Goal: Task Accomplishment & Management: Use online tool/utility

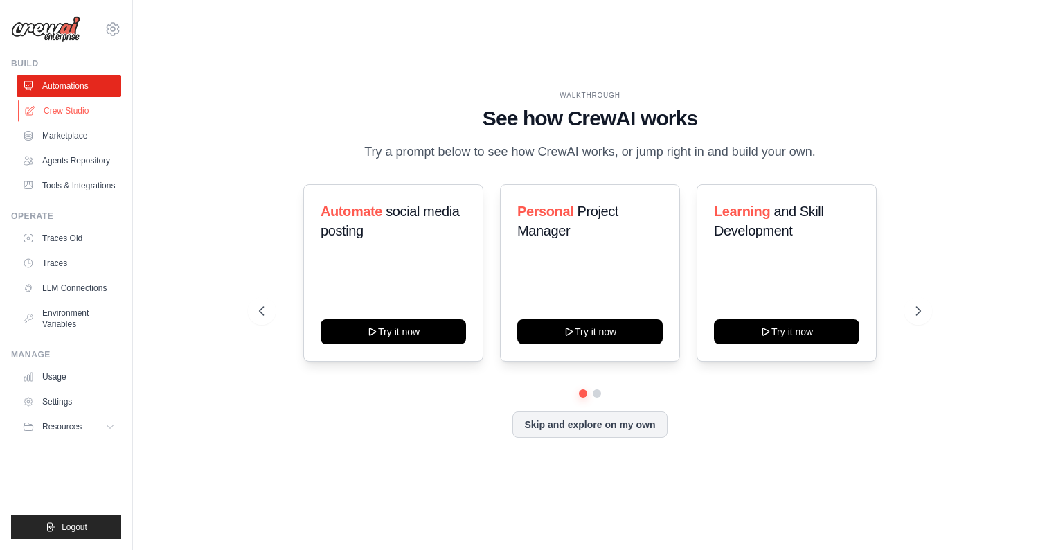
click at [60, 112] on link "Crew Studio" at bounding box center [70, 111] width 105 height 22
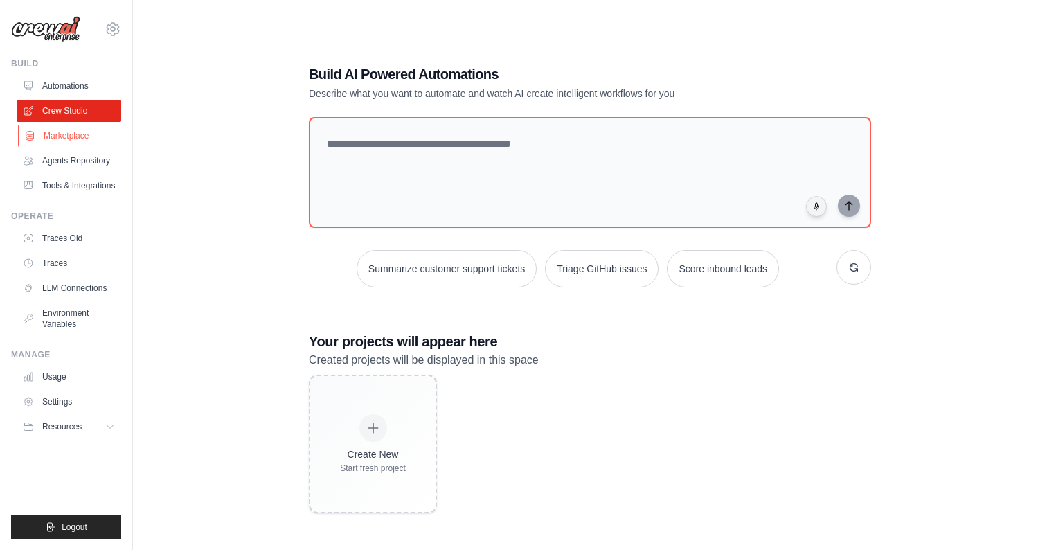
click at [61, 142] on link "Marketplace" at bounding box center [70, 136] width 105 height 22
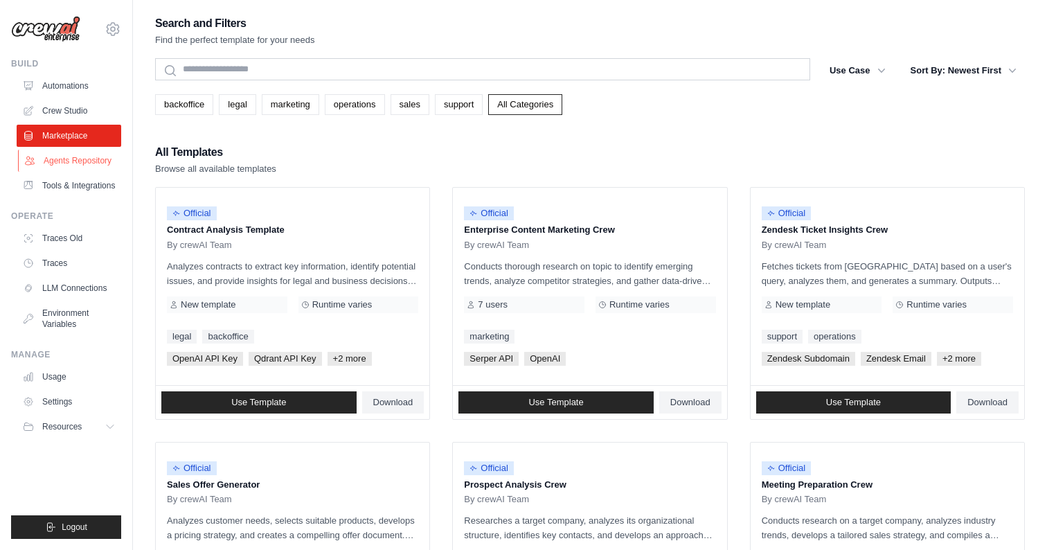
click at [57, 159] on link "Agents Repository" at bounding box center [70, 161] width 105 height 22
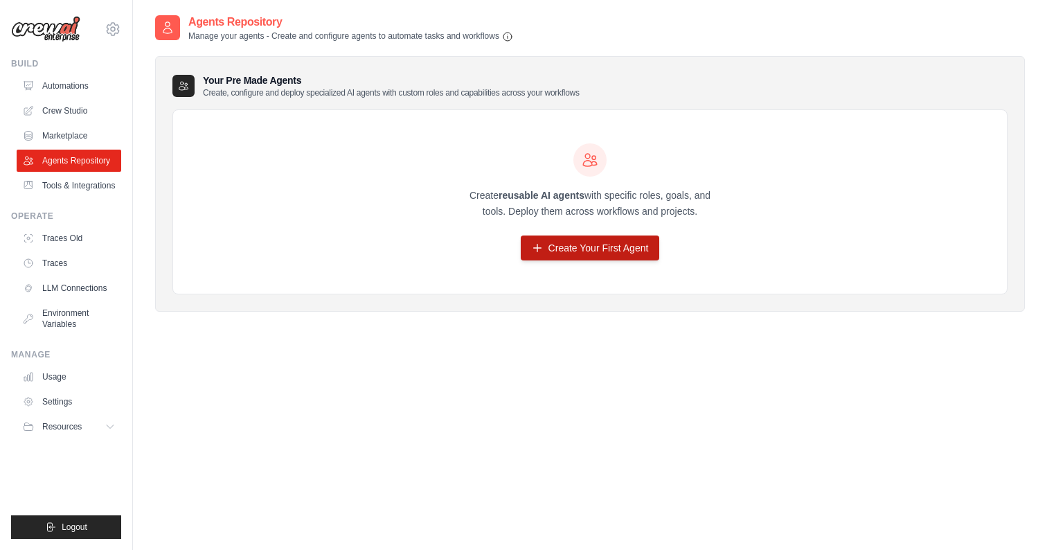
click at [609, 256] on link "Create Your First Agent" at bounding box center [590, 248] width 139 height 25
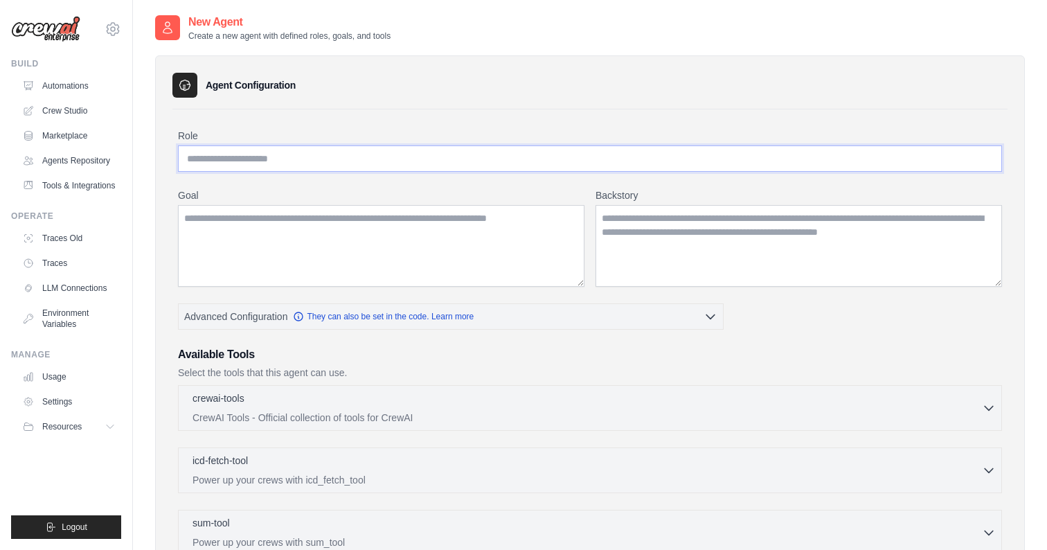
click at [258, 164] on input "Role" at bounding box center [590, 158] width 824 height 26
type input "*"
type input "**********"
click at [268, 218] on textarea "Goal" at bounding box center [381, 246] width 407 height 82
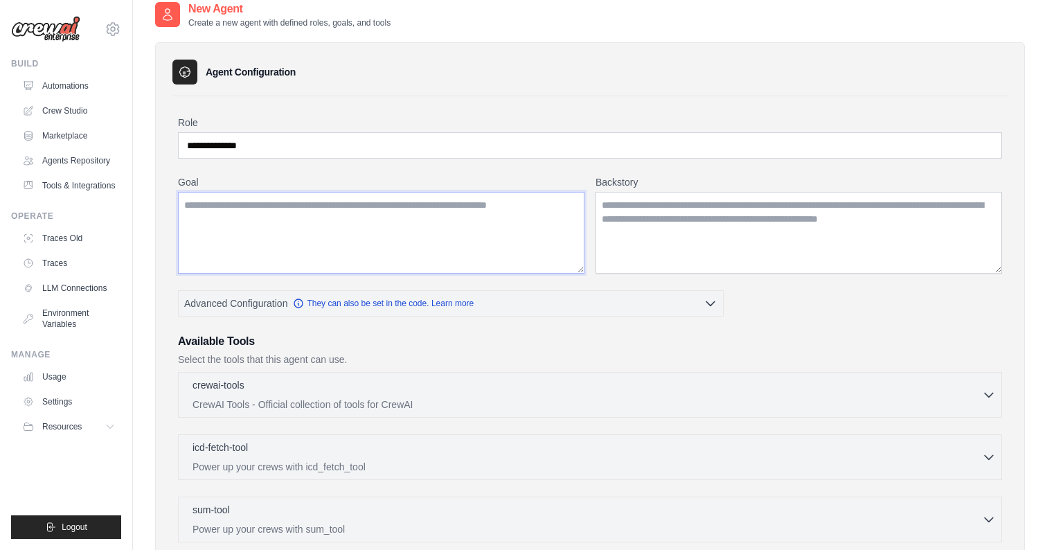
scroll to position [17, 0]
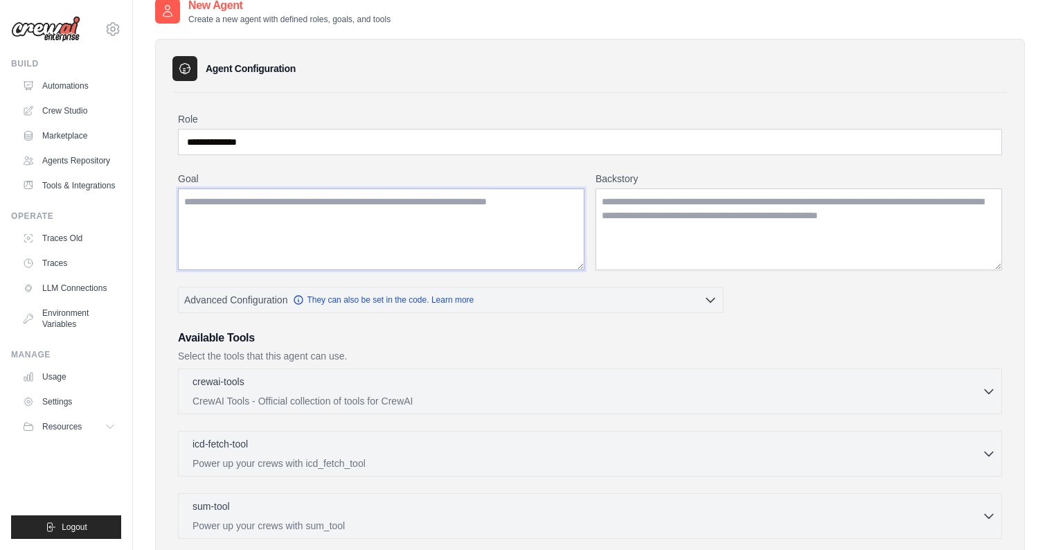
click at [335, 208] on textarea "Goal" at bounding box center [381, 229] width 407 height 82
paste textarea "**********"
type textarea "**********"
click at [725, 227] on textarea "Backstory" at bounding box center [799, 229] width 407 height 82
type textarea "*"
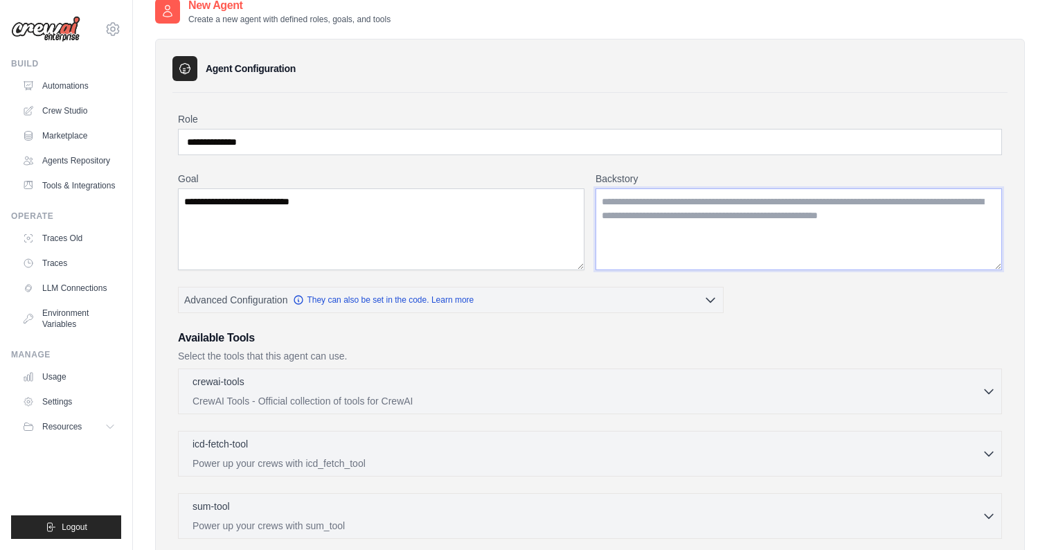
paste textarea "**********"
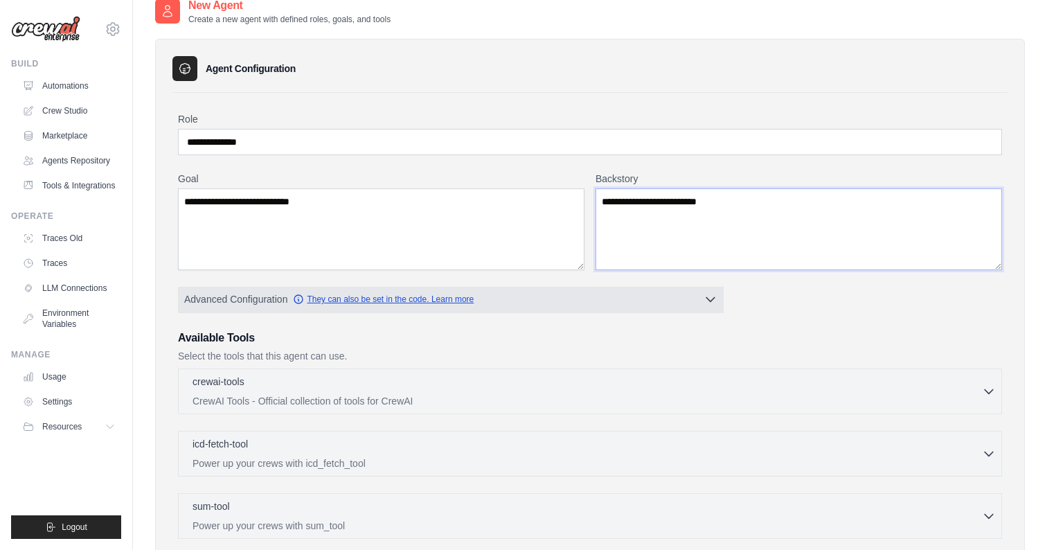
type textarea "**********"
click at [302, 301] on icon "button" at bounding box center [298, 299] width 11 height 11
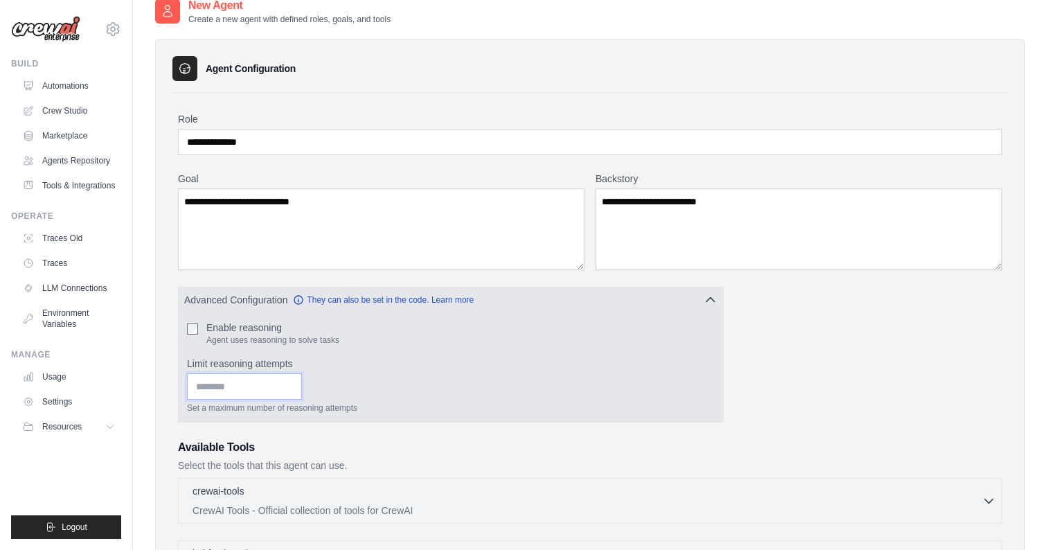
click at [292, 384] on input "*" at bounding box center [244, 386] width 115 height 26
click at [296, 391] on input "*" at bounding box center [244, 386] width 115 height 26
click at [294, 391] on input "*" at bounding box center [244, 386] width 115 height 26
click at [294, 382] on input "*" at bounding box center [244, 386] width 115 height 26
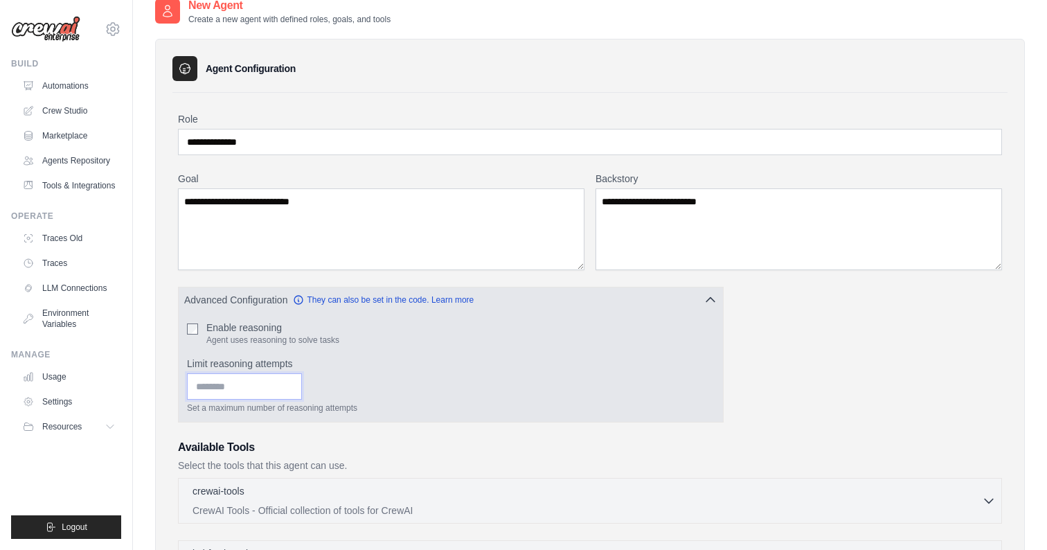
click at [294, 382] on input "*" at bounding box center [244, 386] width 115 height 26
type input "*"
click at [294, 382] on input "*" at bounding box center [244, 386] width 115 height 26
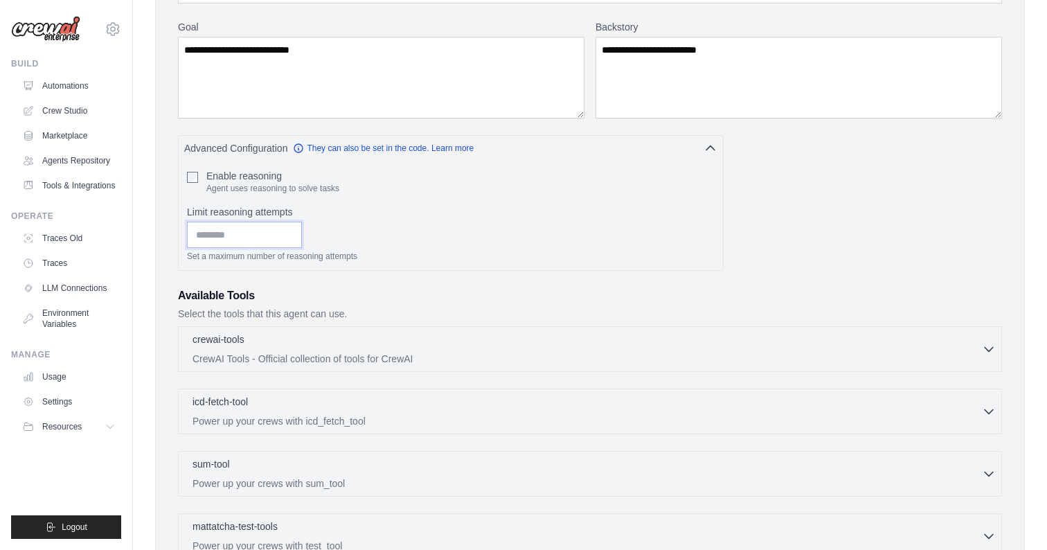
scroll to position [170, 0]
click at [994, 349] on icon "button" at bounding box center [989, 346] width 14 height 14
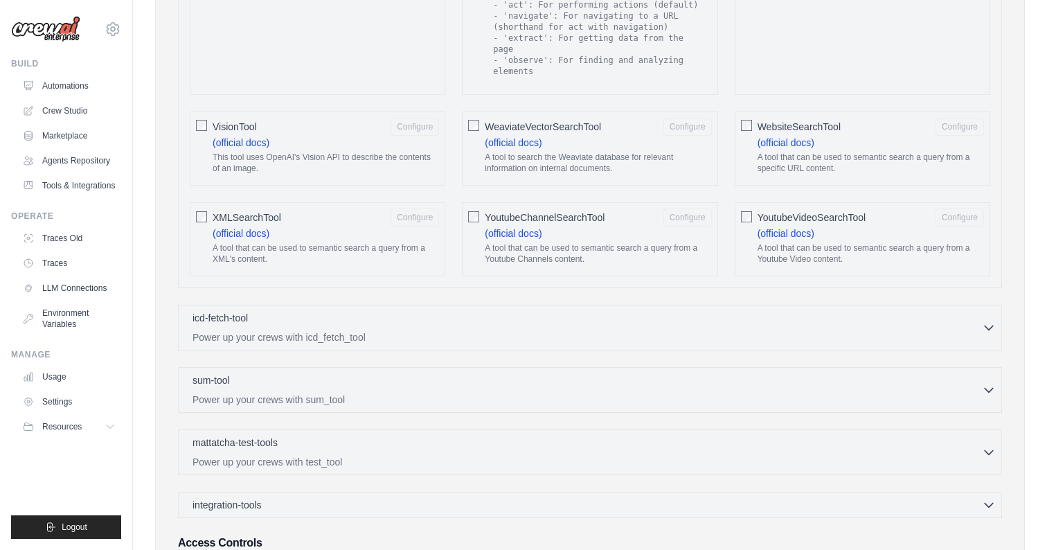
scroll to position [2512, 0]
click at [977, 310] on div "icd-fetch-tool 0 selected Power up your crews with icd_fetch_tool" at bounding box center [588, 326] width 790 height 33
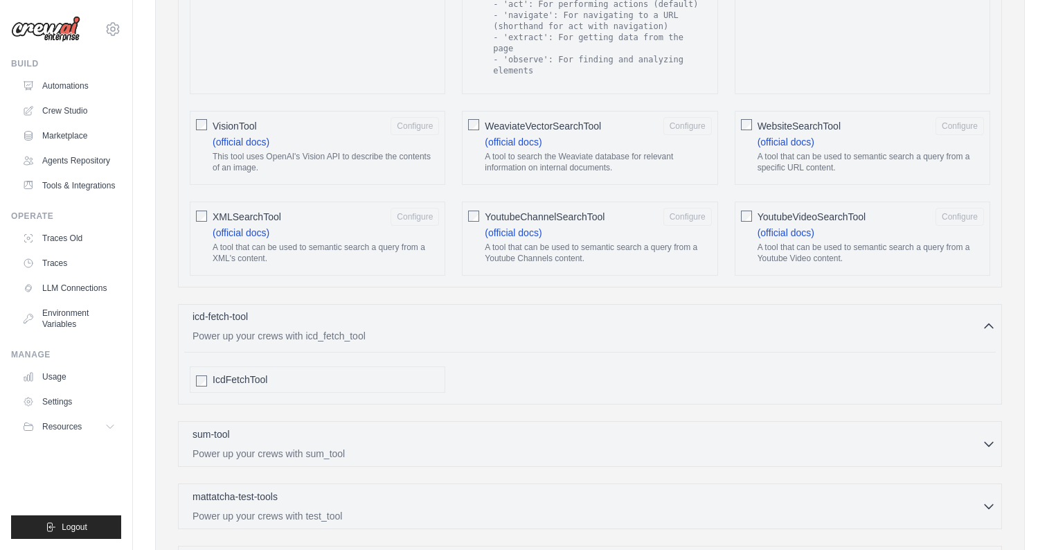
click at [977, 310] on div "icd-fetch-tool 0 selected Power up your crews with icd_fetch_tool" at bounding box center [588, 326] width 790 height 33
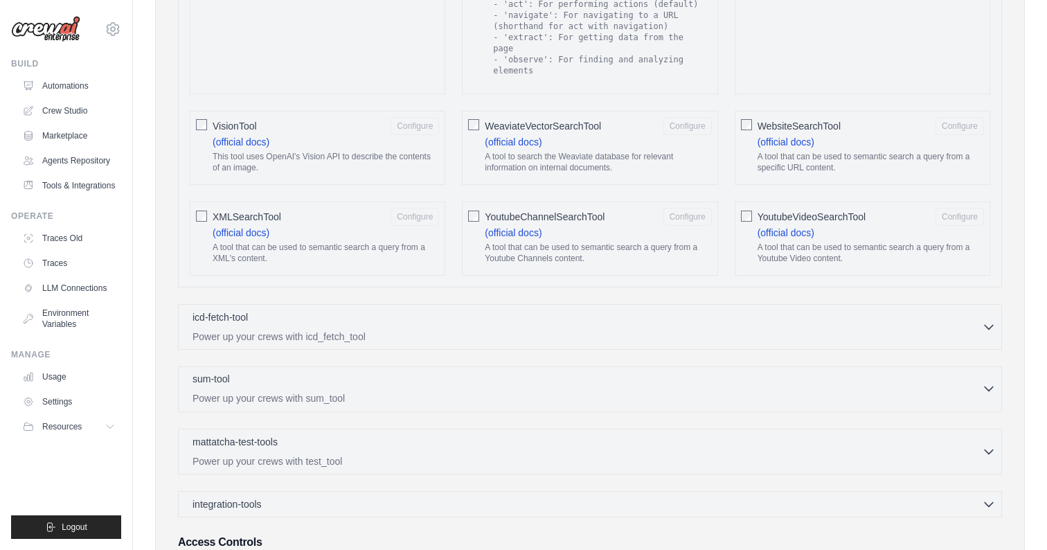
click at [975, 372] on div "sum-tool 0 selected" at bounding box center [588, 380] width 790 height 17
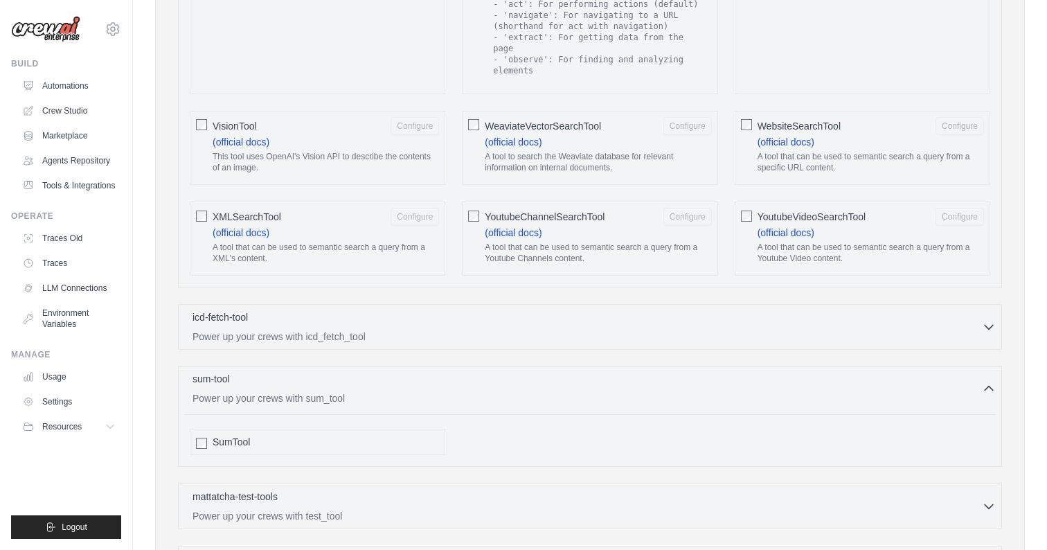
click at [975, 372] on div "sum-tool 0 selected" at bounding box center [588, 380] width 790 height 17
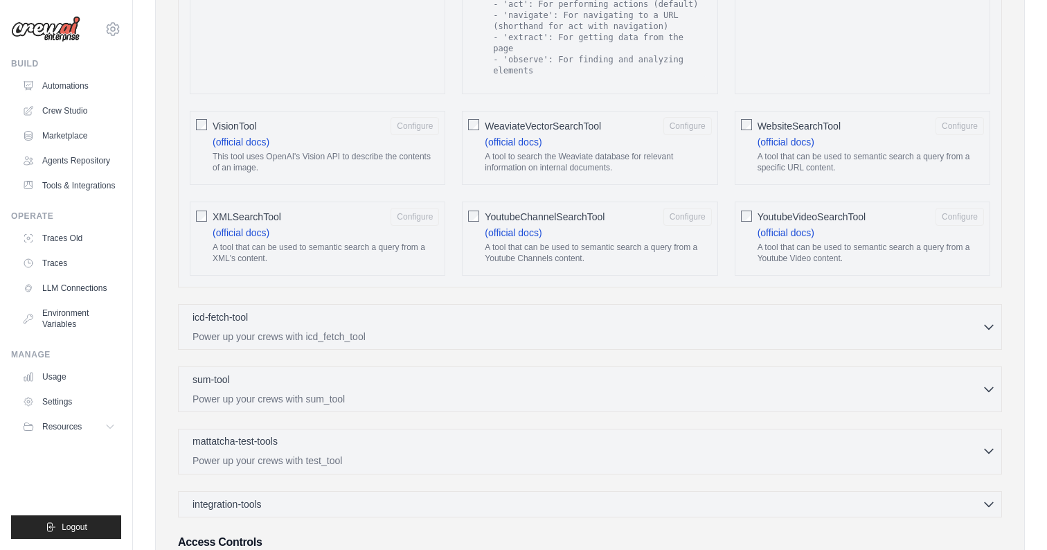
click at [880, 434] on div "mattatcha-test-tools 0 selected Power up your crews with test_tool" at bounding box center [588, 450] width 790 height 33
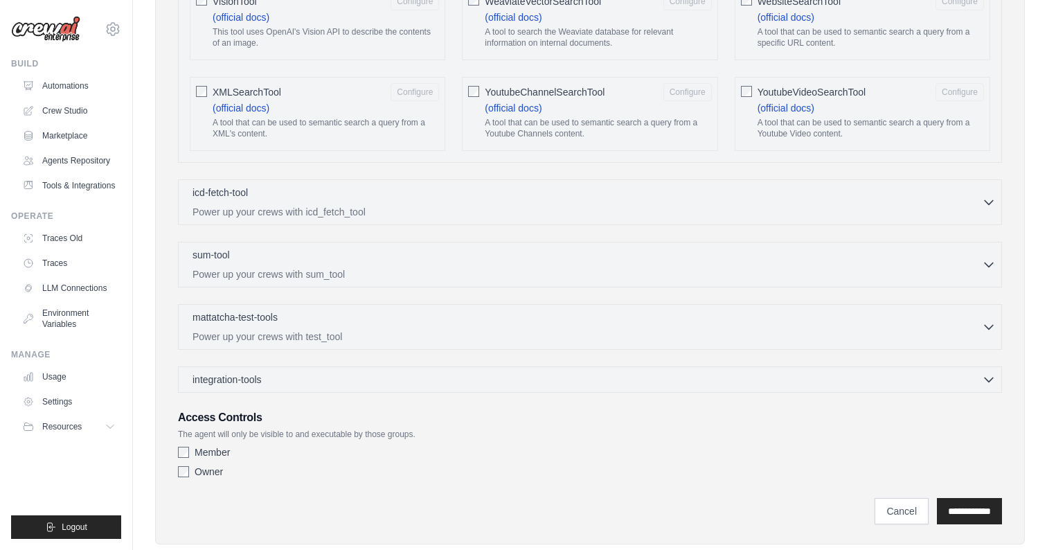
scroll to position [2635, 0]
click at [943, 499] on input "**********" at bounding box center [969, 512] width 65 height 26
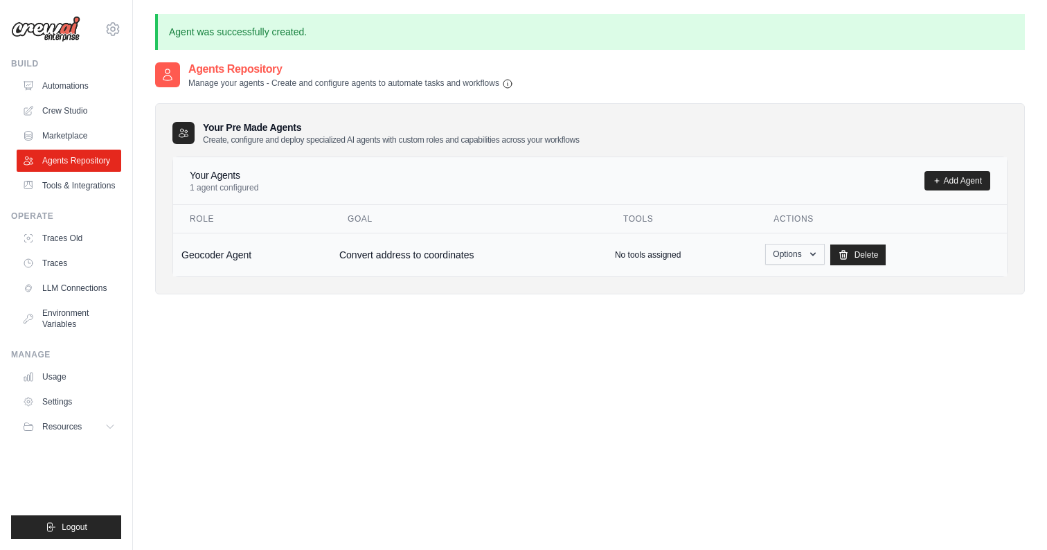
click at [791, 254] on button "Options" at bounding box center [794, 254] width 59 height 21
click at [741, 305] on link "Edit" at bounding box center [775, 311] width 100 height 25
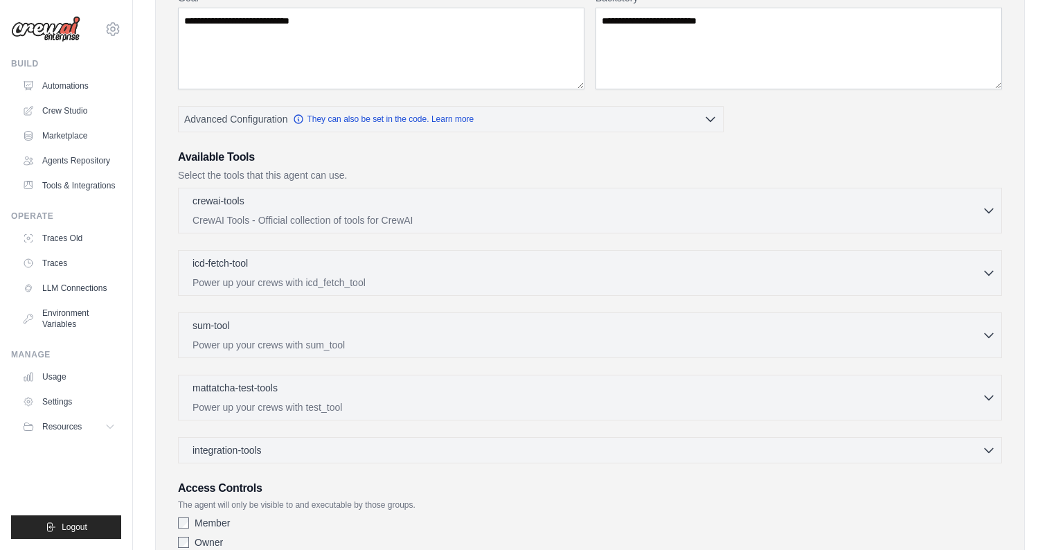
scroll to position [204, 0]
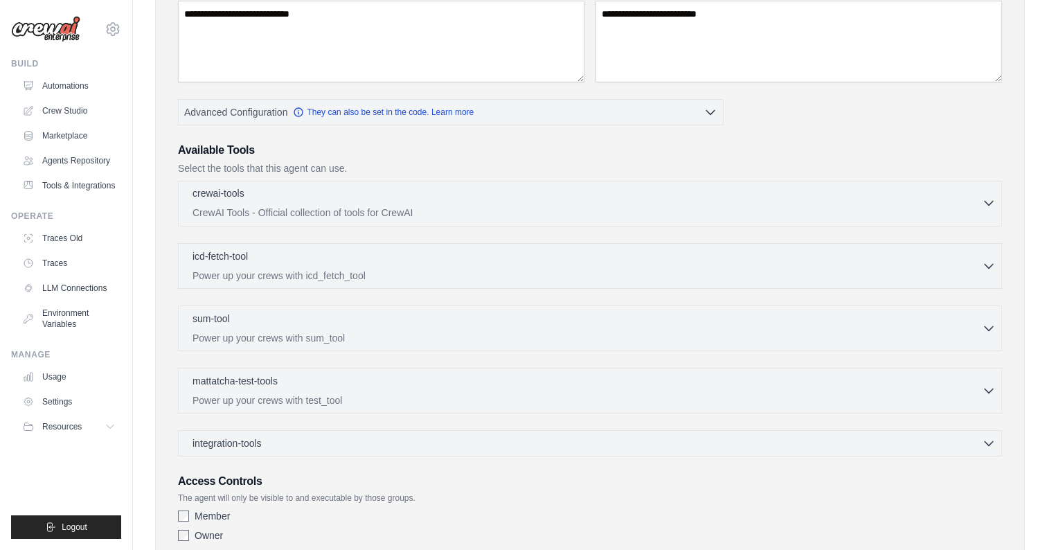
click at [358, 202] on div "crewai-tools 0 selected" at bounding box center [588, 194] width 790 height 17
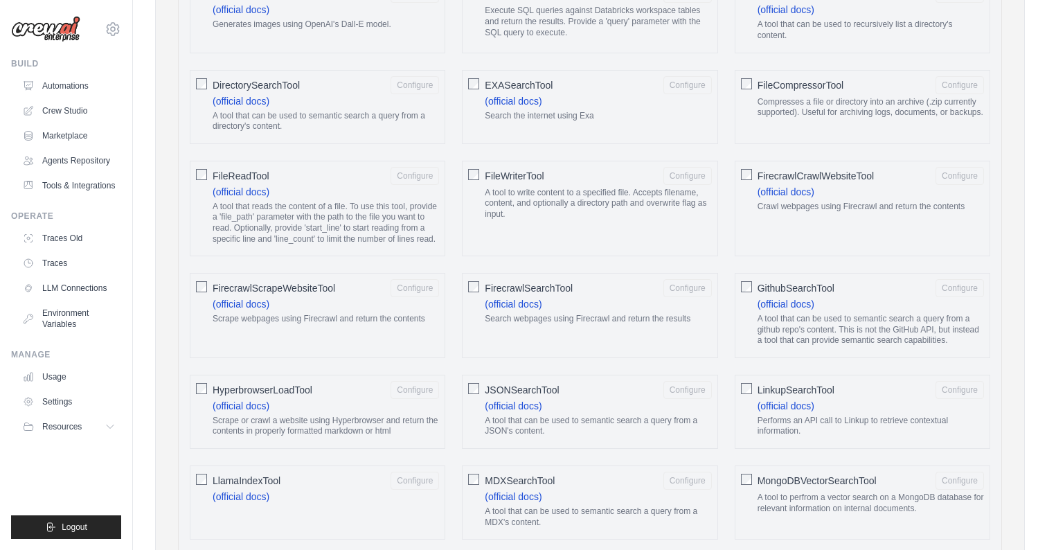
scroll to position [866, 0]
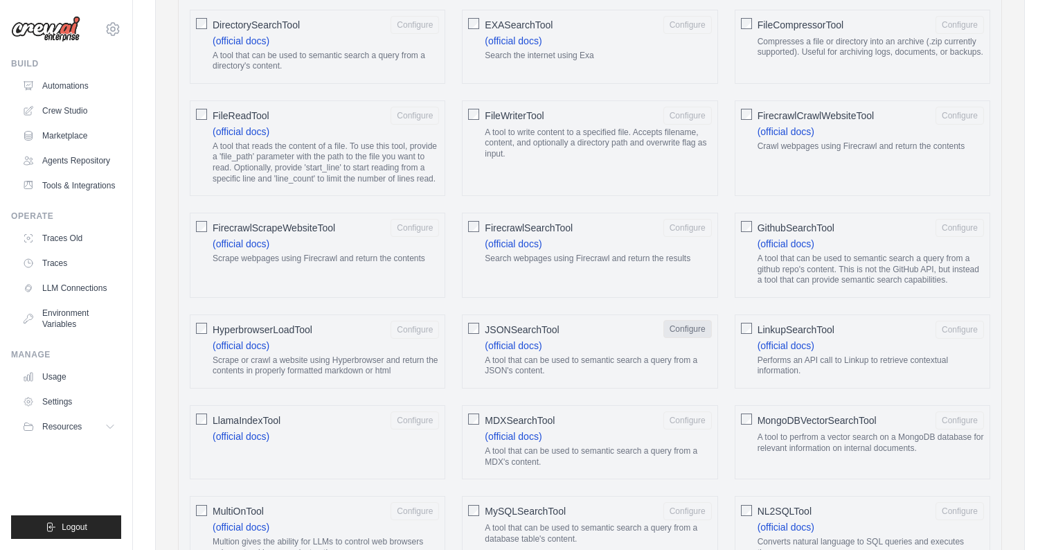
click at [701, 324] on button "Configure" at bounding box center [688, 329] width 48 height 18
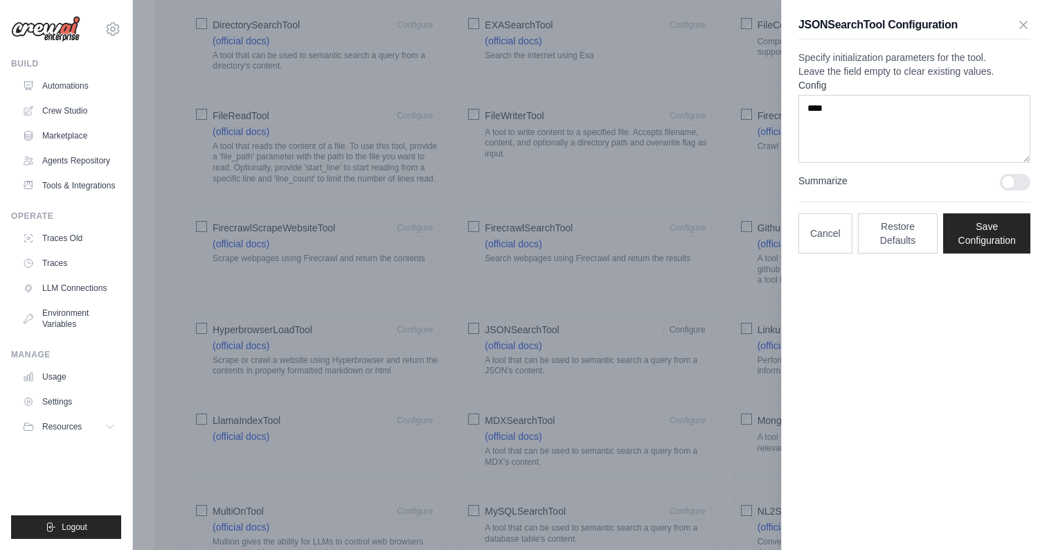
click at [1013, 190] on div at bounding box center [1015, 182] width 30 height 17
click at [1004, 253] on button "Save Configuration" at bounding box center [986, 233] width 87 height 40
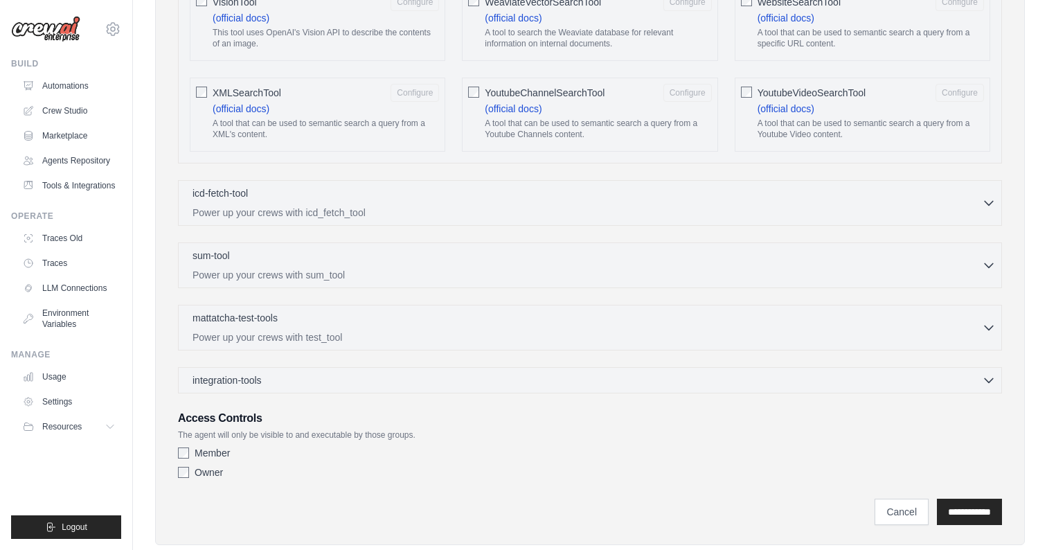
scroll to position [2526, 0]
click at [964, 499] on input "**********" at bounding box center [969, 512] width 65 height 26
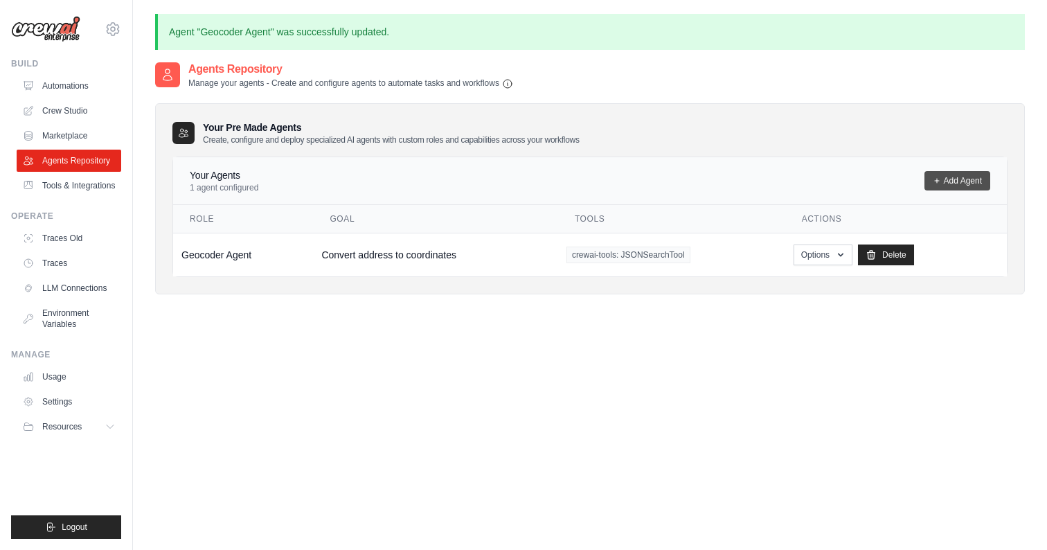
click at [939, 177] on icon at bounding box center [937, 181] width 8 height 8
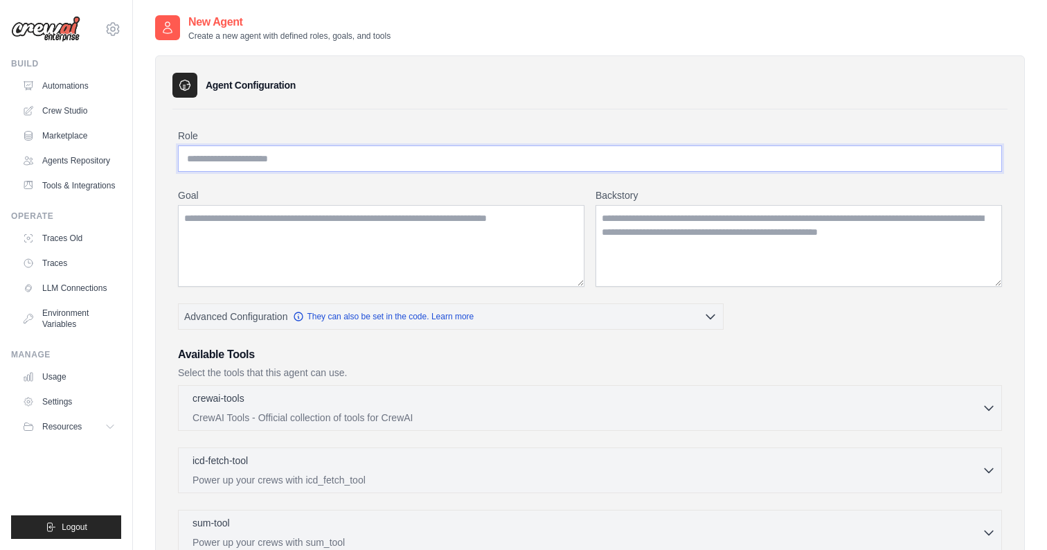
click at [290, 161] on input "Role" at bounding box center [590, 158] width 824 height 26
type input "**********"
click at [240, 216] on textarea "Goal" at bounding box center [381, 246] width 407 height 82
paste textarea "**********"
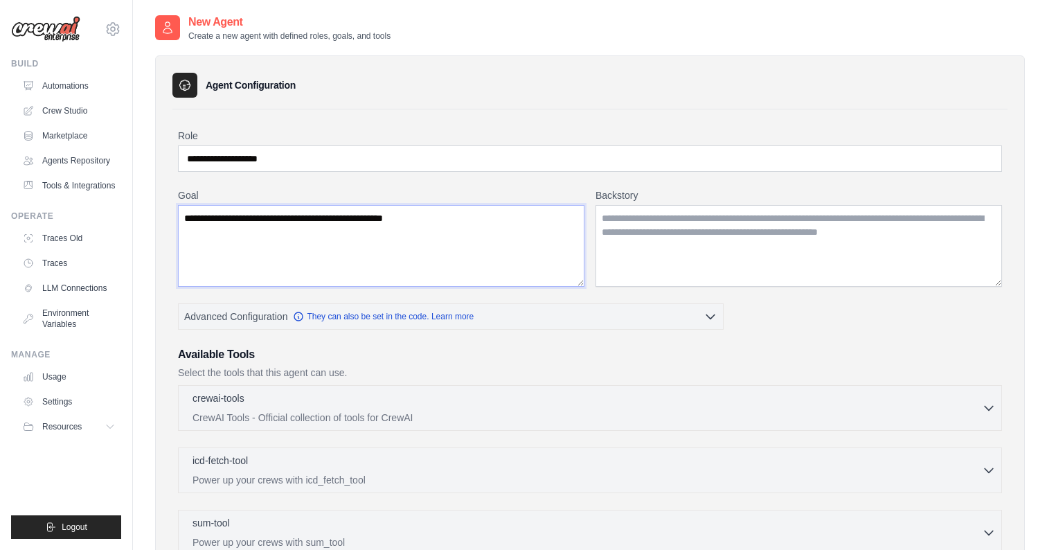
type textarea "**********"
click at [651, 234] on textarea "Backstory" at bounding box center [799, 246] width 407 height 82
paste textarea "**********"
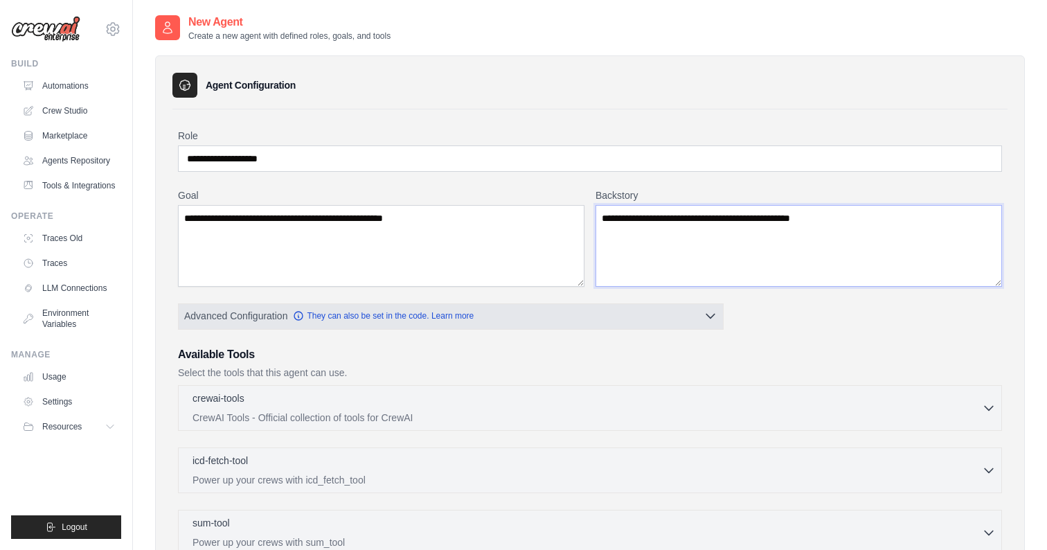
type textarea "**********"
click at [709, 321] on icon "button" at bounding box center [711, 316] width 14 height 14
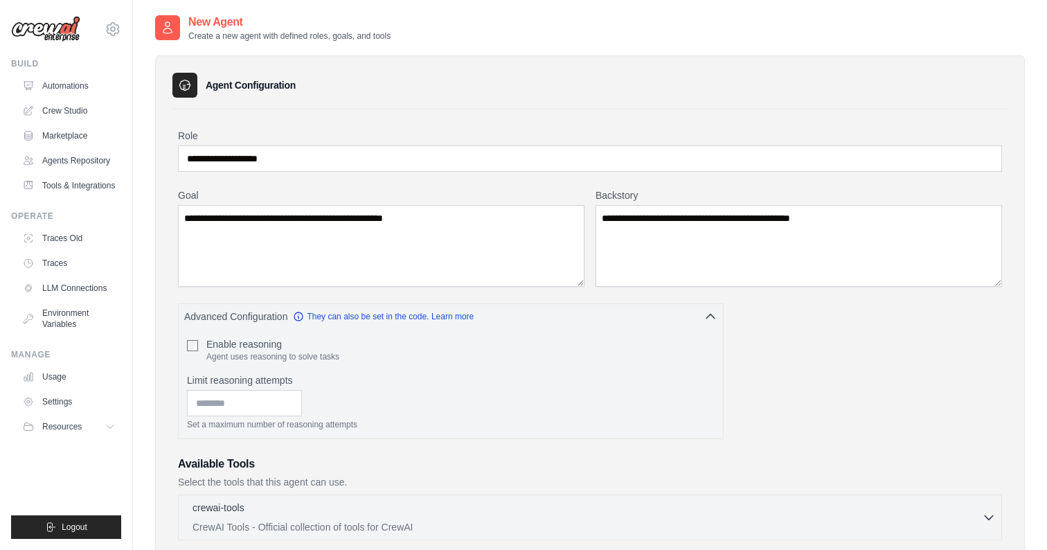
click at [836, 422] on div "**********" at bounding box center [590, 495] width 824 height 733
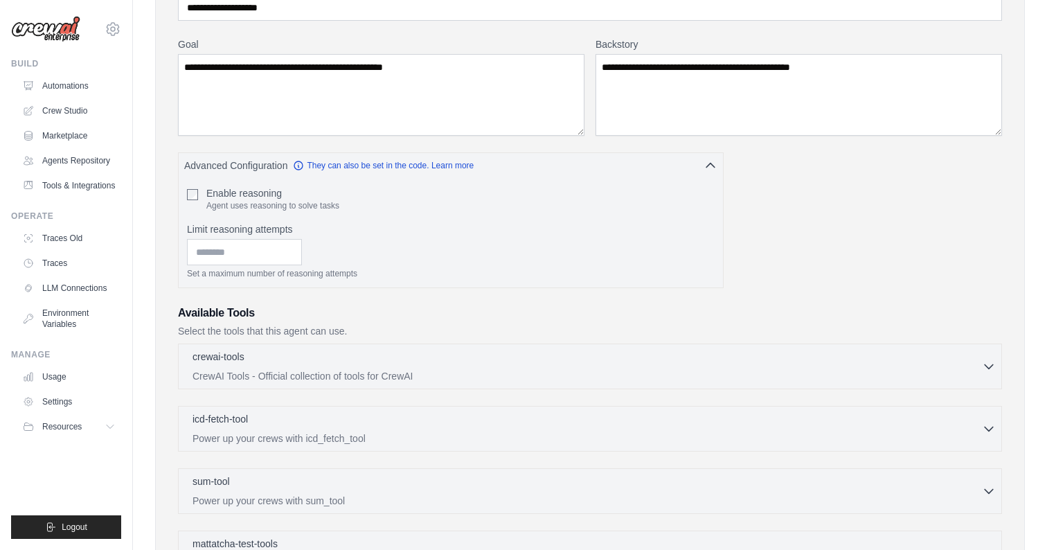
scroll to position [134, 0]
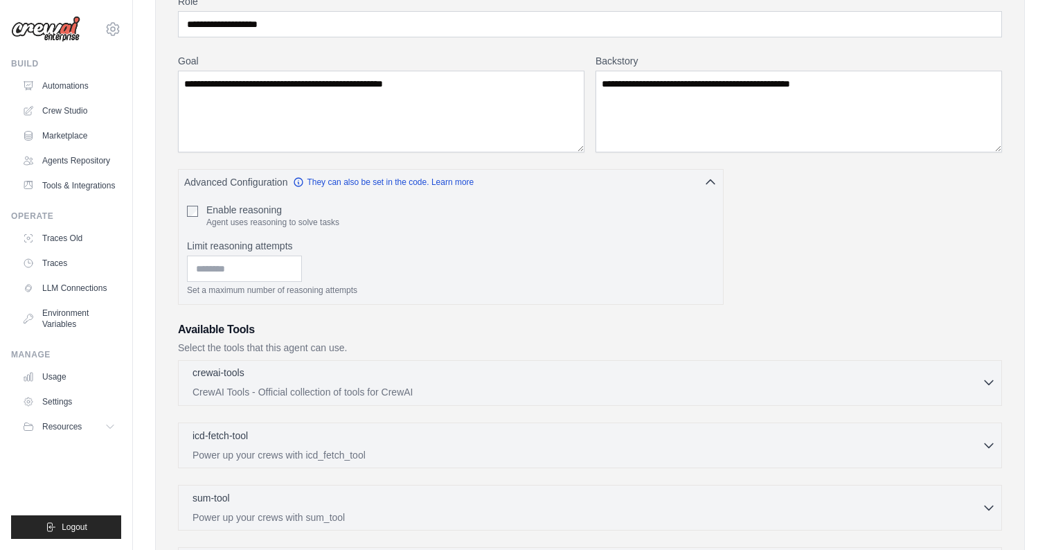
click at [325, 378] on div "crewai-tools 0 selected" at bounding box center [588, 374] width 790 height 17
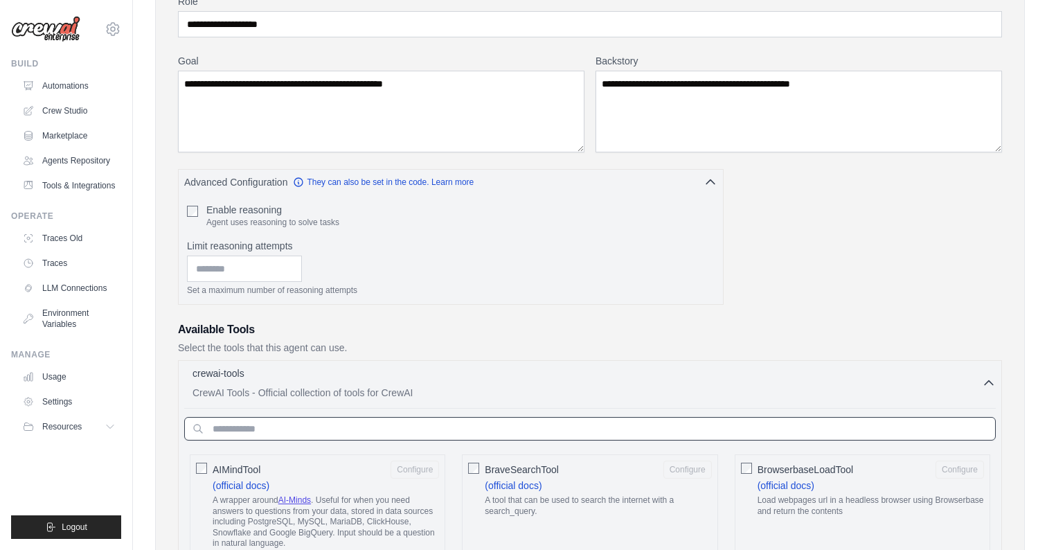
click at [308, 423] on input "text" at bounding box center [590, 429] width 812 height 24
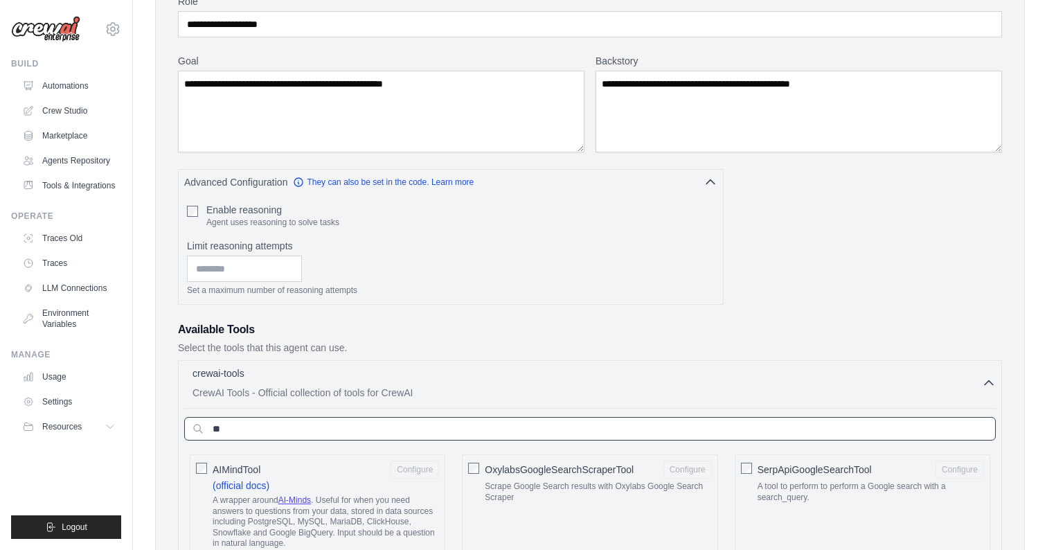
type input "*"
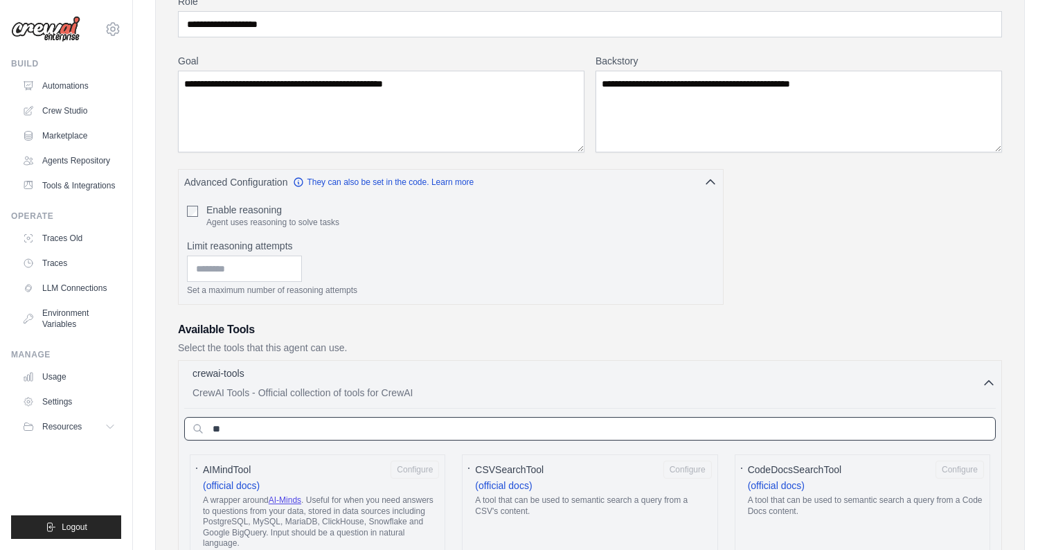
type input "*"
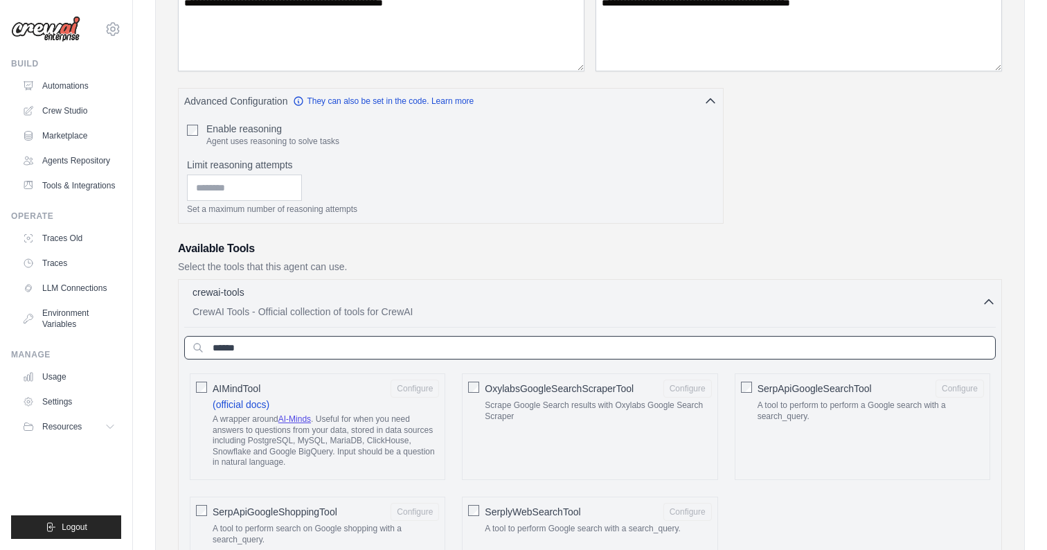
scroll to position [333, 0]
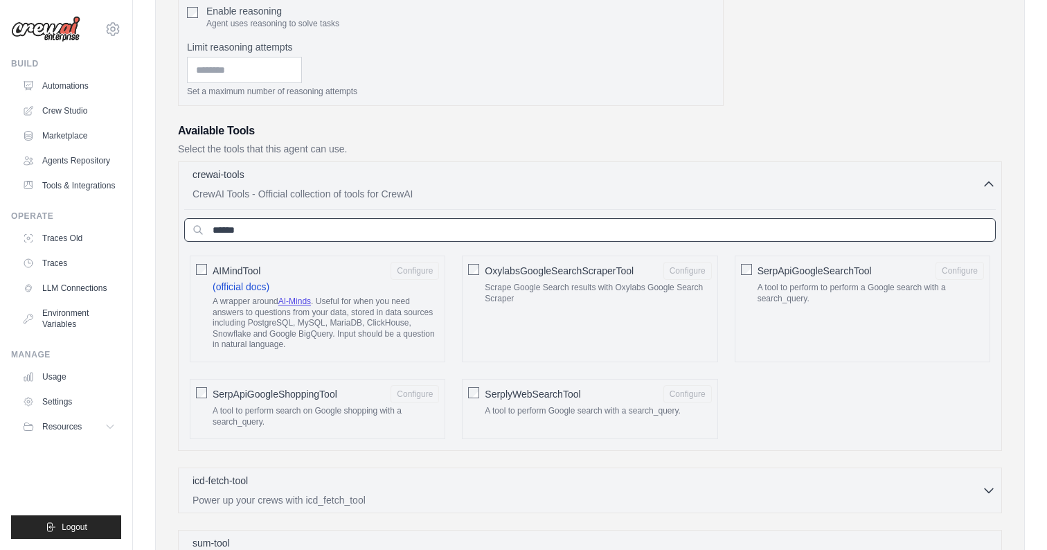
type input "******"
click at [481, 392] on div "SerplyWebSearchTool Configure A tool to perform Google search with a search_que…" at bounding box center [590, 409] width 256 height 60
click at [683, 393] on button "Configure" at bounding box center [688, 393] width 48 height 18
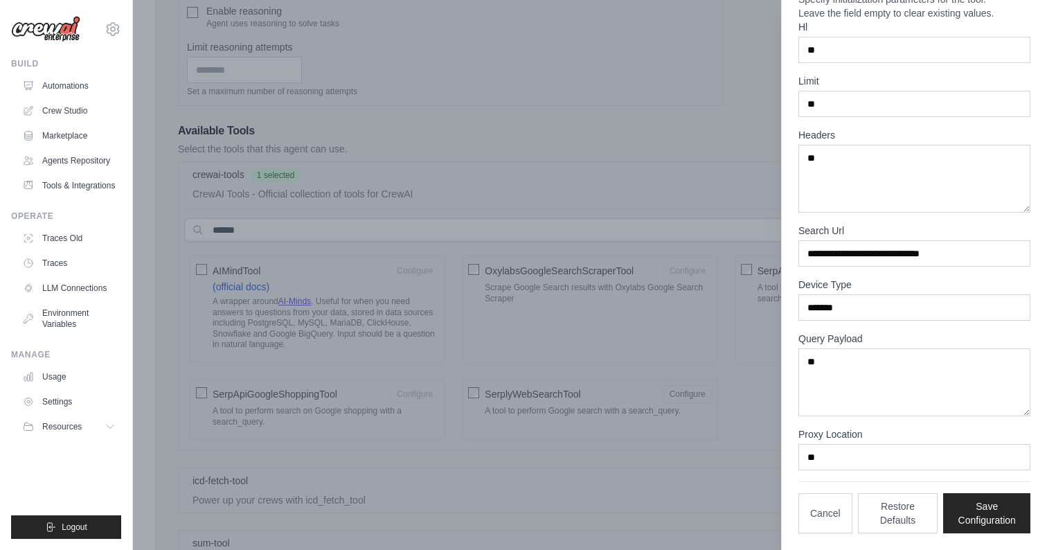
scroll to position [86, 0]
click at [982, 522] on button "Save Configuration" at bounding box center [986, 512] width 87 height 40
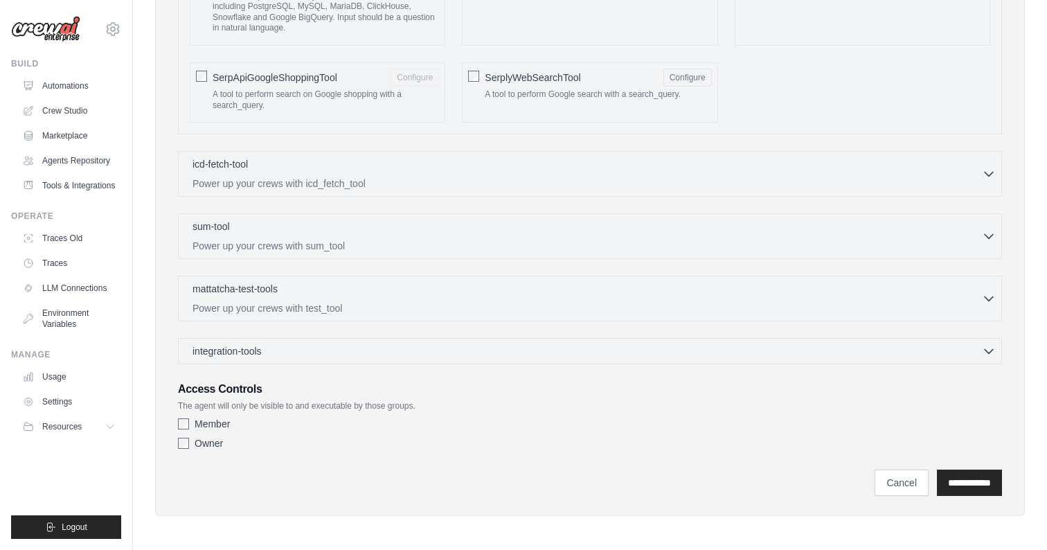
scroll to position [649, 0]
click at [980, 481] on input "**********" at bounding box center [969, 483] width 65 height 26
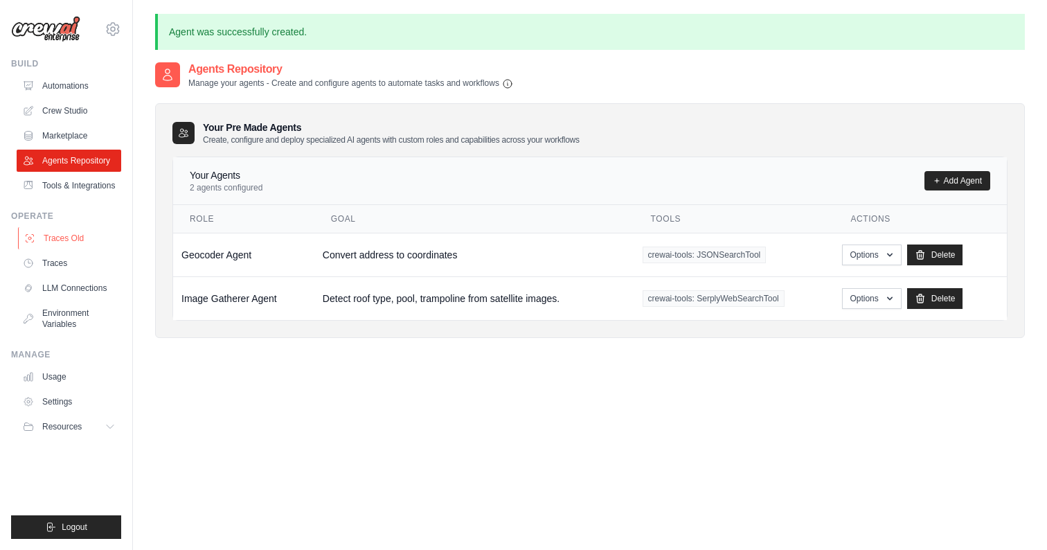
click at [62, 243] on link "Traces Old" at bounding box center [70, 238] width 105 height 22
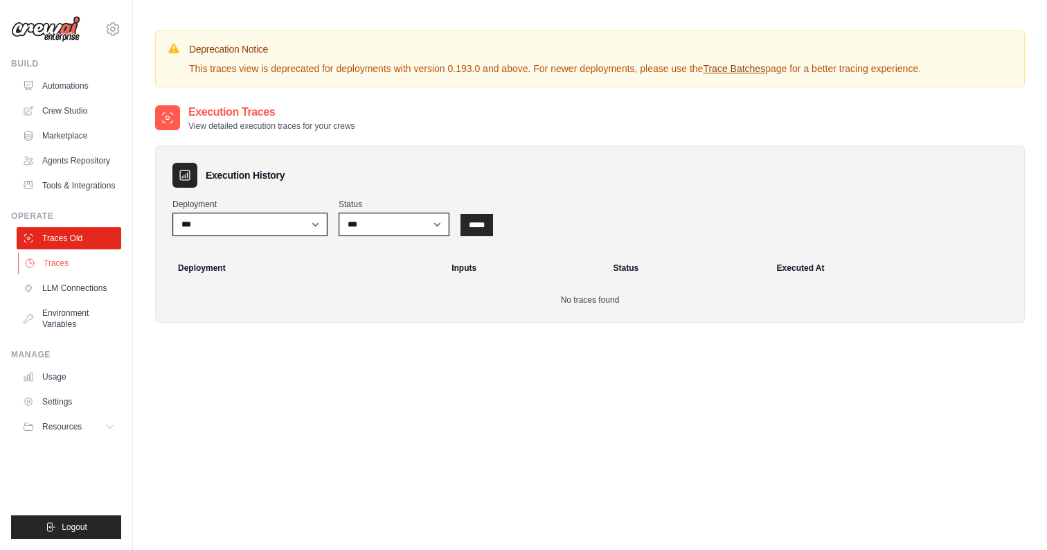
click at [66, 258] on link "Traces" at bounding box center [70, 263] width 105 height 22
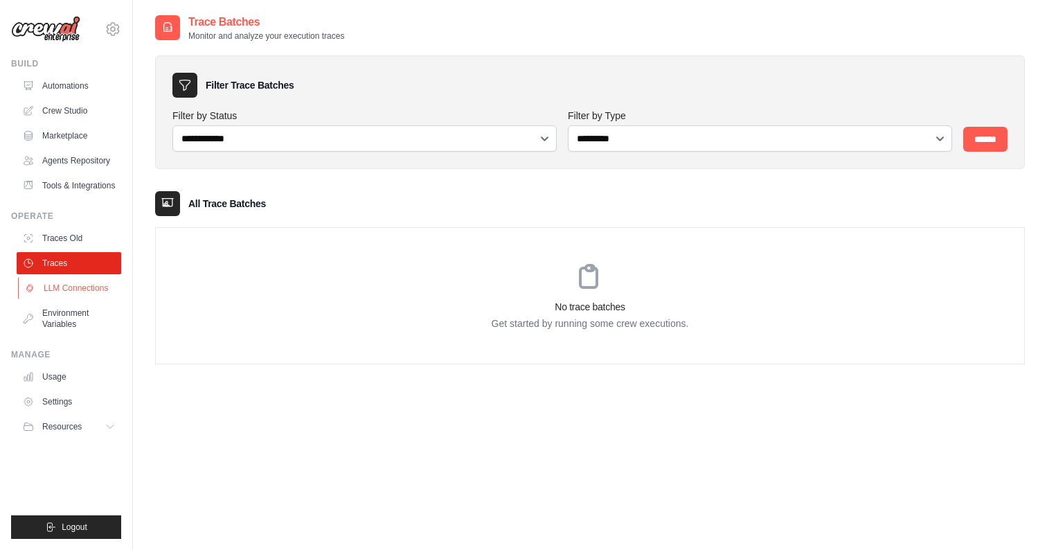
click at [66, 290] on link "LLM Connections" at bounding box center [70, 288] width 105 height 22
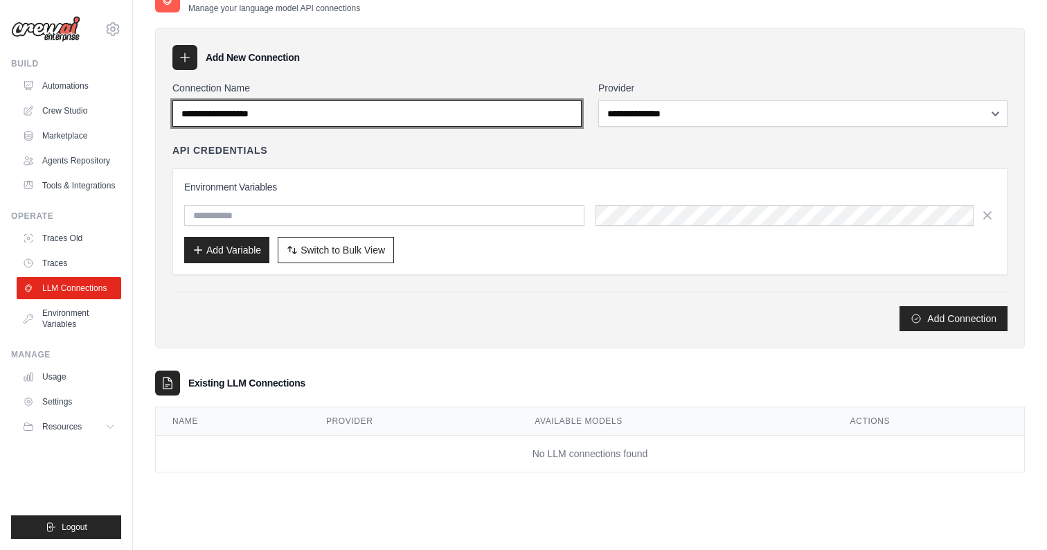
scroll to position [27, 0]
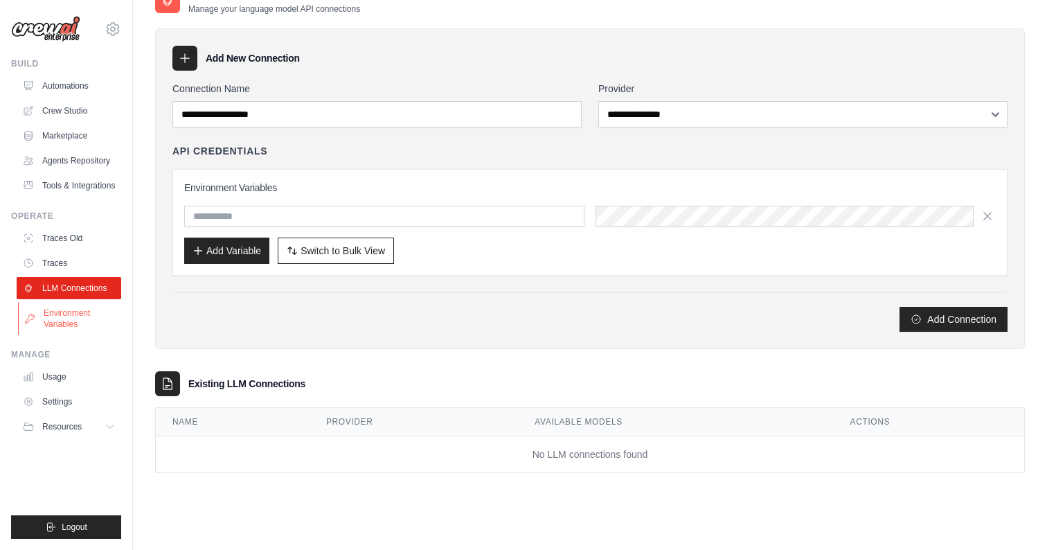
click at [72, 314] on link "Environment Variables" at bounding box center [70, 318] width 105 height 33
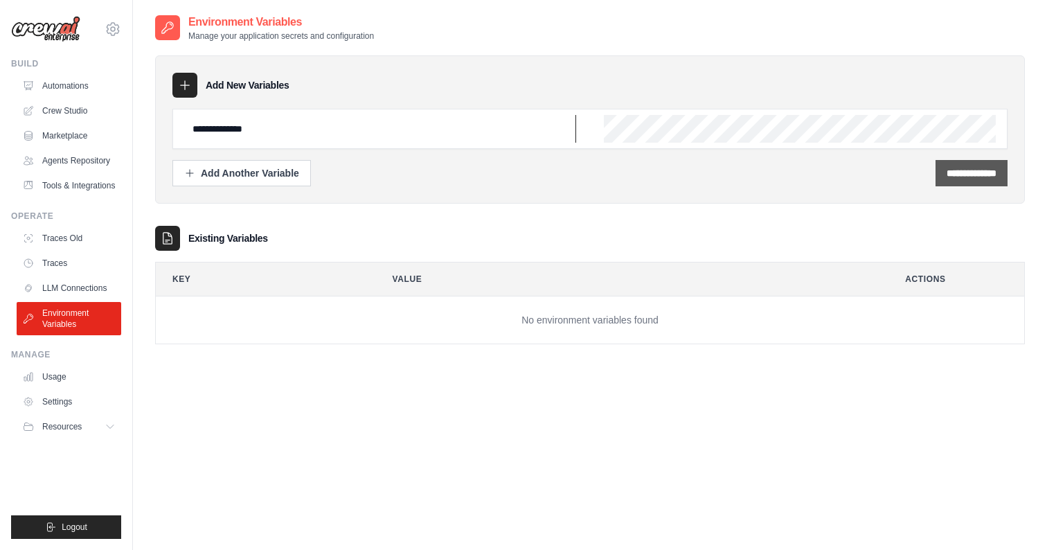
type input "**********"
click at [995, 173] on input "**********" at bounding box center [972, 173] width 50 height 14
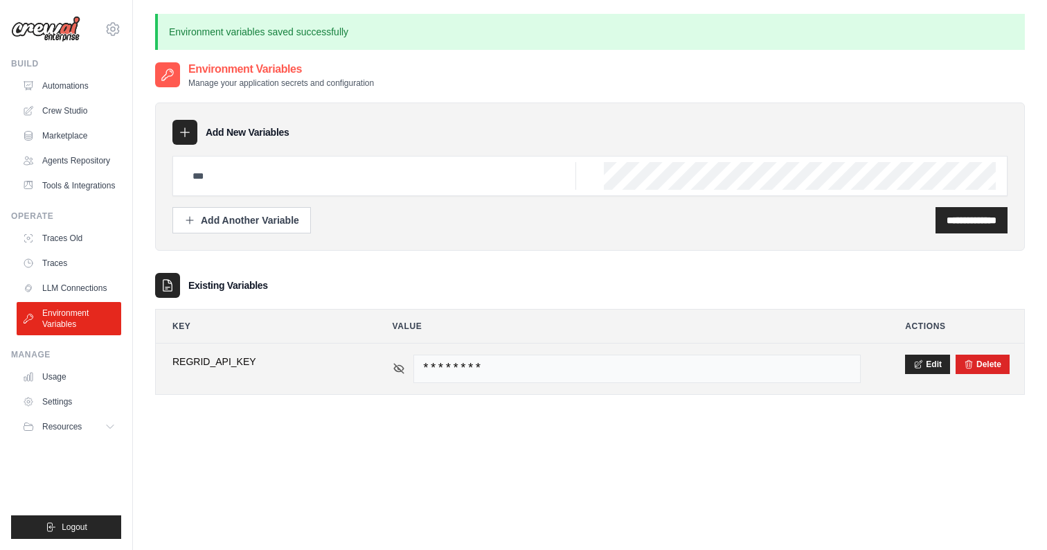
click at [398, 368] on icon at bounding box center [399, 369] width 10 height 10
click at [398, 368] on icon at bounding box center [399, 368] width 12 height 12
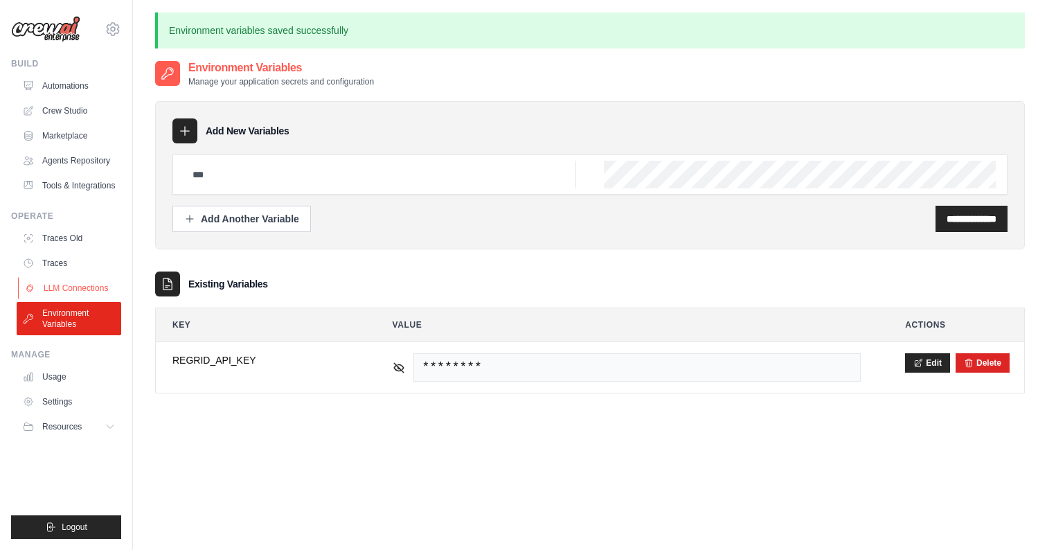
scroll to position [6, 0]
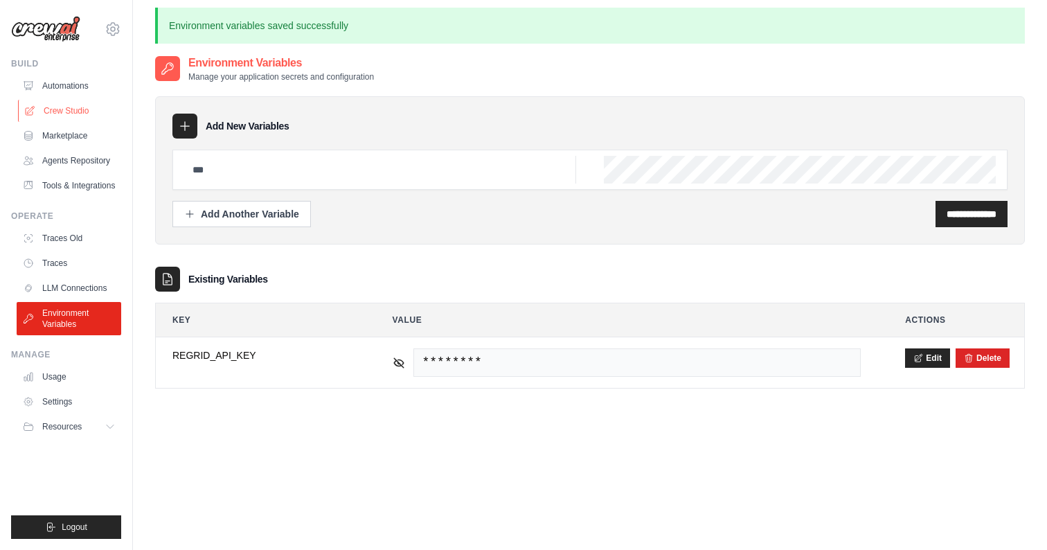
click at [75, 105] on link "Crew Studio" at bounding box center [70, 111] width 105 height 22
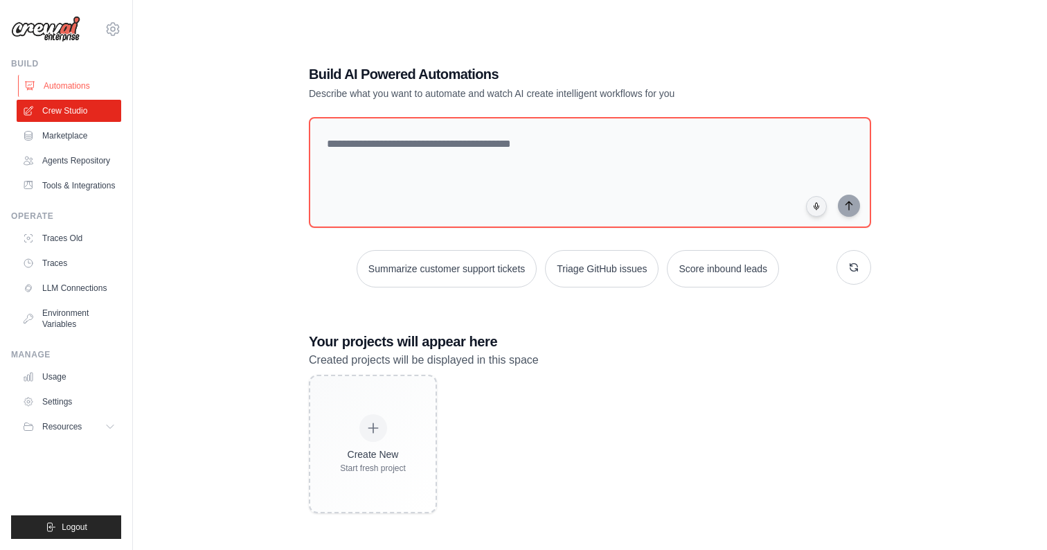
click at [64, 82] on link "Automations" at bounding box center [70, 86] width 105 height 22
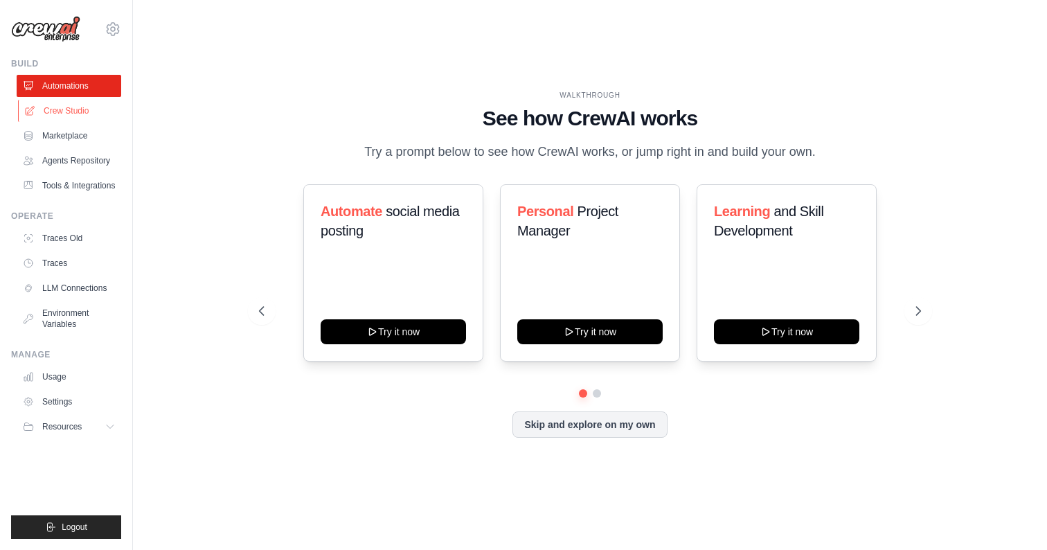
click at [63, 113] on link "Crew Studio" at bounding box center [70, 111] width 105 height 22
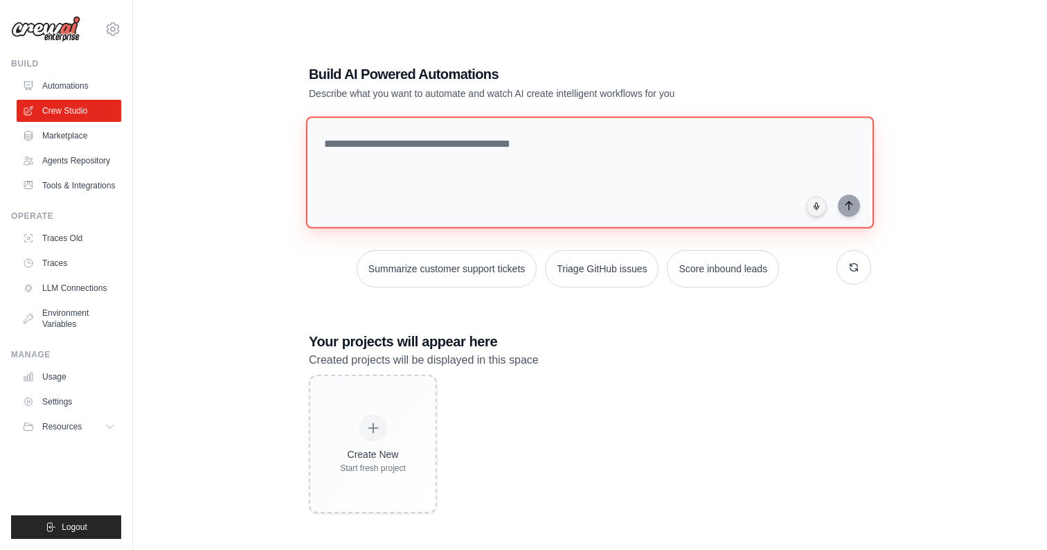
click at [414, 143] on textarea at bounding box center [590, 172] width 568 height 112
type textarea "**********"
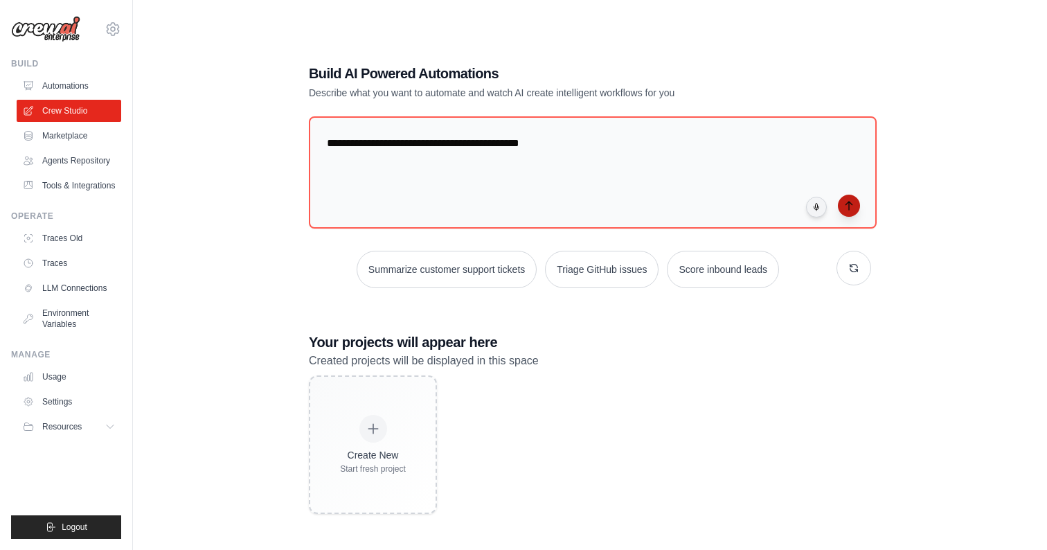
click at [847, 208] on icon "submit" at bounding box center [849, 205] width 11 height 11
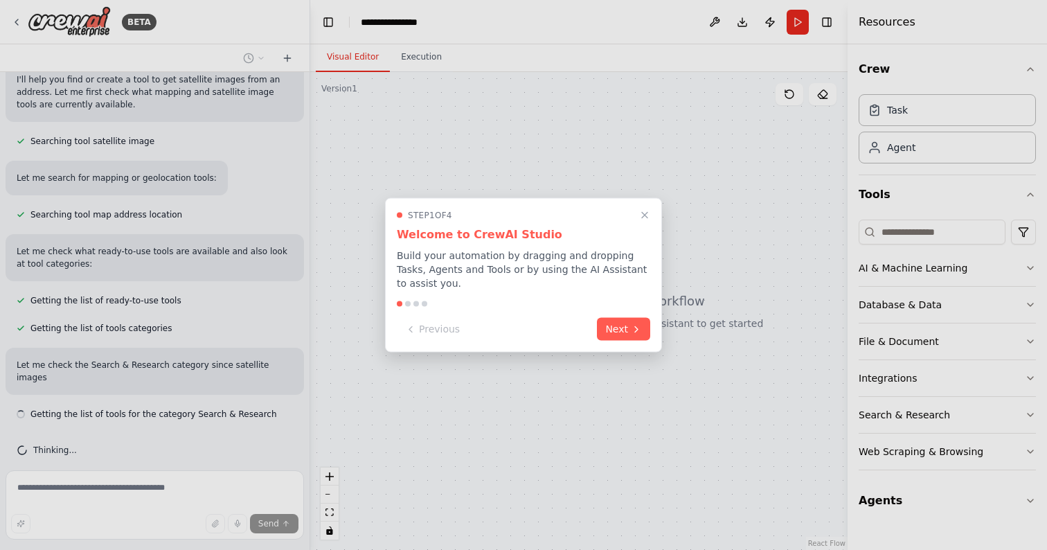
scroll to position [98, 0]
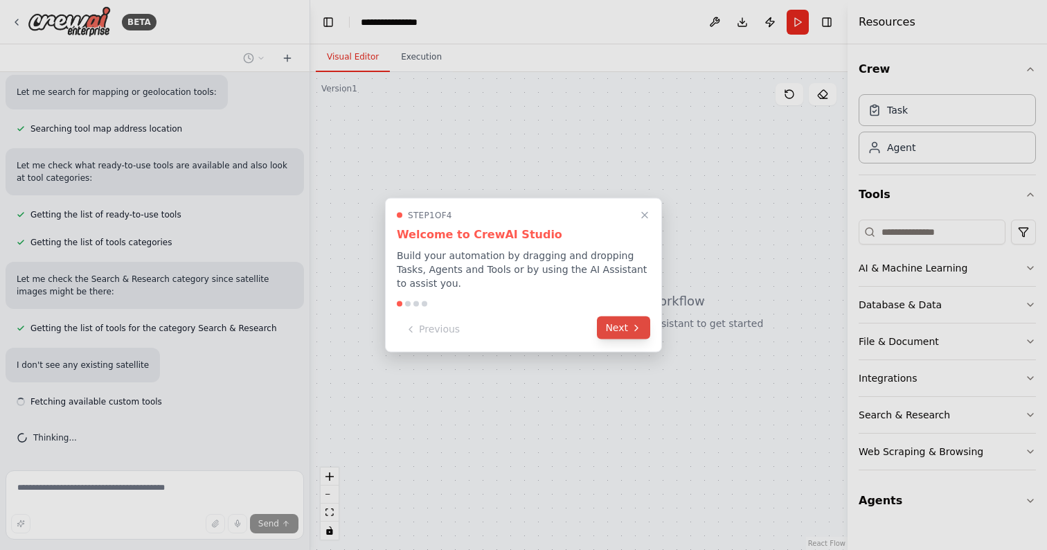
click at [610, 322] on button "Next" at bounding box center [623, 328] width 53 height 23
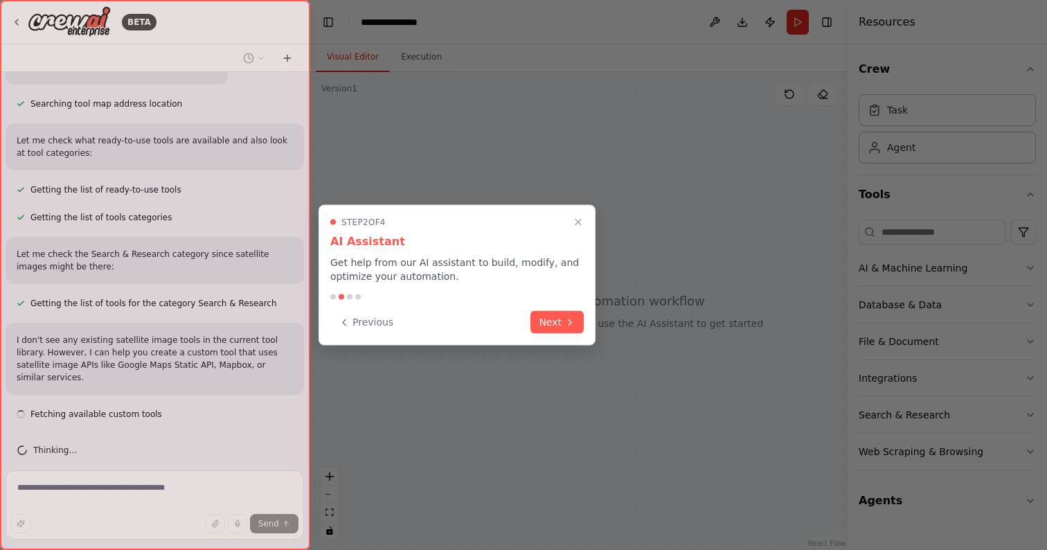
scroll to position [209, 0]
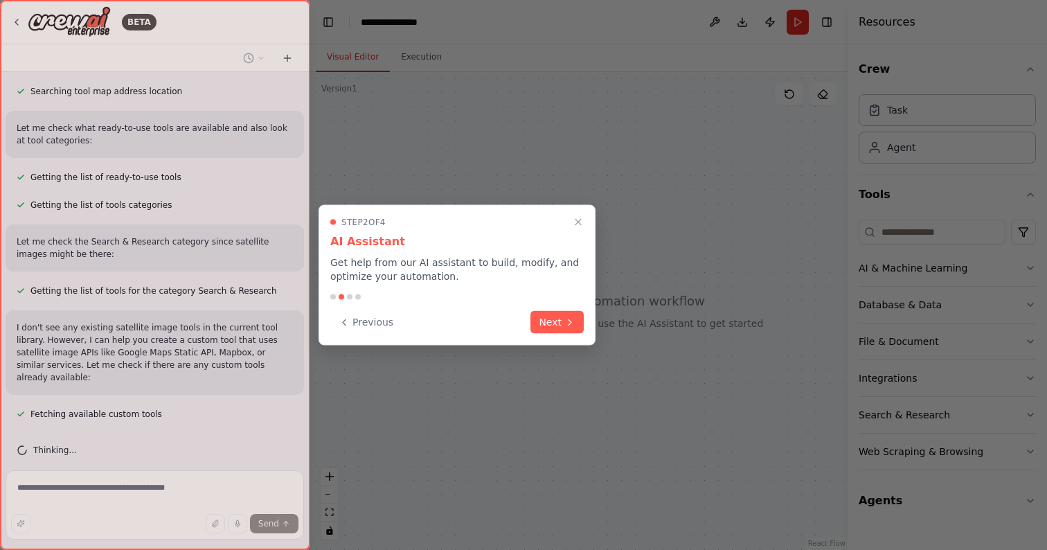
click at [556, 321] on button "Next" at bounding box center [557, 322] width 53 height 23
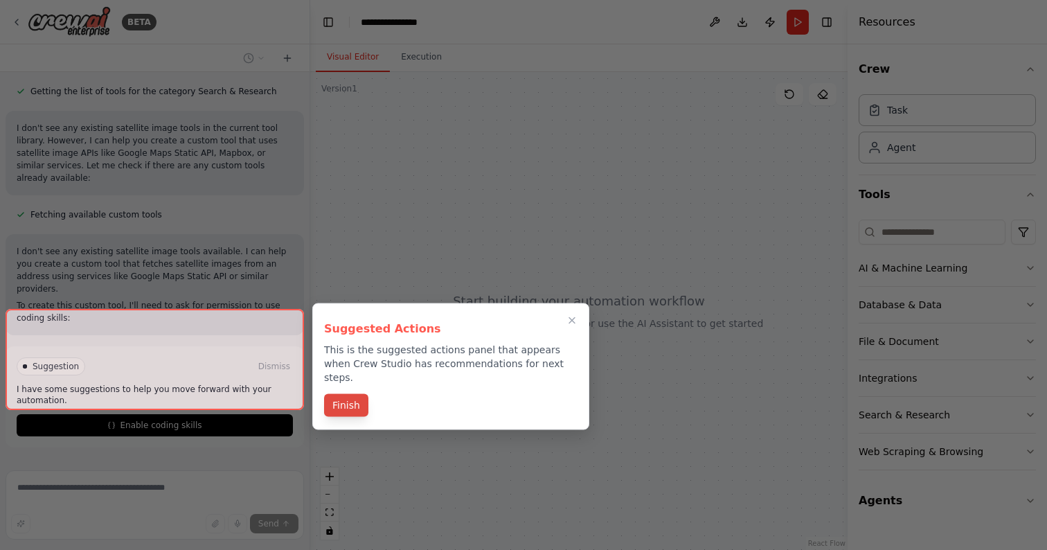
scroll to position [421, 0]
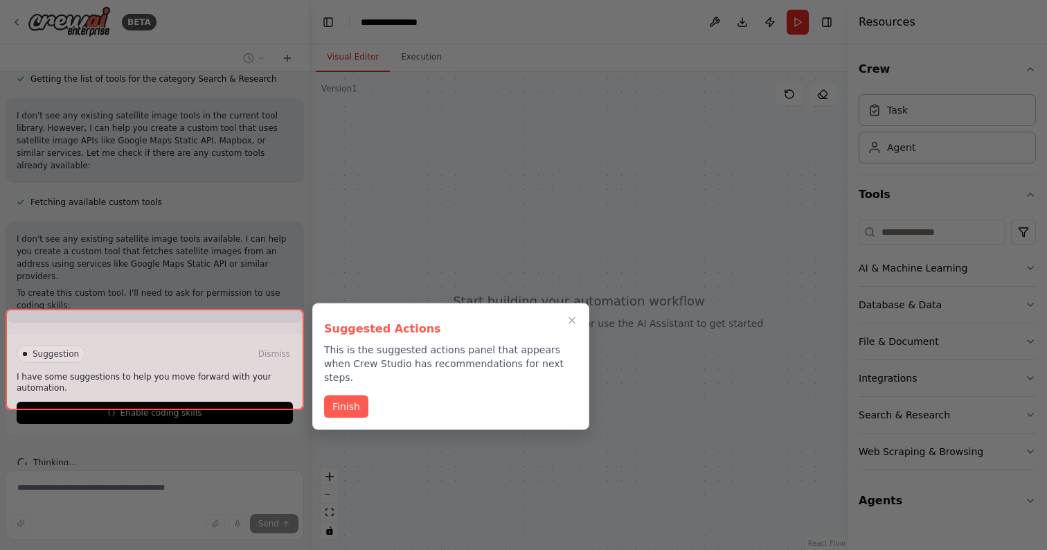
click at [190, 391] on div at bounding box center [155, 359] width 299 height 101
click at [353, 394] on button "Finish" at bounding box center [346, 405] width 44 height 23
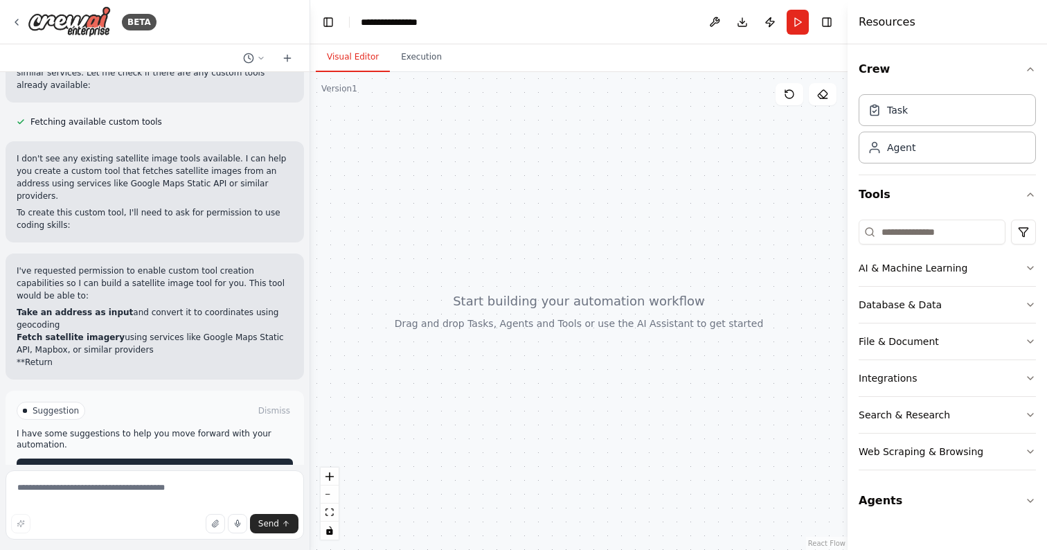
click at [148, 427] on div "Suggestion Dismiss I have some suggestions to help you move forward with your a…" at bounding box center [155, 441] width 276 height 79
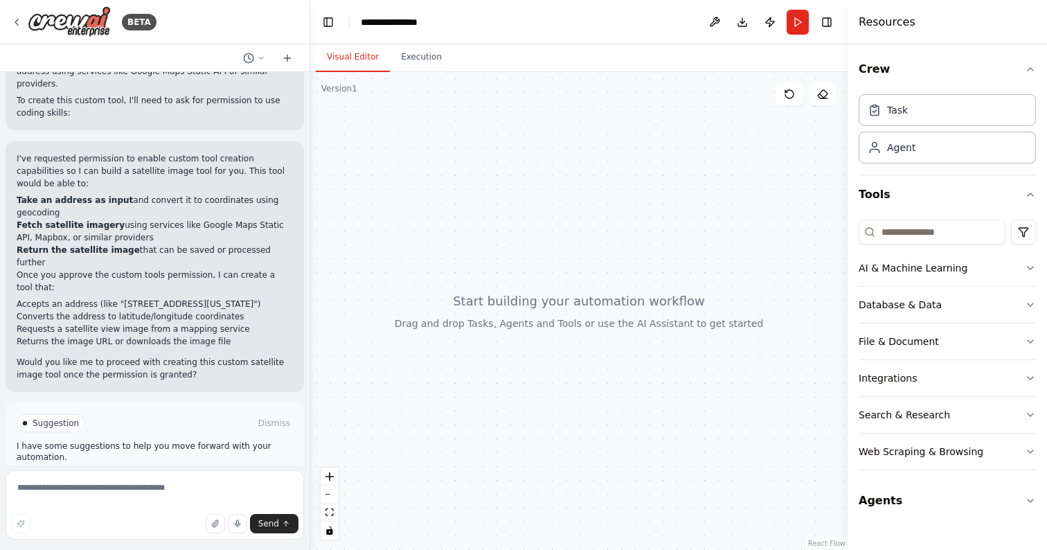
scroll to position [0, 0]
click at [154, 477] on span "Enable coding skills" at bounding box center [161, 482] width 82 height 11
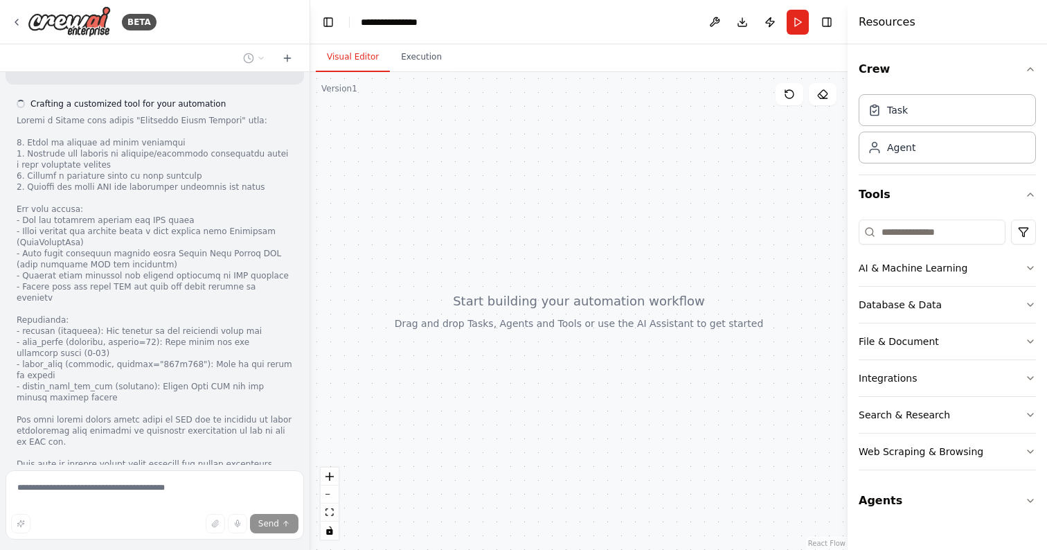
scroll to position [1011, 0]
click at [1033, 501] on icon "button" at bounding box center [1030, 500] width 11 height 11
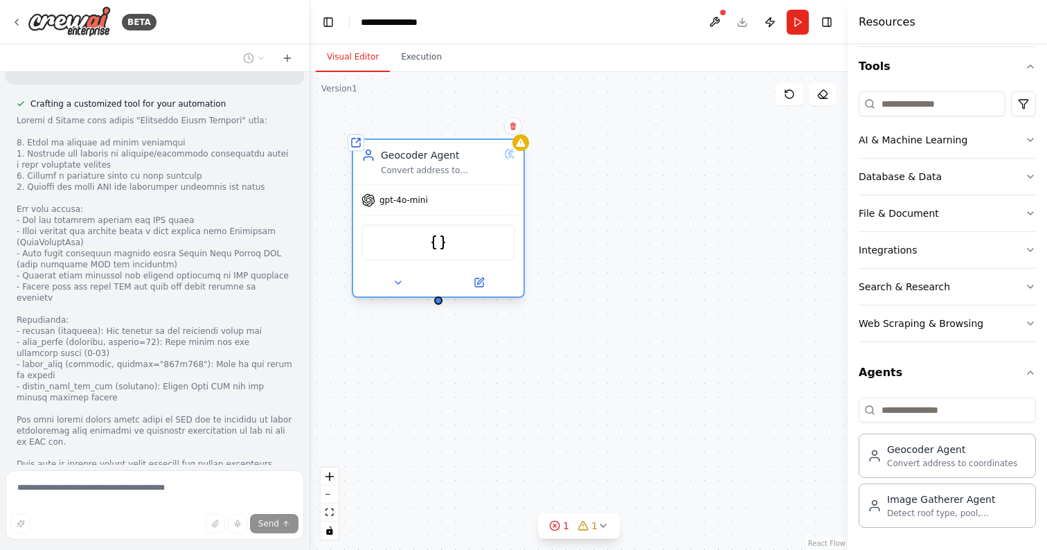
drag, startPoint x: 533, startPoint y: 236, endPoint x: 438, endPoint y: 168, distance: 117.1
click at [438, 168] on div "Convert address to coordinates" at bounding box center [440, 170] width 118 height 11
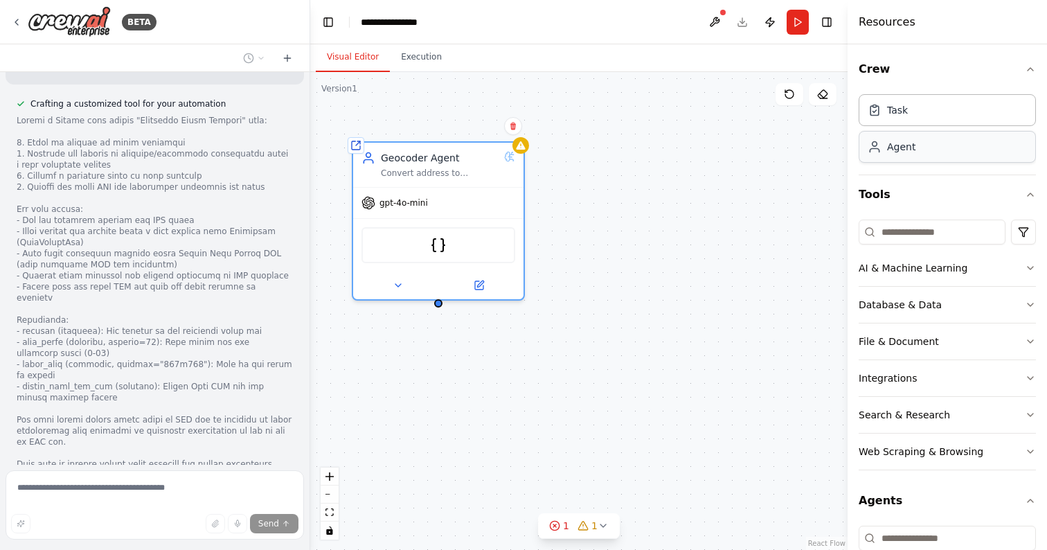
scroll to position [0, 0]
click at [902, 117] on div "Task" at bounding box center [947, 110] width 177 height 32
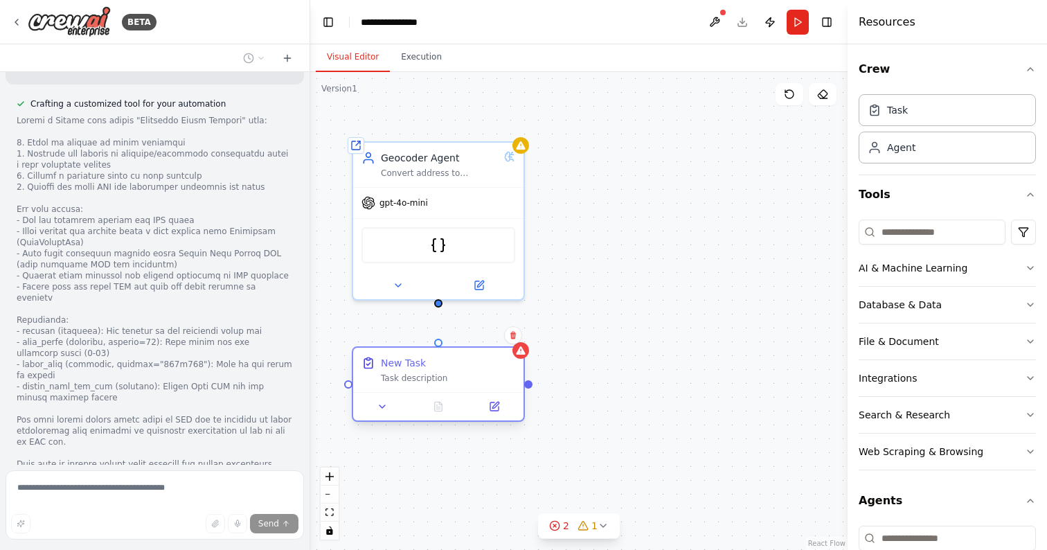
drag, startPoint x: 743, startPoint y: 233, endPoint x: 412, endPoint y: 364, distance: 356.0
click at [412, 364] on div "New Task" at bounding box center [403, 363] width 45 height 14
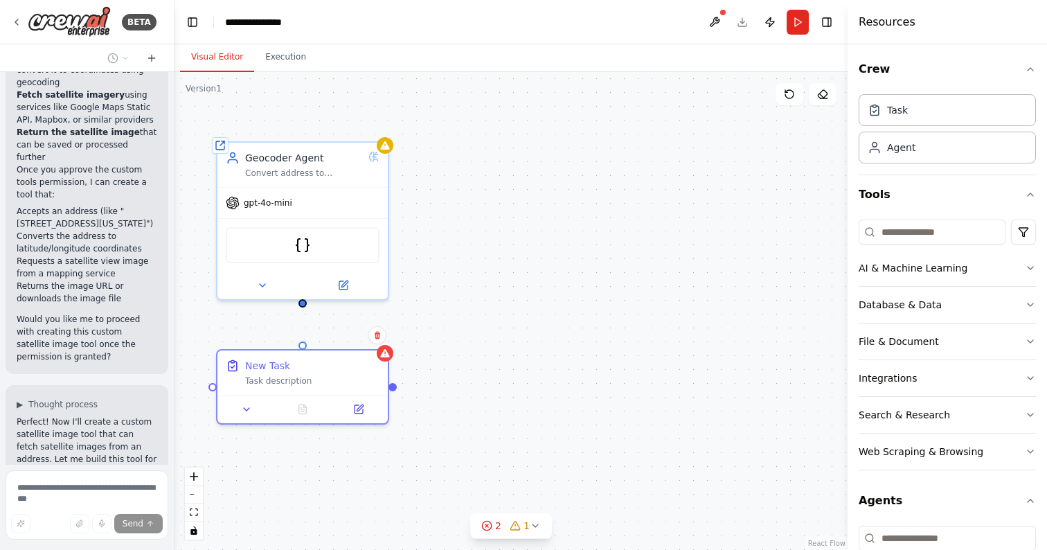
drag, startPoint x: 305, startPoint y: 309, endPoint x: 174, endPoint y: 305, distance: 131.7
click at [174, 305] on div "BETA AI Tool to get satellite image form an address ▶ Thought process I'll help…" at bounding box center [523, 275] width 1047 height 550
drag, startPoint x: 303, startPoint y: 302, endPoint x: 302, endPoint y: 344, distance: 41.6
click at [302, 344] on div "Shared agent from repository Geocoder Agent Convert address to coordinates gpt-…" at bounding box center [509, 310] width 668 height 474
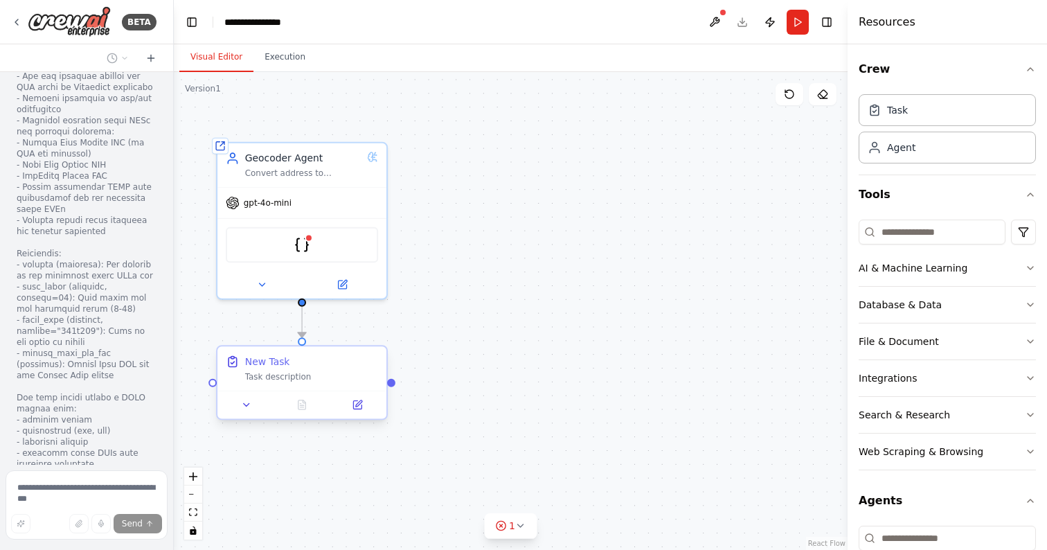
scroll to position [2388, 0]
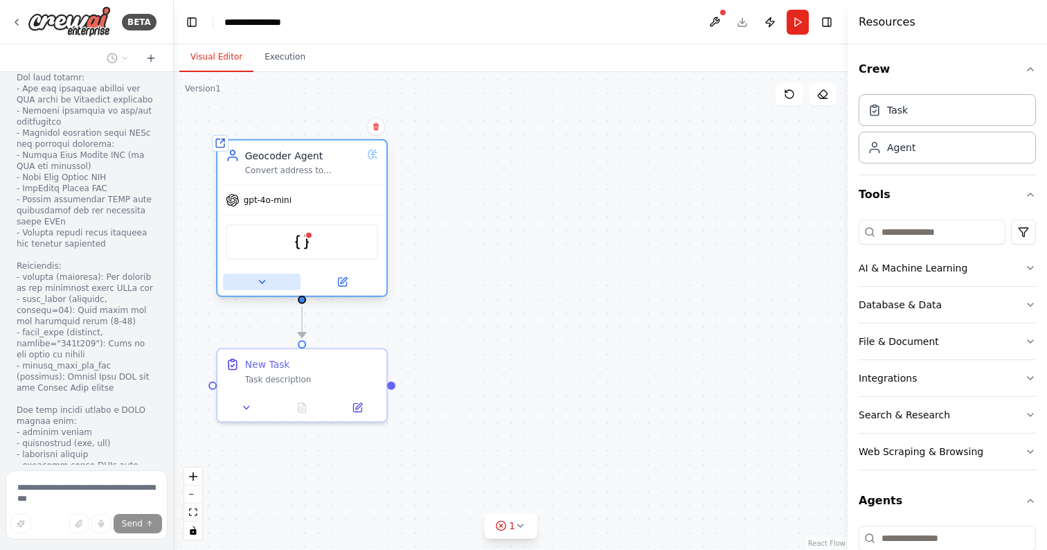
click at [265, 285] on icon at bounding box center [261, 281] width 11 height 11
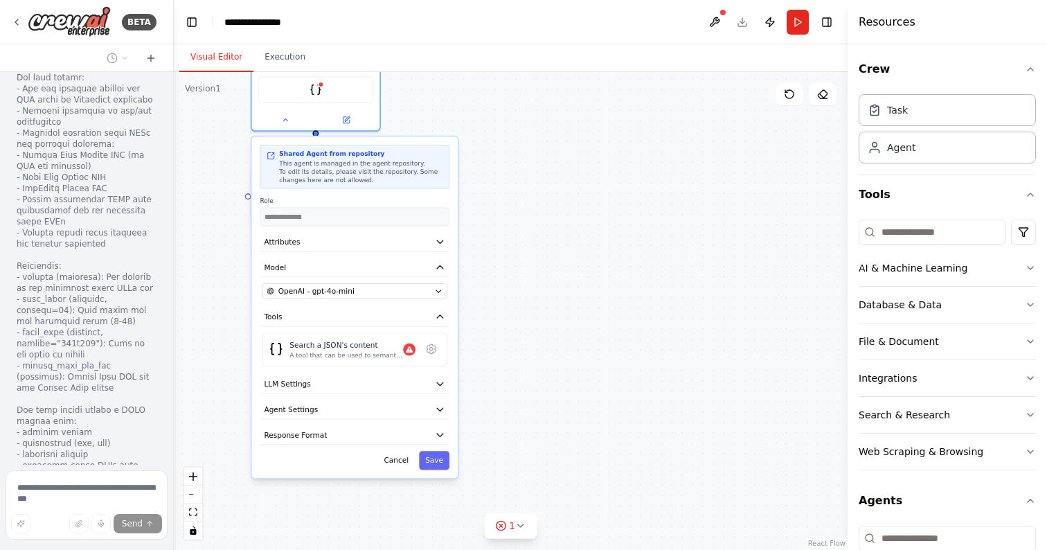
drag, startPoint x: 599, startPoint y: 373, endPoint x: 584, endPoint y: 189, distance: 184.2
click at [584, 189] on div ".deletable-edge-delete-btn { width: 20px; height: 20px; border: 0px solid #ffff…" at bounding box center [511, 311] width 674 height 478
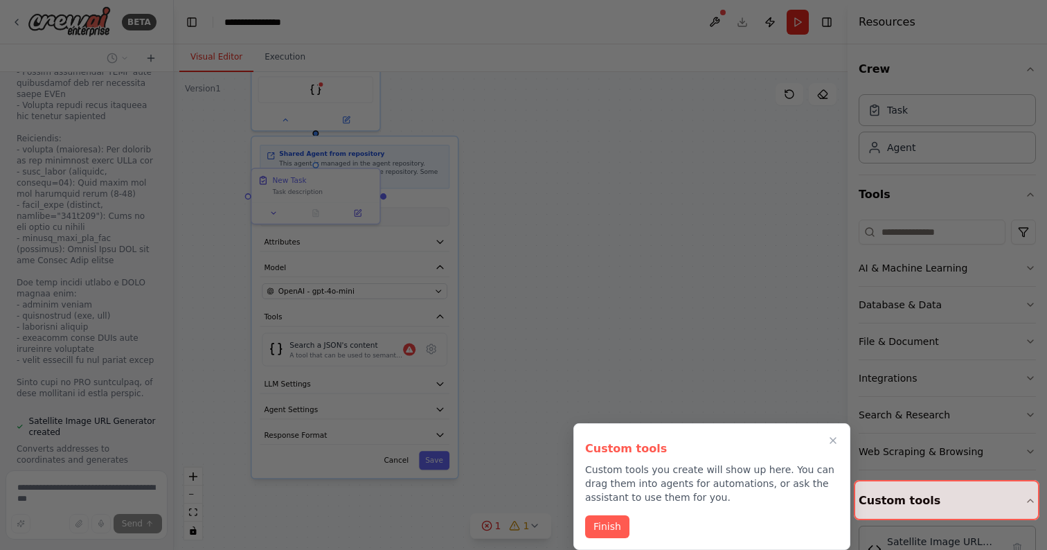
click at [606, 527] on button "Finish" at bounding box center [607, 526] width 44 height 23
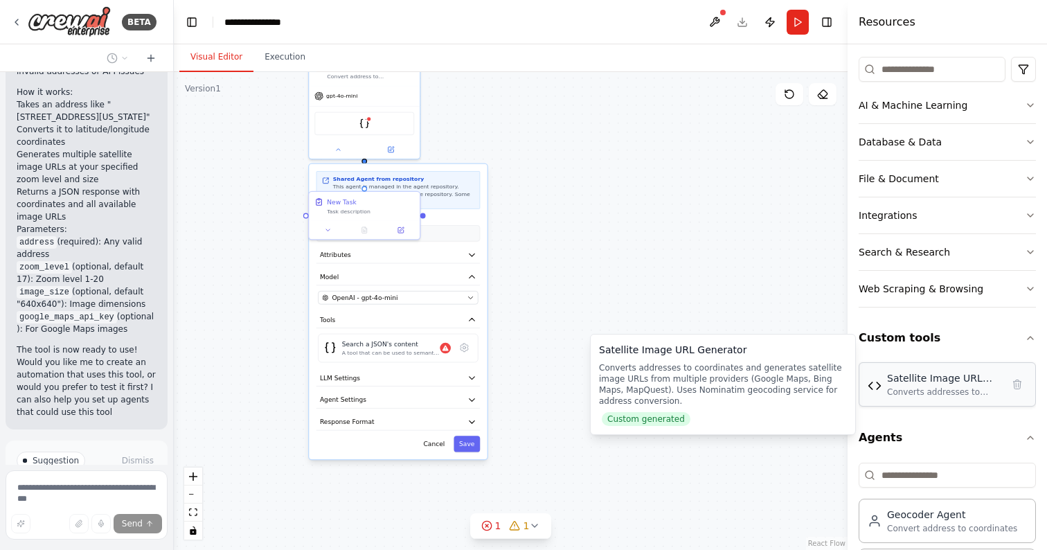
scroll to position [3275, 0]
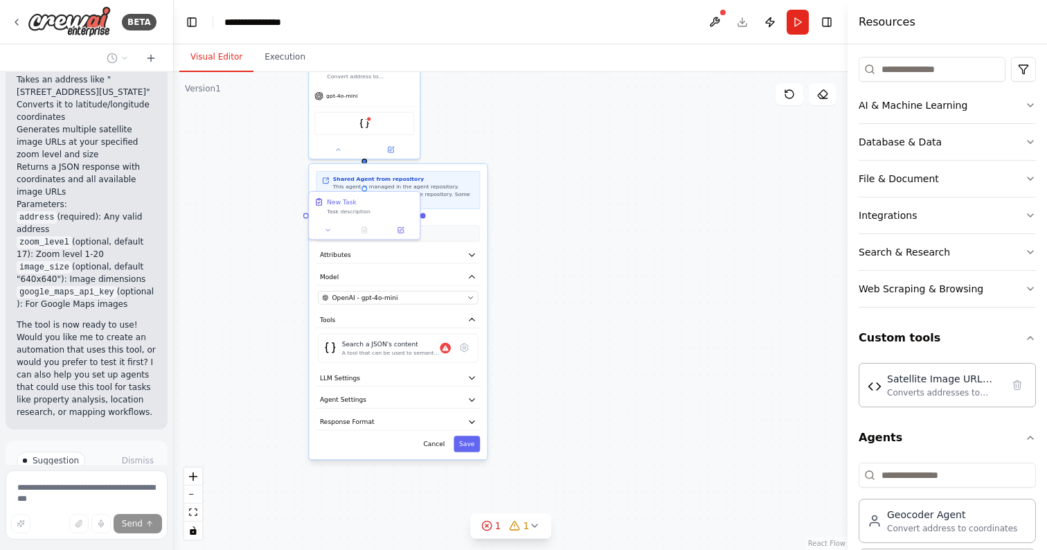
click at [77, 525] on span "Run Automation" at bounding box center [93, 530] width 67 height 11
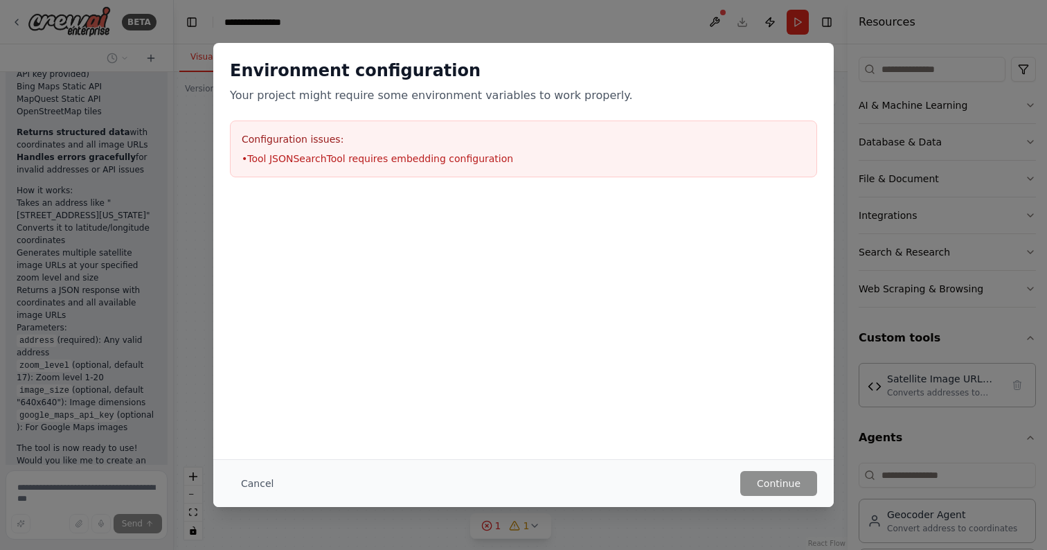
click at [346, 149] on div "Configuration issues: • Tool JSONSearchTool requires embedding configuration" at bounding box center [523, 149] width 587 height 57
click at [261, 481] on button "Cancel" at bounding box center [257, 483] width 55 height 25
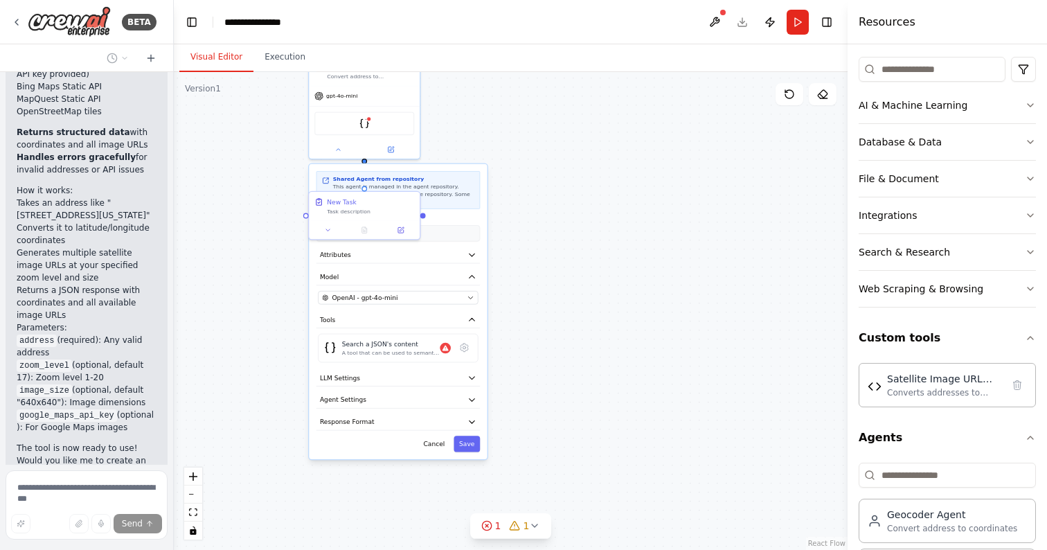
click at [438, 447] on button "Cancel" at bounding box center [434, 444] width 32 height 16
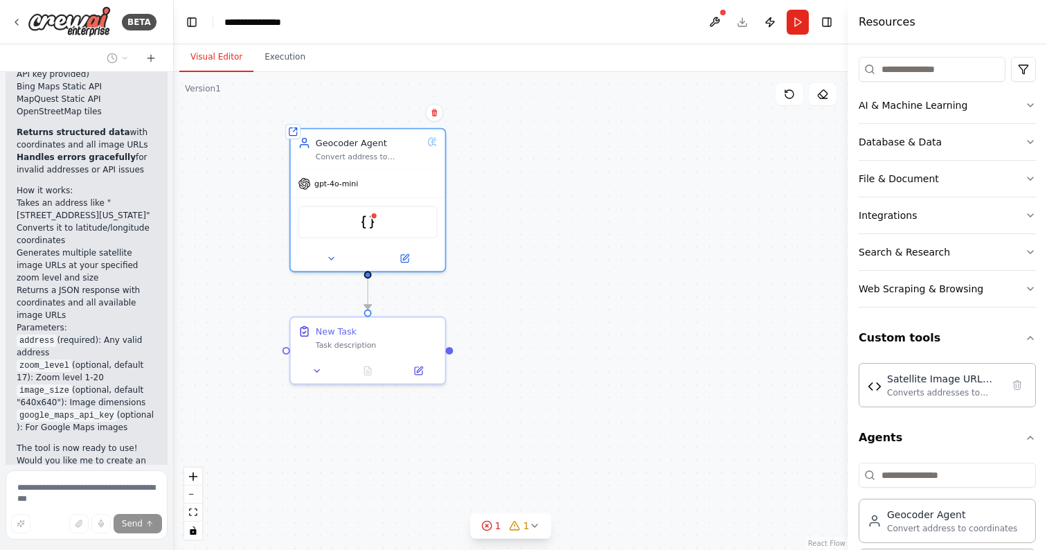
drag, startPoint x: 593, startPoint y: 167, endPoint x: 465, endPoint y: 163, distance: 127.5
click at [614, 290] on div ".deletable-edge-delete-btn { width: 20px; height: 20px; border: 0px solid #ffff…" at bounding box center [511, 311] width 674 height 478
click at [434, 114] on icon at bounding box center [435, 112] width 6 height 8
click at [400, 114] on button "Confirm" at bounding box center [395, 112] width 49 height 17
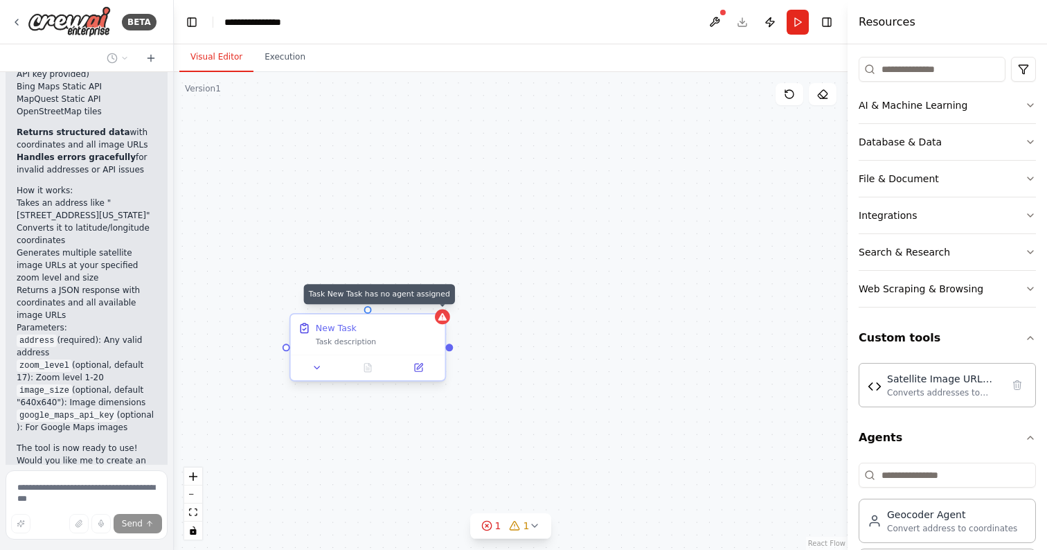
click at [443, 319] on icon at bounding box center [442, 317] width 8 height 8
click at [436, 305] on icon at bounding box center [435, 302] width 6 height 8
click at [409, 303] on button "Confirm" at bounding box center [395, 302] width 49 height 17
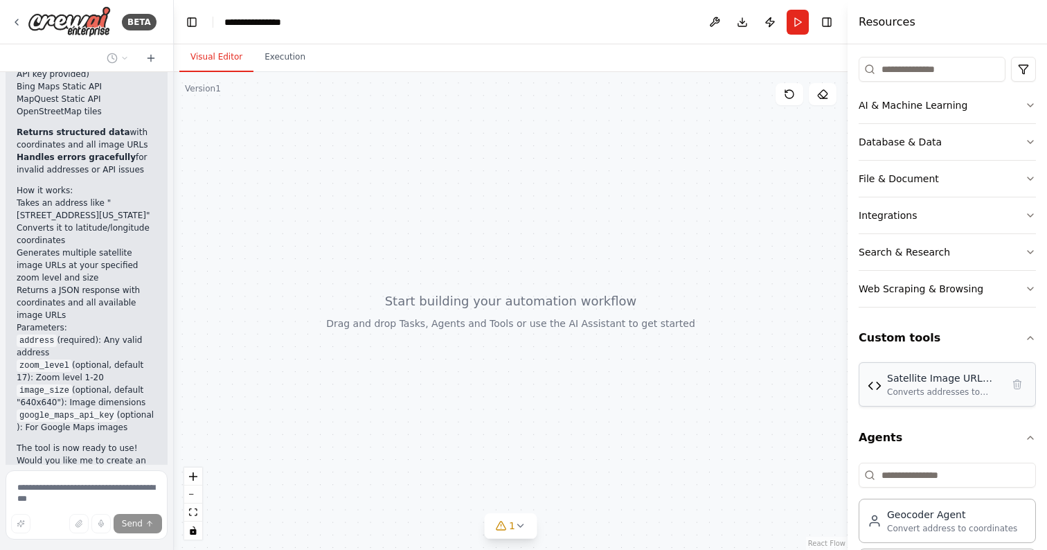
click at [898, 386] on div "Satellite Image URL Generator Converts addresses to coordinates and generates s…" at bounding box center [944, 384] width 115 height 26
click at [520, 520] on button "1" at bounding box center [510, 526] width 53 height 26
click at [599, 488] on button at bounding box center [607, 490] width 24 height 17
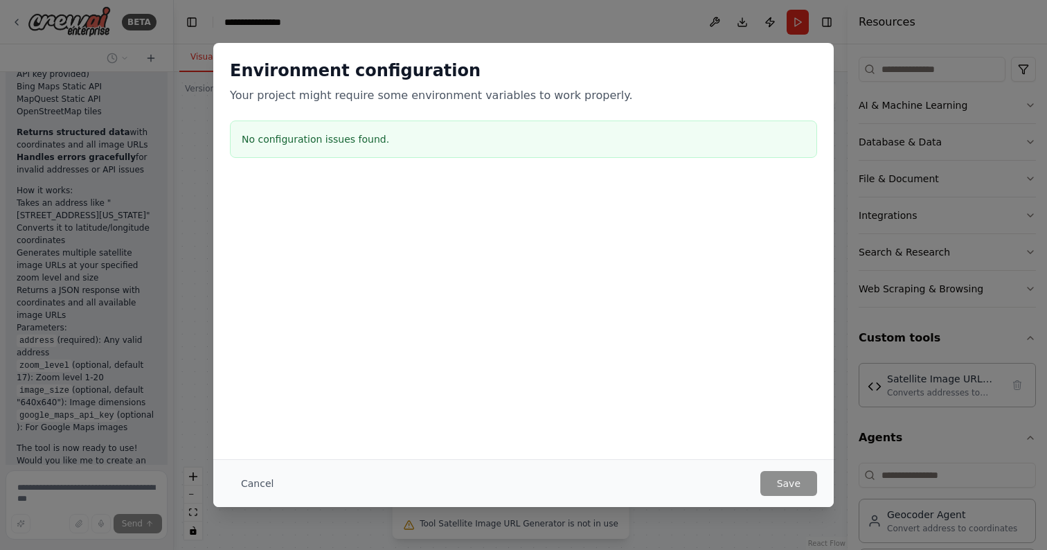
click at [260, 484] on button "Cancel" at bounding box center [257, 483] width 55 height 25
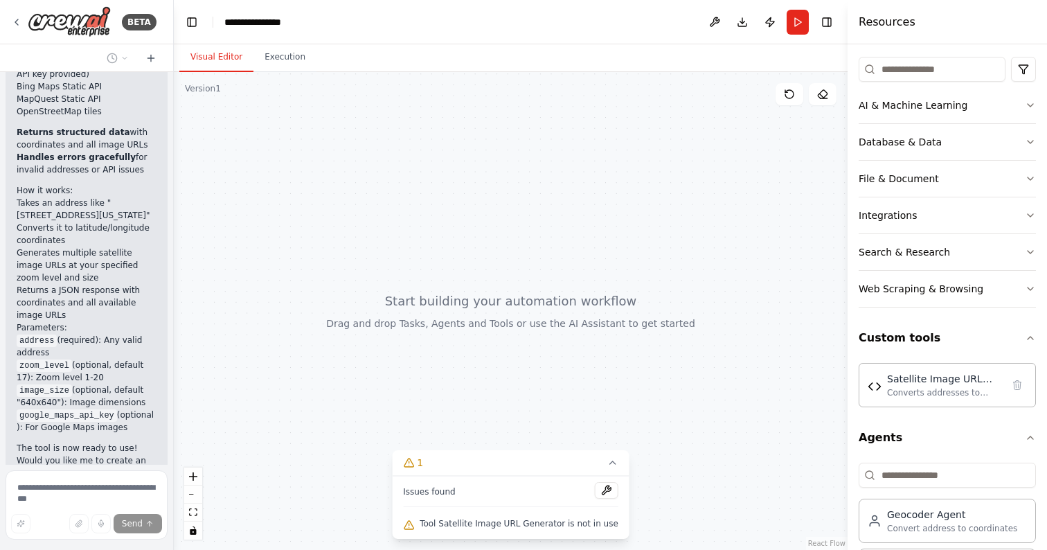
scroll to position [1926, 0]
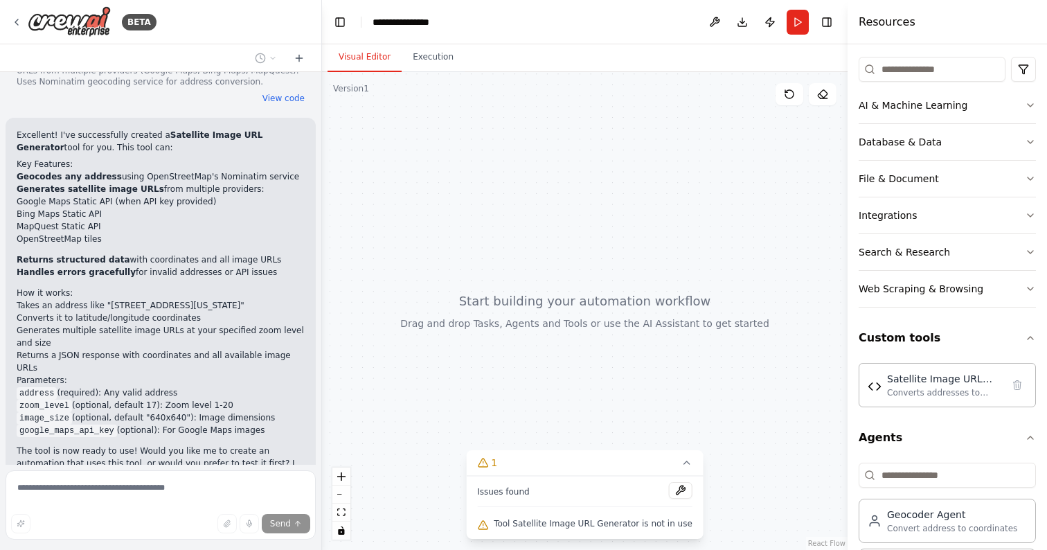
drag, startPoint x: 172, startPoint y: 263, endPoint x: 322, endPoint y: 270, distance: 149.8
click at [322, 270] on div "BETA AI Tool to get satellite image form an address ▶ Thought process I'll help…" at bounding box center [523, 275] width 1047 height 550
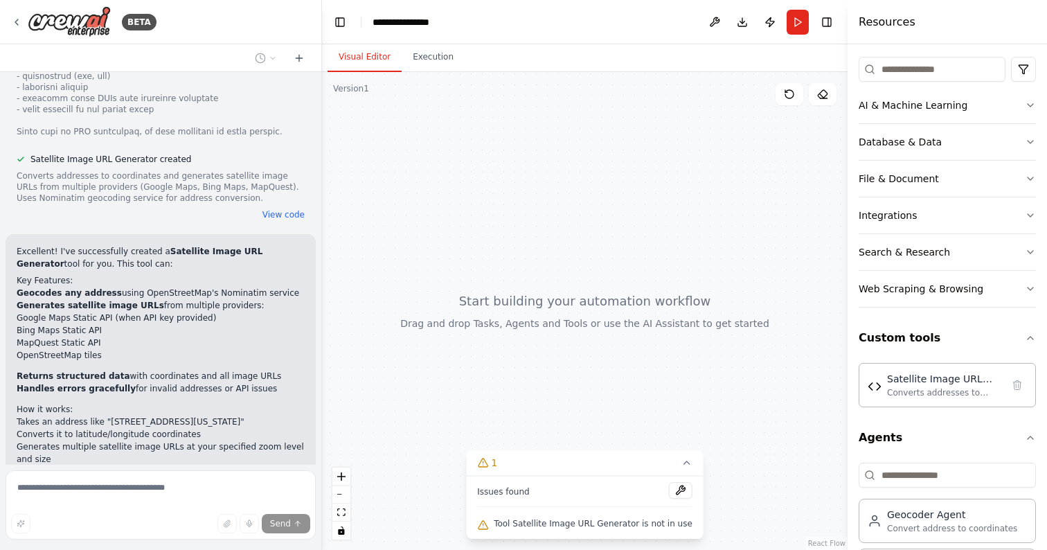
scroll to position [1638, 0]
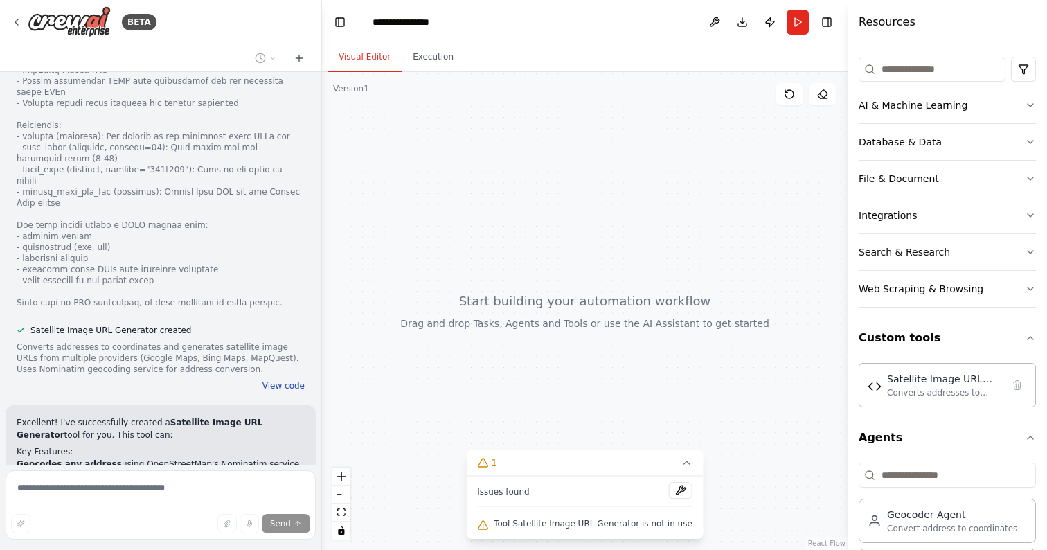
click at [270, 380] on button "View code" at bounding box center [284, 385] width 42 height 11
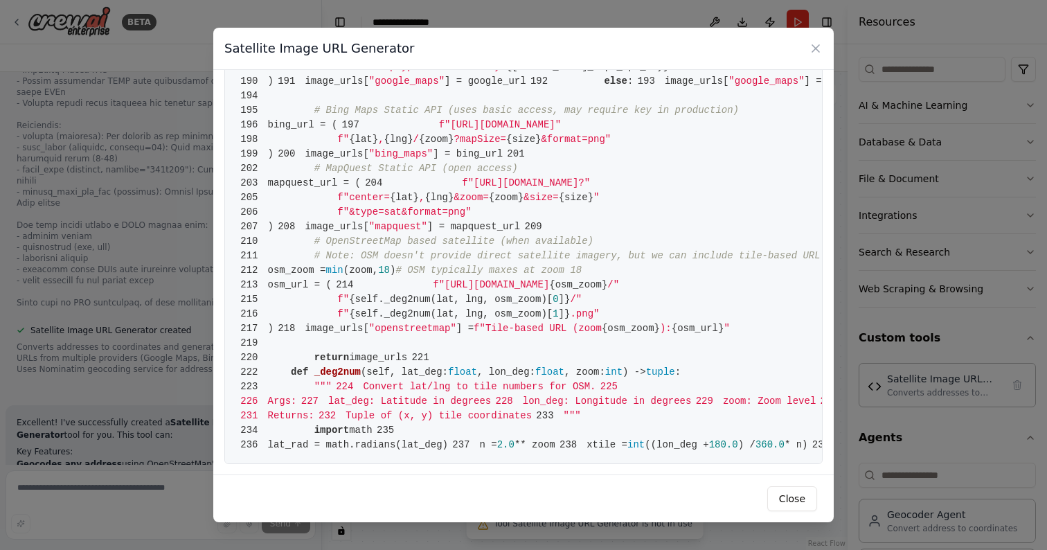
scroll to position [3132, 0]
click at [783, 499] on button "Close" at bounding box center [792, 498] width 50 height 25
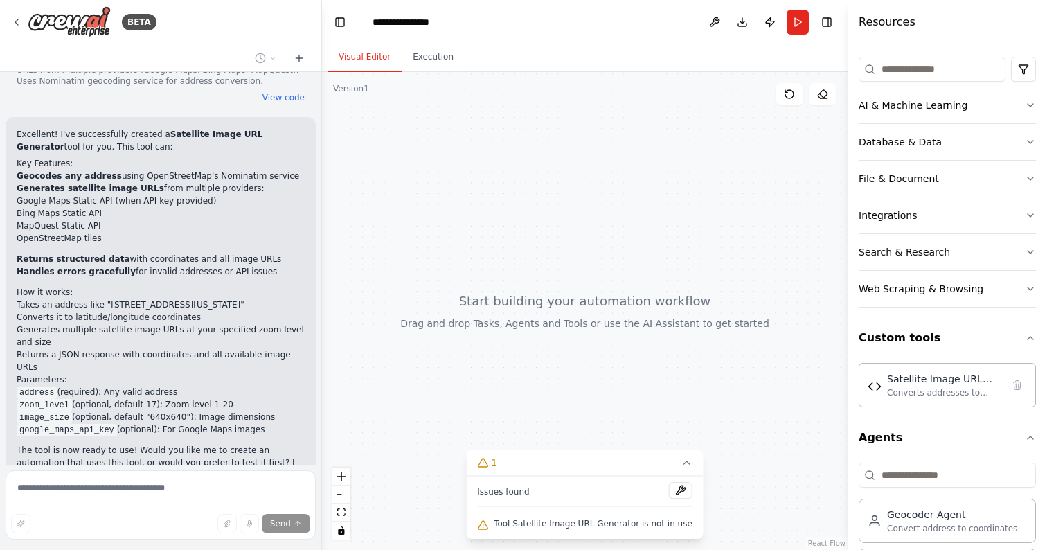
scroll to position [1926, 0]
click at [682, 465] on icon at bounding box center [687, 462] width 11 height 11
click at [434, 59] on button "Execution" at bounding box center [433, 57] width 63 height 29
click at [363, 58] on button "Visual Editor" at bounding box center [365, 57] width 74 height 29
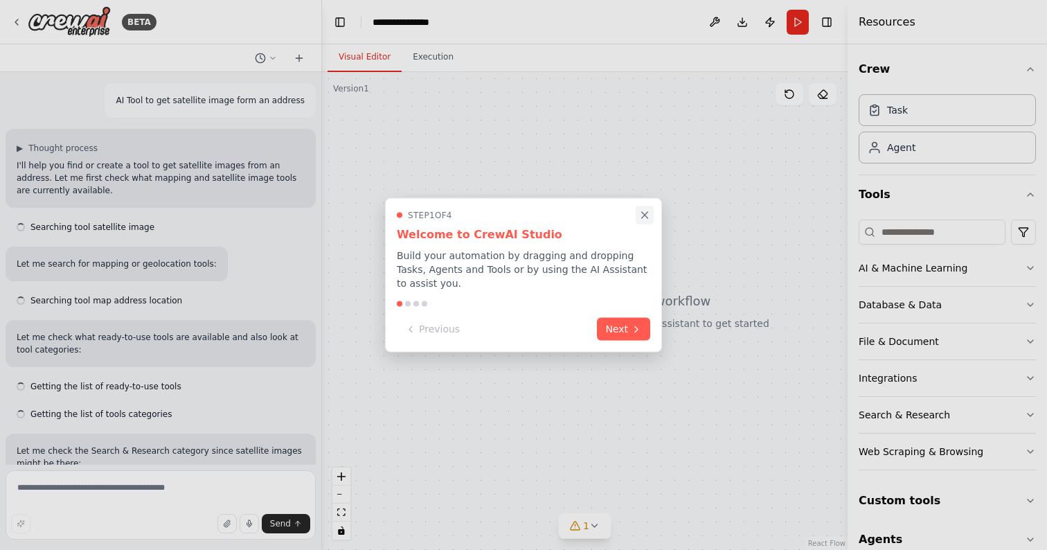
scroll to position [1881, 0]
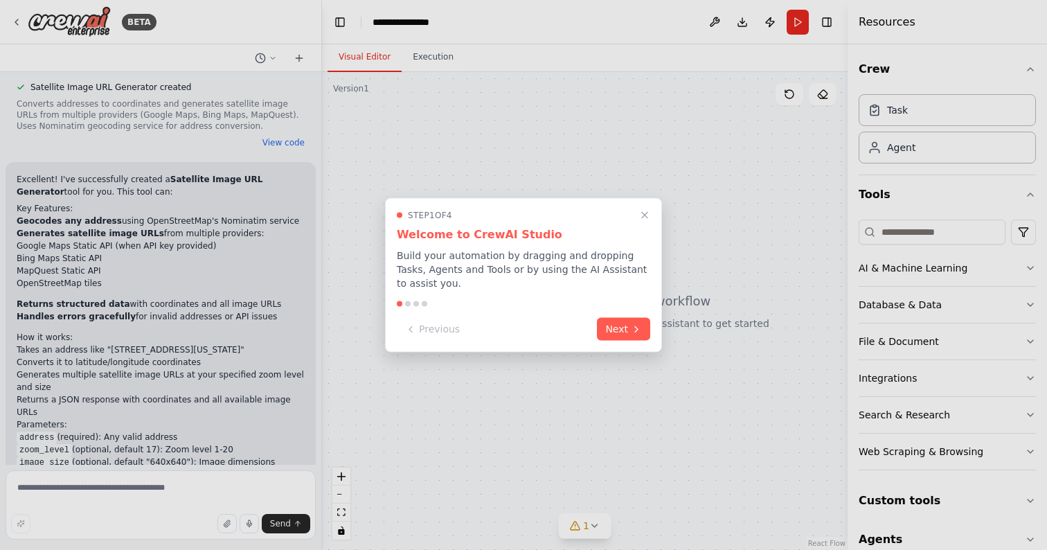
click at [644, 216] on icon "Close walkthrough" at bounding box center [645, 216] width 6 height 6
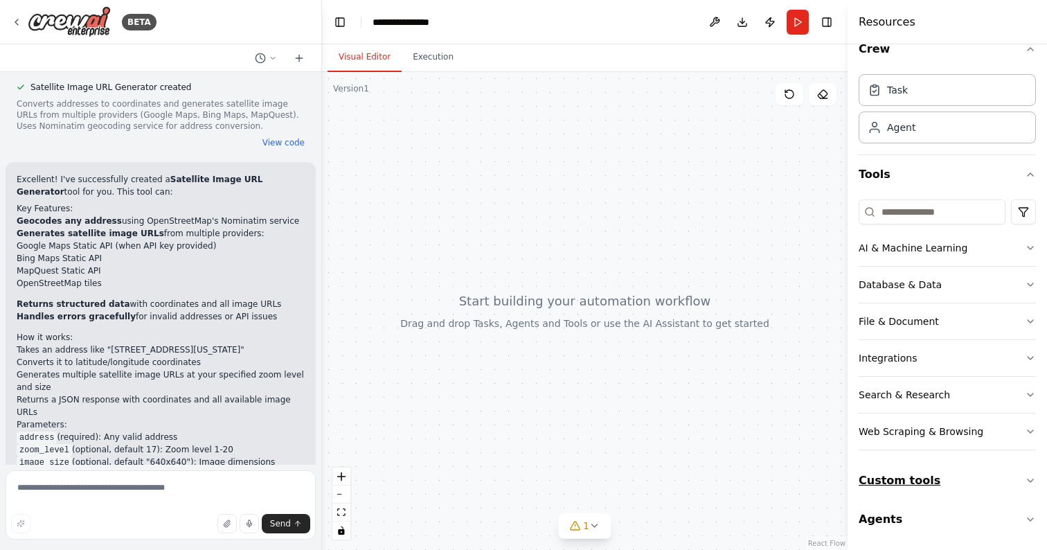
scroll to position [20, 0]
click at [932, 485] on button "Custom tools" at bounding box center [947, 480] width 177 height 39
click at [937, 521] on div "Satellite Image URL Generator" at bounding box center [944, 521] width 115 height 14
click at [938, 528] on div "Satellite Image URL Generator Converts addresses to coordinates and generates s…" at bounding box center [944, 527] width 115 height 26
click at [937, 528] on div "Satellite Image URL Generator Converts addresses to coordinates and generates s…" at bounding box center [944, 527] width 115 height 26
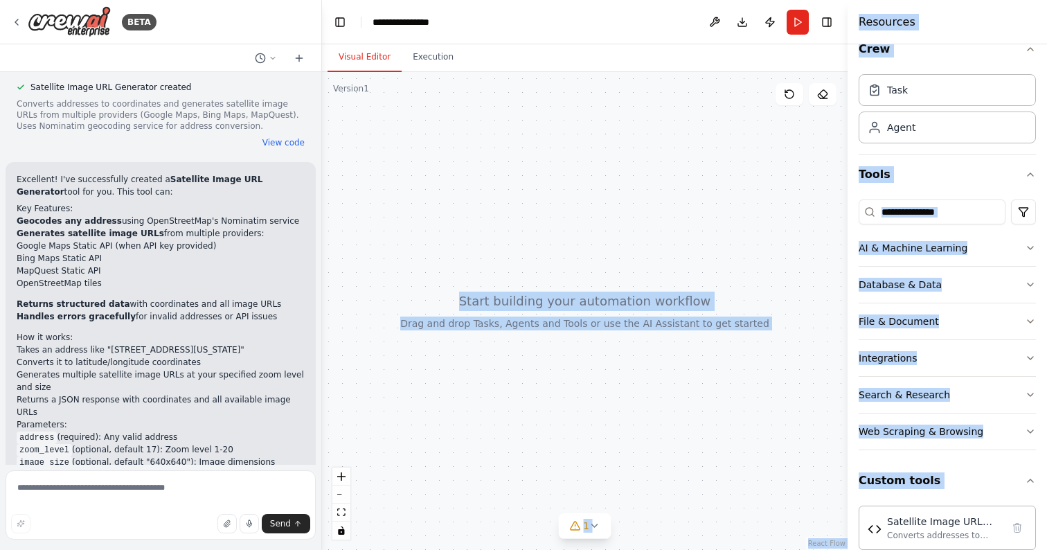
drag, startPoint x: 938, startPoint y: 528, endPoint x: 559, endPoint y: 286, distance: 449.4
click at [559, 286] on div "BETA AI Tool to get satellite image form an address ▶ Thought process I'll help…" at bounding box center [523, 275] width 1047 height 550
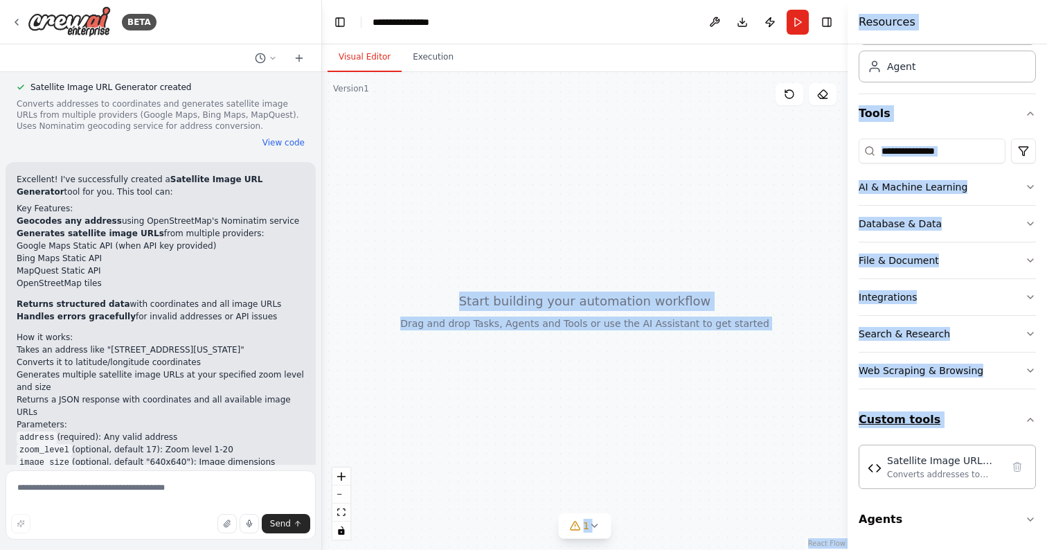
scroll to position [0, 0]
click at [767, 423] on div at bounding box center [585, 311] width 526 height 478
click at [593, 527] on icon at bounding box center [594, 525] width 11 height 11
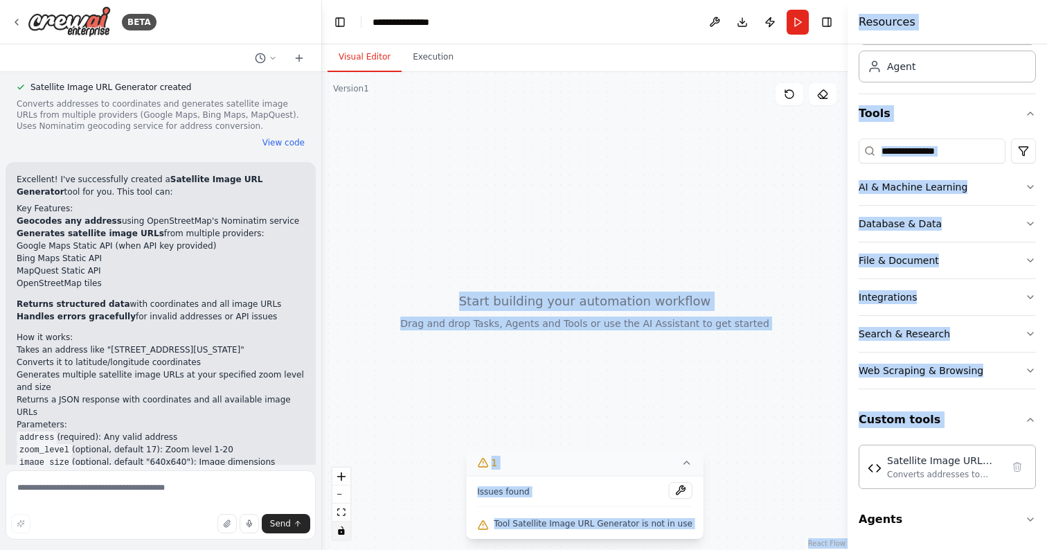
click at [344, 534] on icon "toggle interactivity" at bounding box center [341, 530] width 6 height 8
click at [343, 534] on icon "toggle interactivity" at bounding box center [341, 530] width 6 height 8
click at [677, 489] on button at bounding box center [681, 490] width 24 height 17
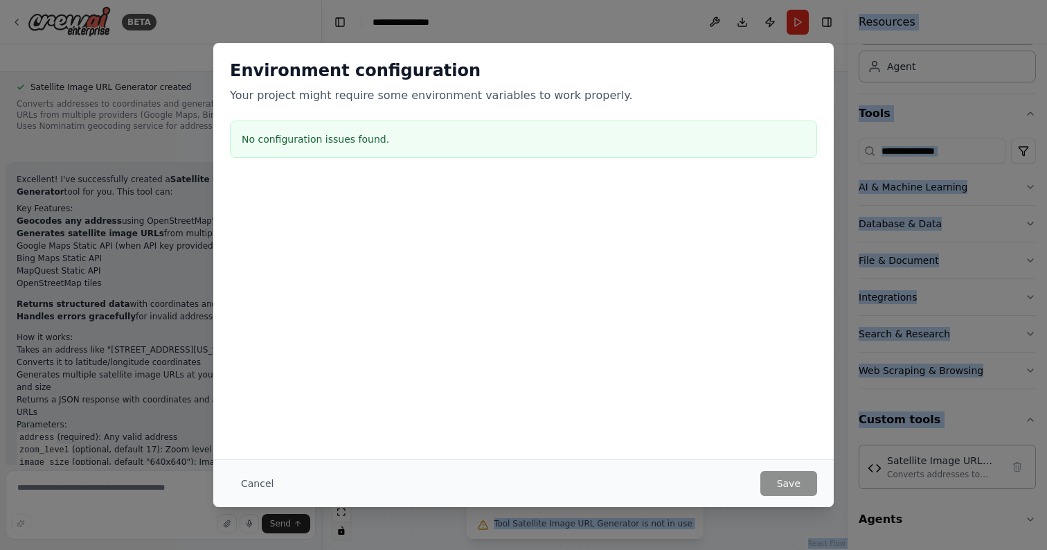
click at [252, 477] on button "Cancel" at bounding box center [257, 483] width 55 height 25
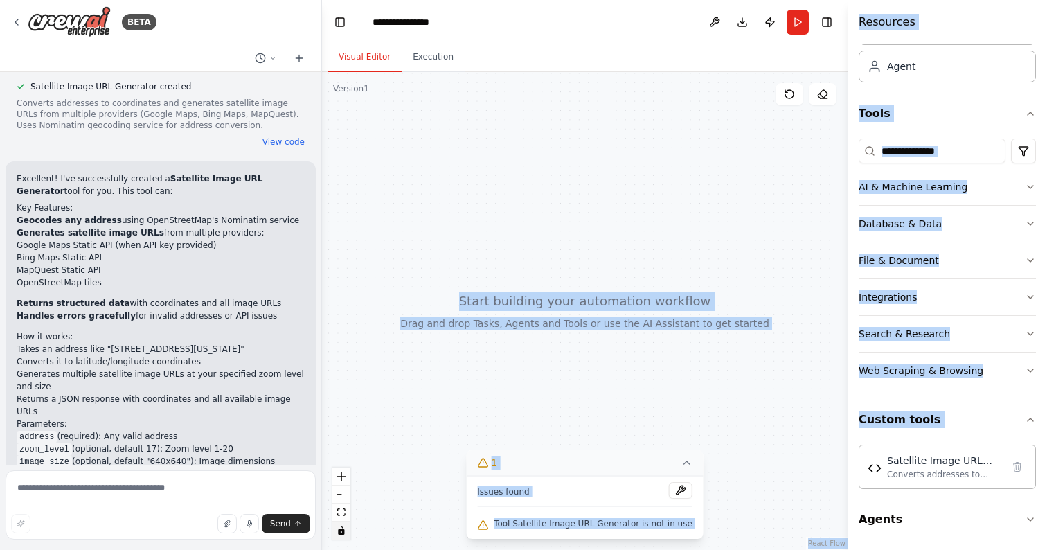
scroll to position [1881, 0]
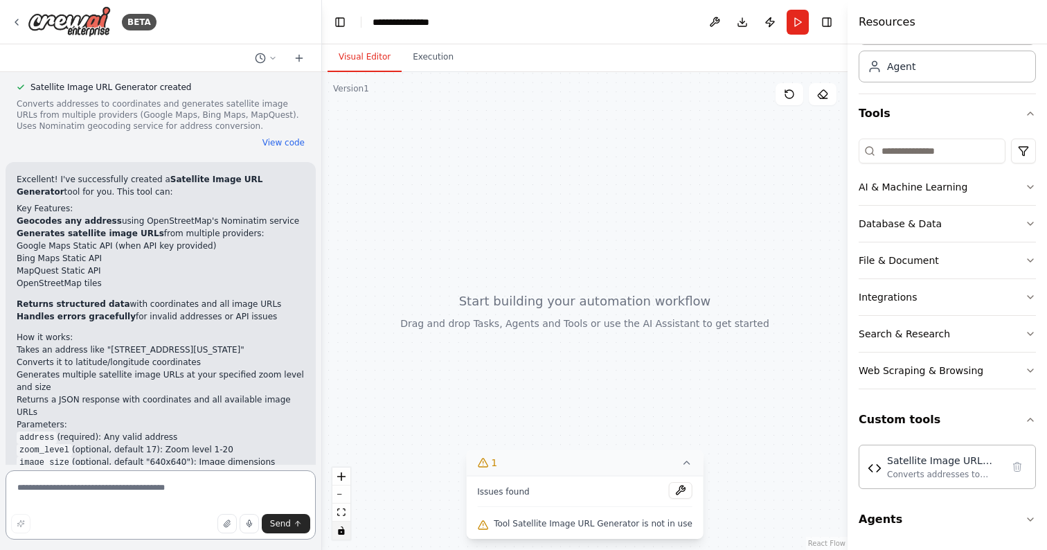
click at [139, 488] on textarea at bounding box center [161, 504] width 310 height 69
paste textarea "**********"
type textarea "**********"
click at [283, 523] on span "Send" at bounding box center [280, 523] width 21 height 11
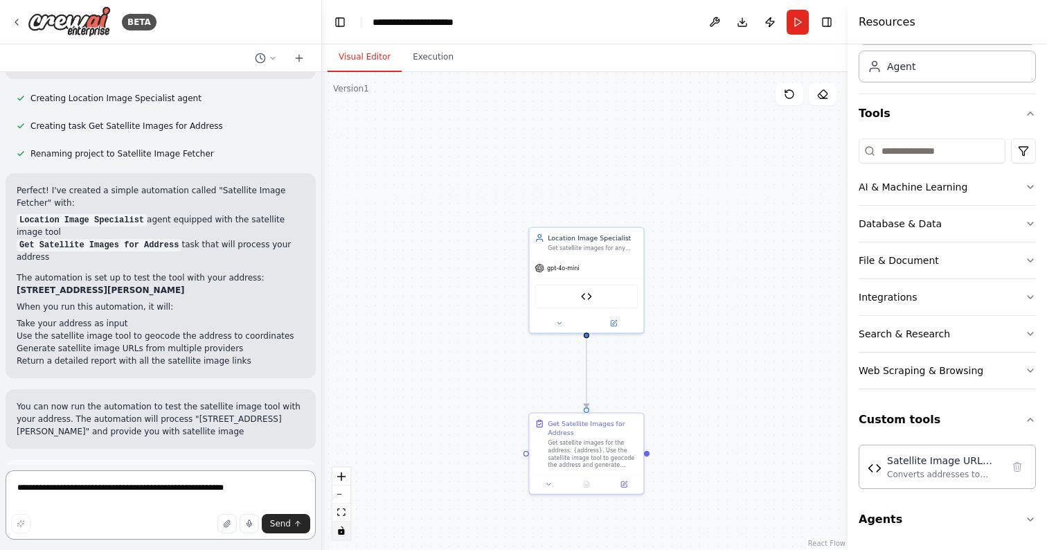
scroll to position [2596, 0]
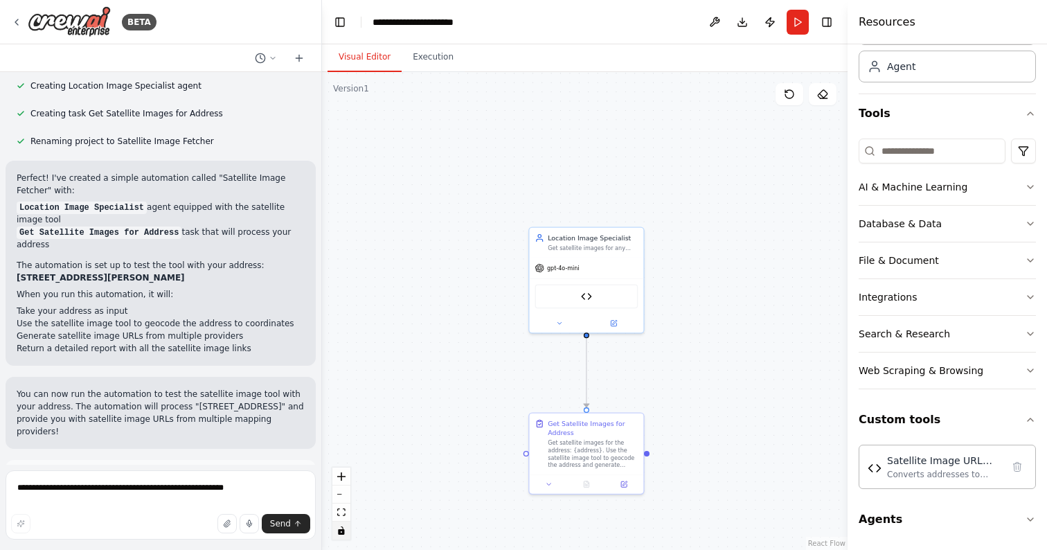
click at [120, 528] on button "Run Automation" at bounding box center [161, 539] width 288 height 22
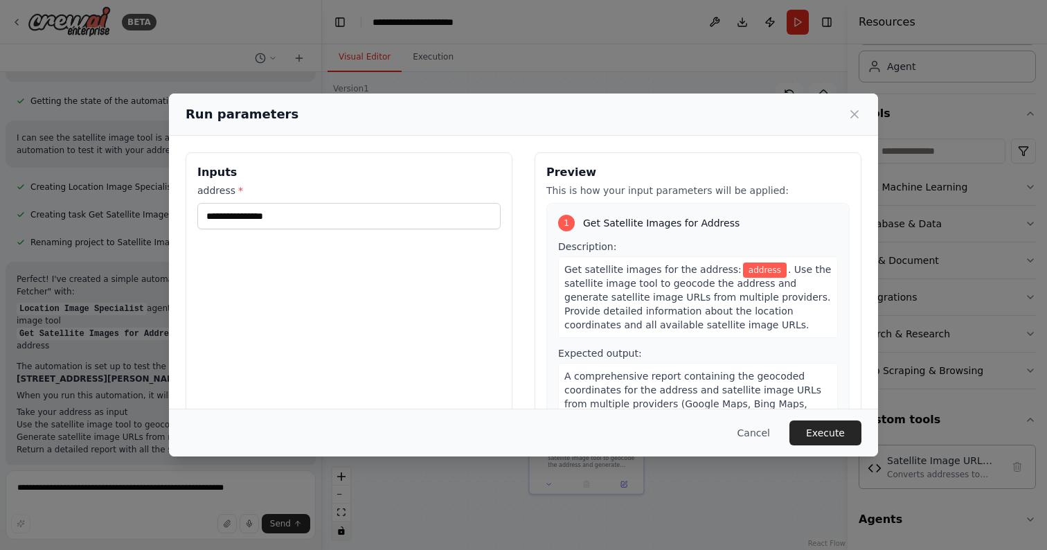
scroll to position [40, 0]
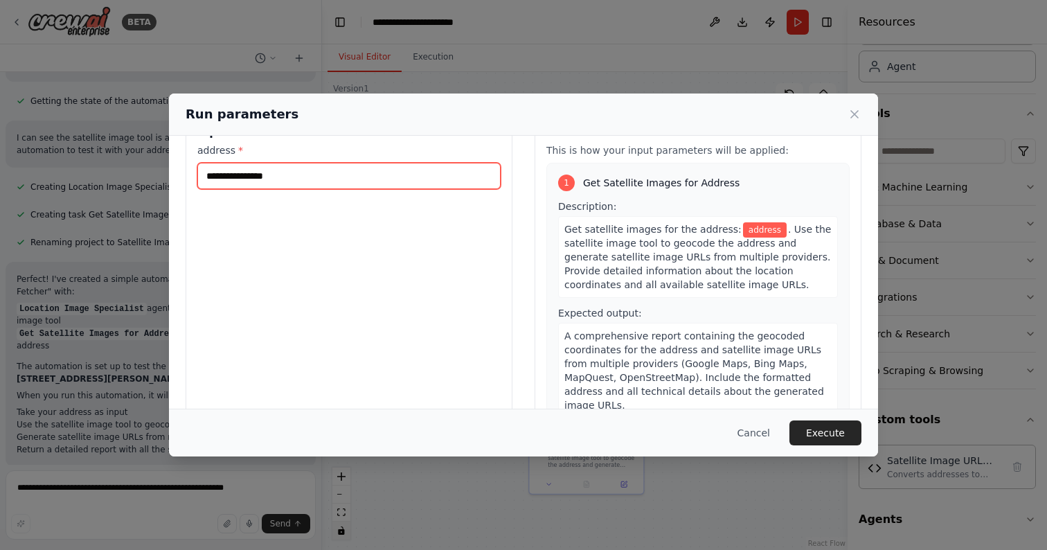
click at [258, 172] on input "address *" at bounding box center [348, 176] width 303 height 26
paste input "**********"
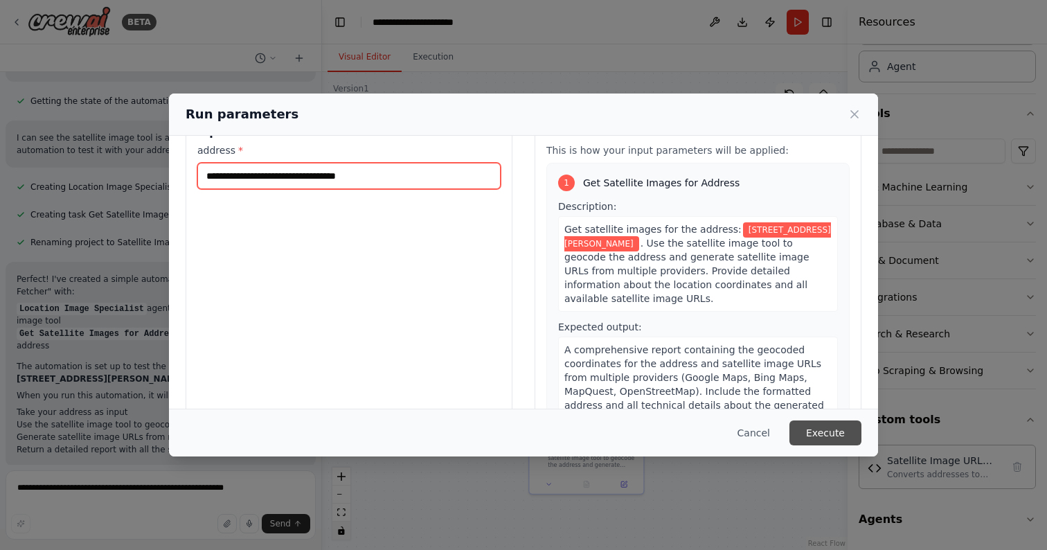
type input "**********"
click at [851, 434] on button "Execute" at bounding box center [826, 432] width 72 height 25
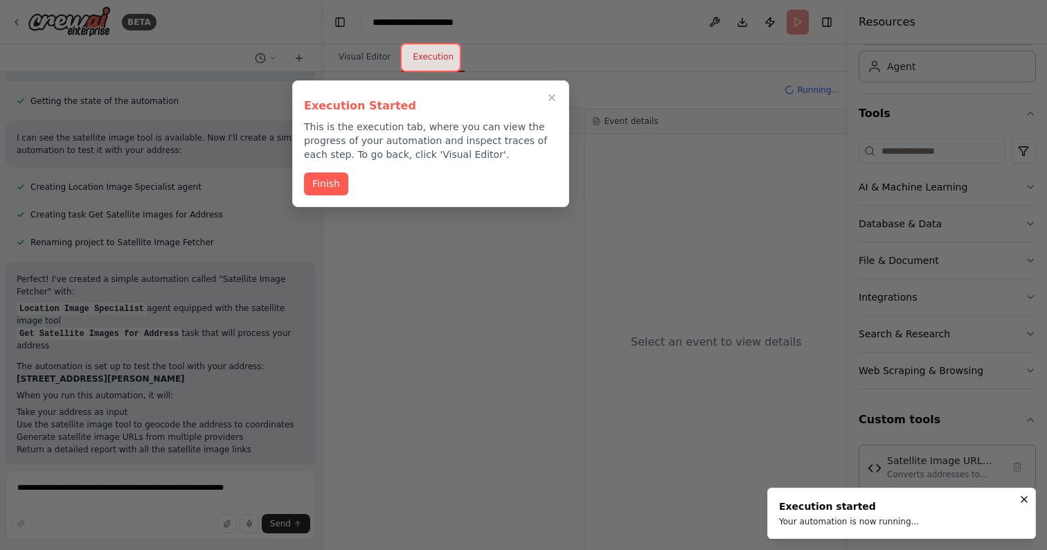
click at [327, 181] on button "Finish" at bounding box center [326, 183] width 44 height 23
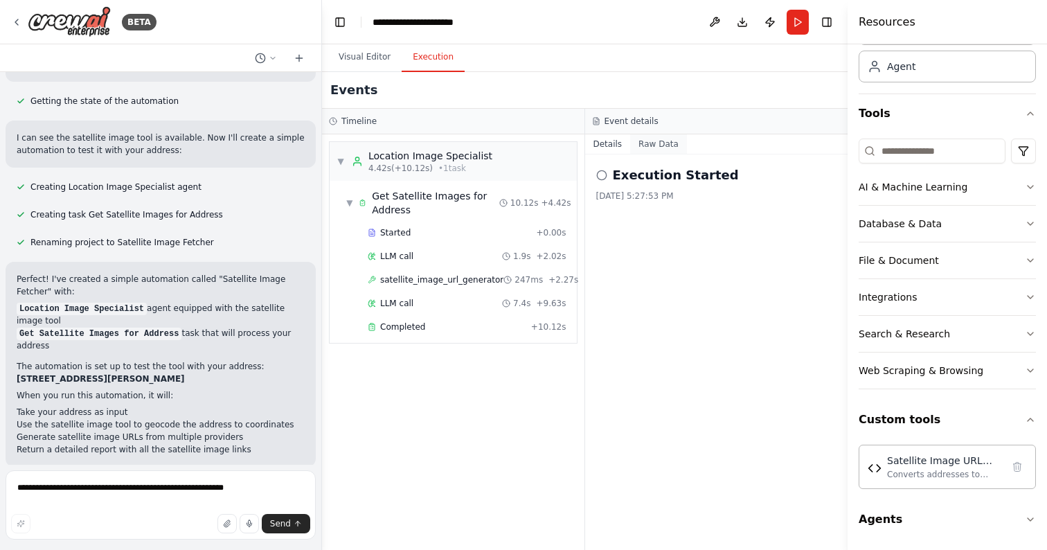
click at [663, 140] on button "Raw Data" at bounding box center [658, 143] width 57 height 19
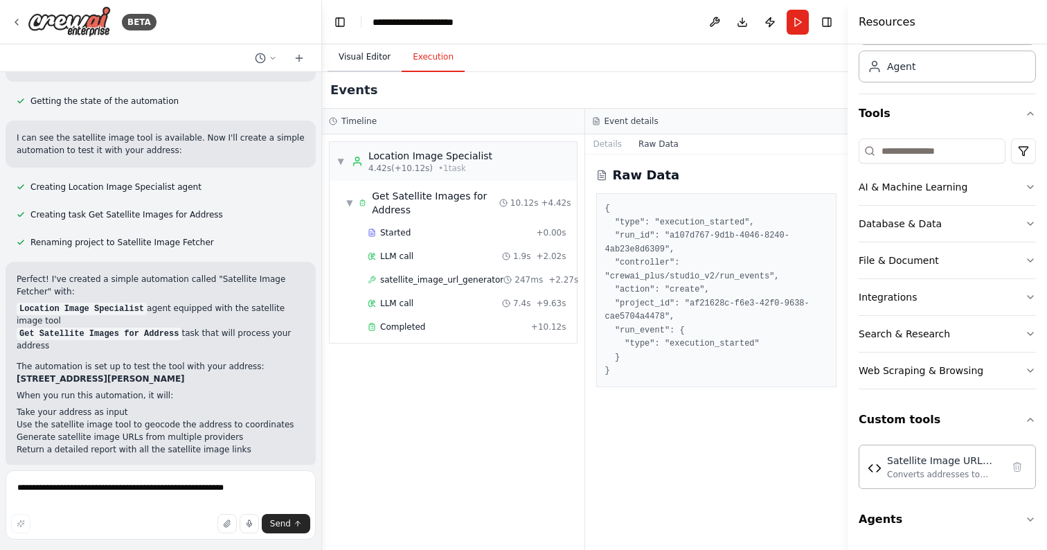
click at [357, 60] on button "Visual Editor" at bounding box center [365, 57] width 74 height 29
click at [429, 63] on button "Execution" at bounding box center [433, 57] width 63 height 29
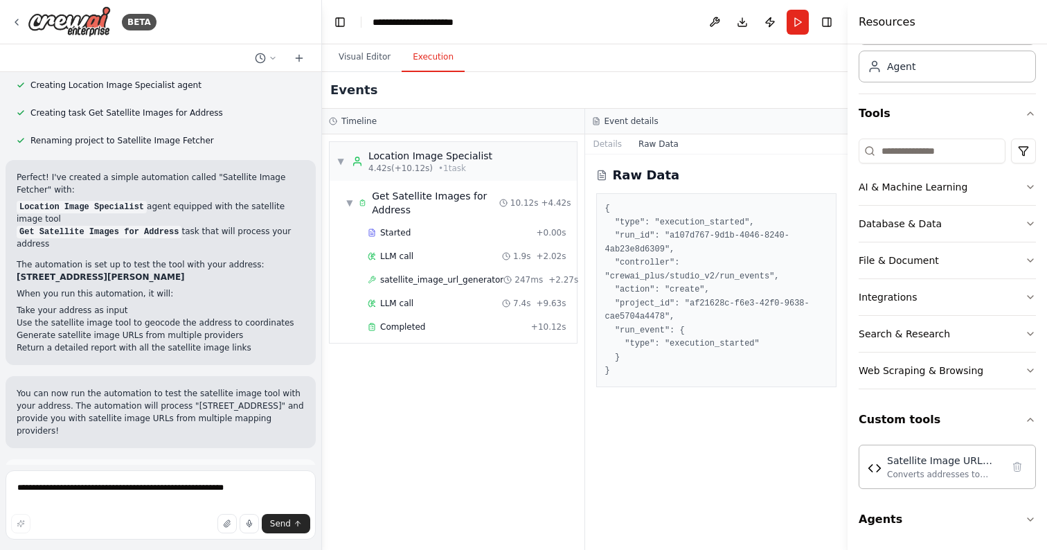
scroll to position [2596, 0]
click at [161, 533] on span "Improve automation" at bounding box center [167, 538] width 85 height 11
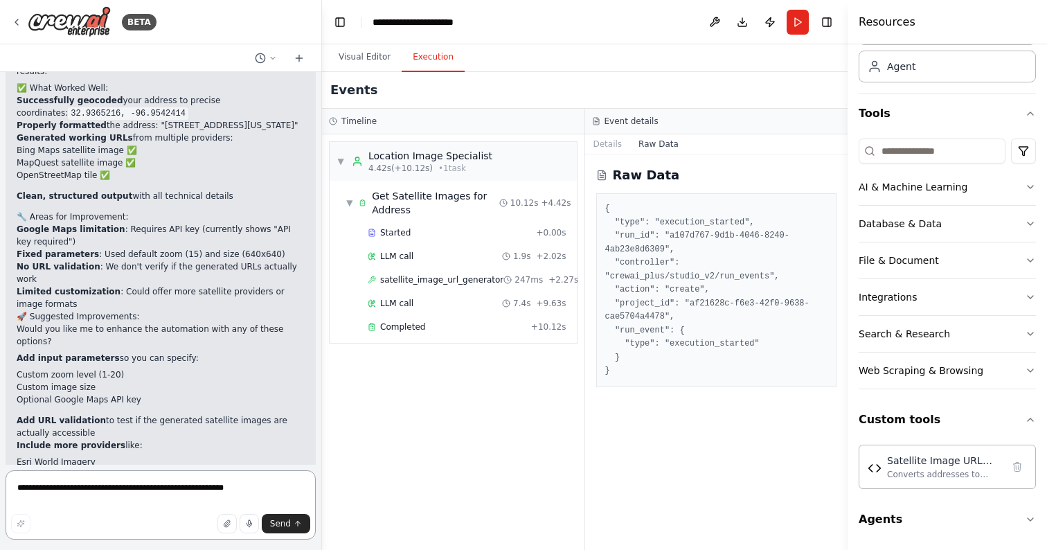
scroll to position [0, 0]
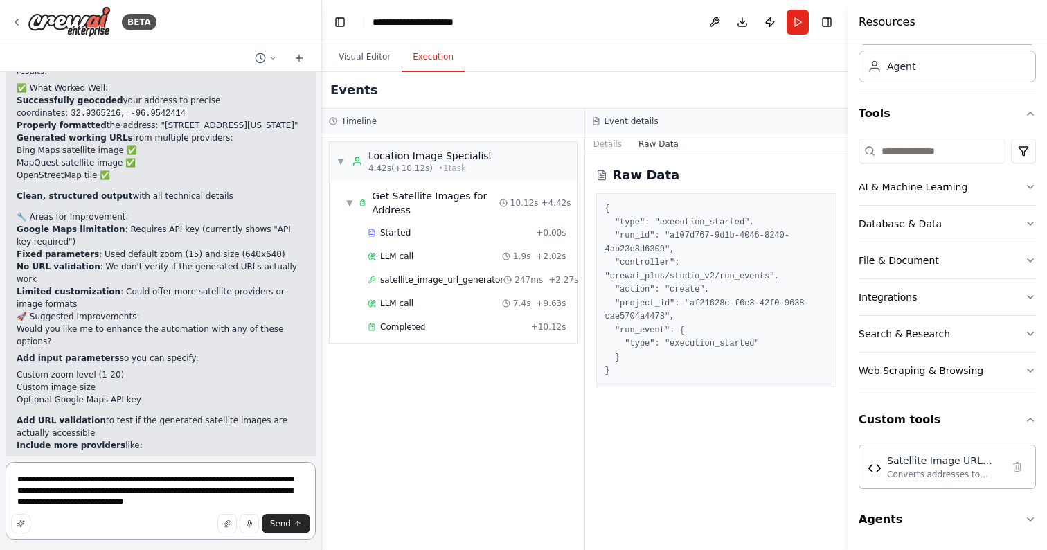
click at [227, 502] on textarea "**********" at bounding box center [161, 501] width 310 height 78
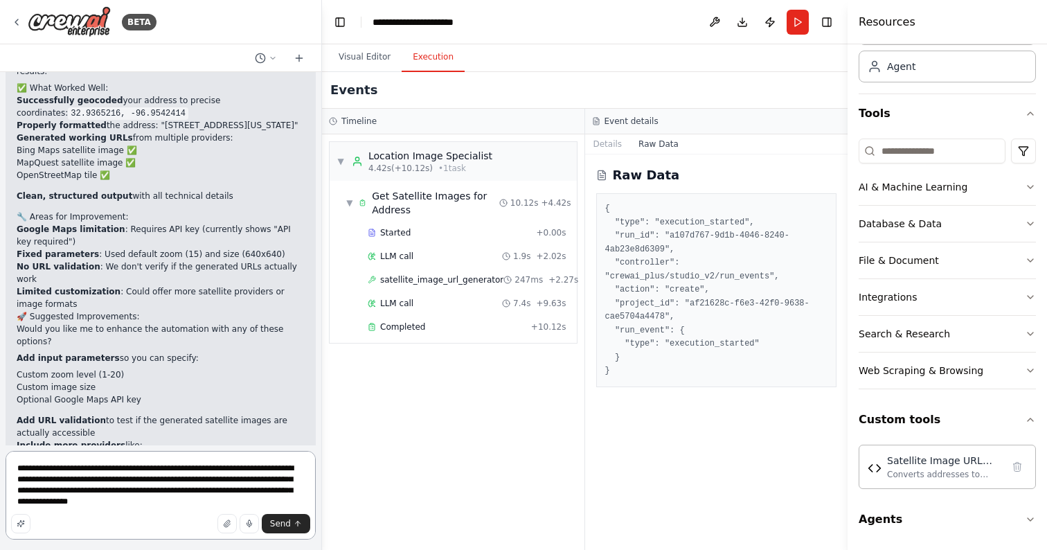
type textarea "**********"
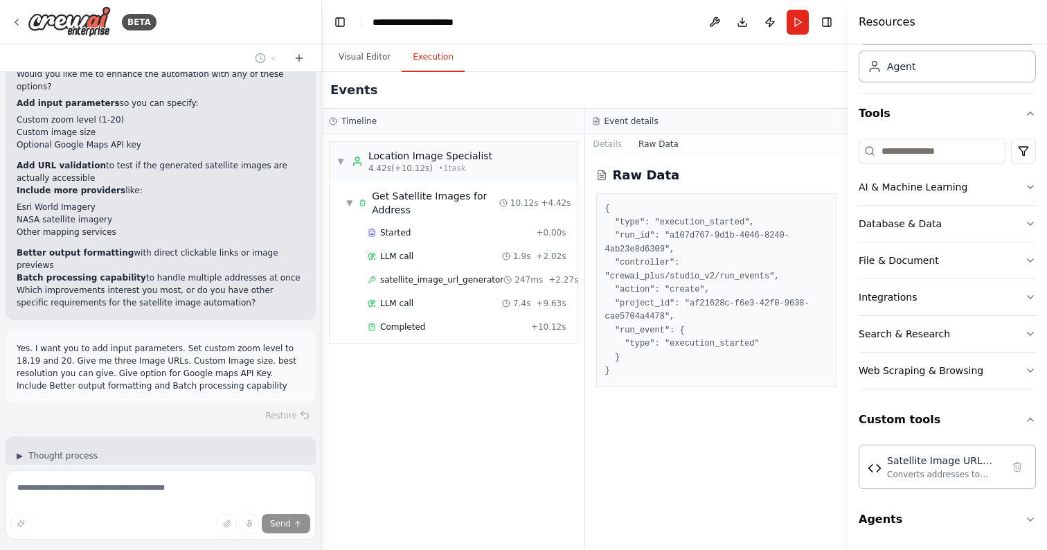
scroll to position [3301, 0]
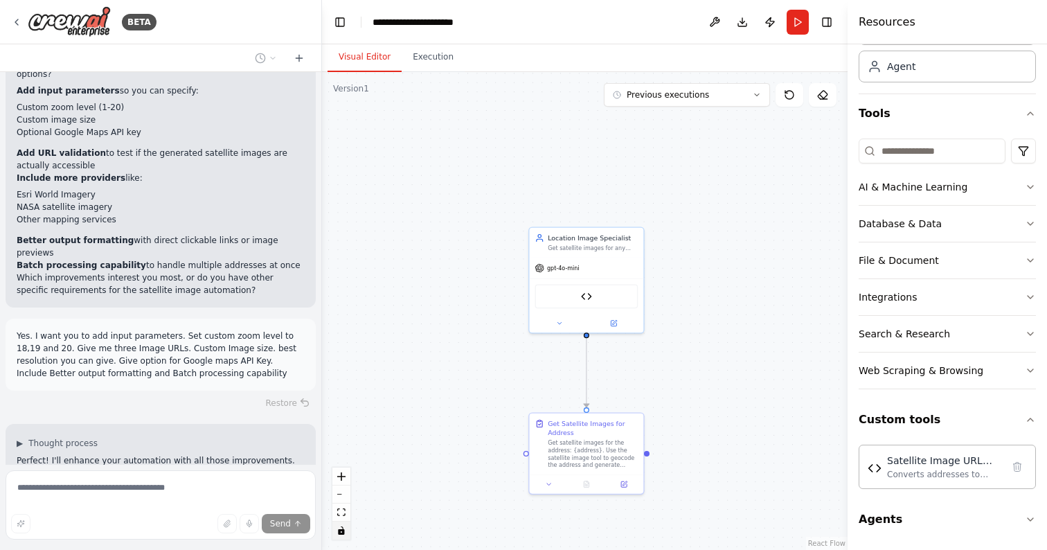
click at [376, 53] on button "Visual Editor" at bounding box center [365, 57] width 74 height 29
click at [1034, 186] on icon "button" at bounding box center [1030, 186] width 11 height 11
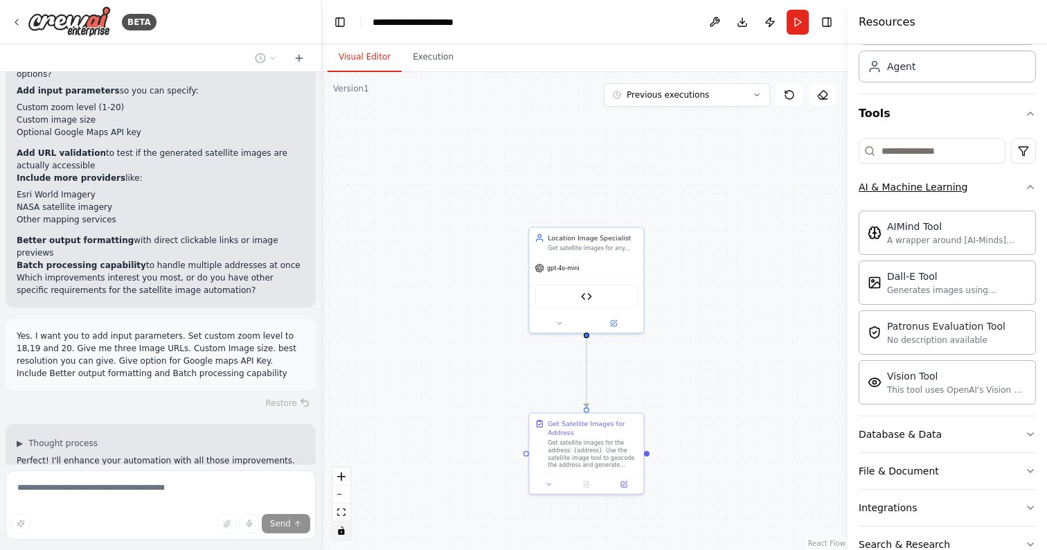
click at [1030, 188] on icon "button" at bounding box center [1030, 186] width 11 height 11
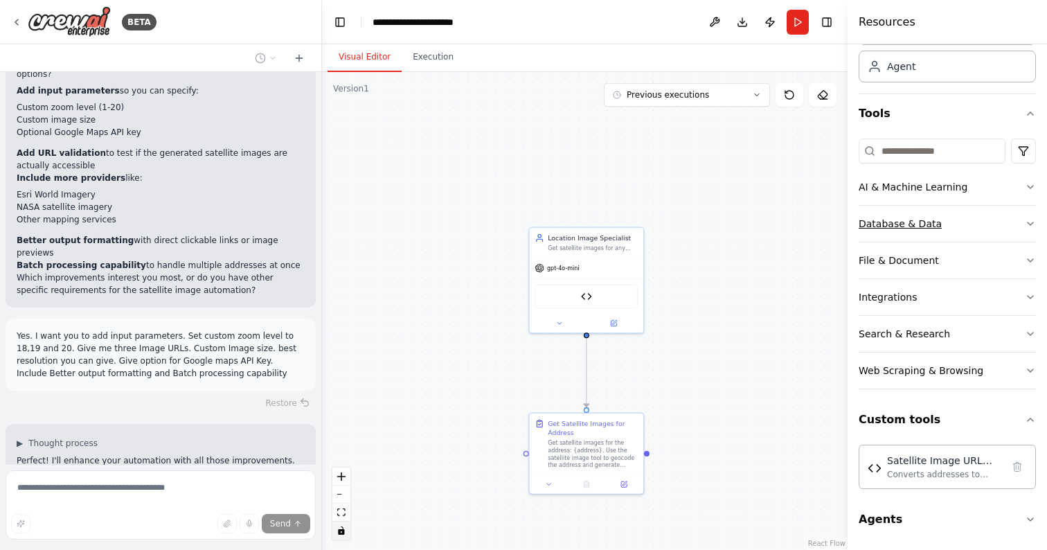
click at [1030, 224] on icon "button" at bounding box center [1031, 223] width 6 height 3
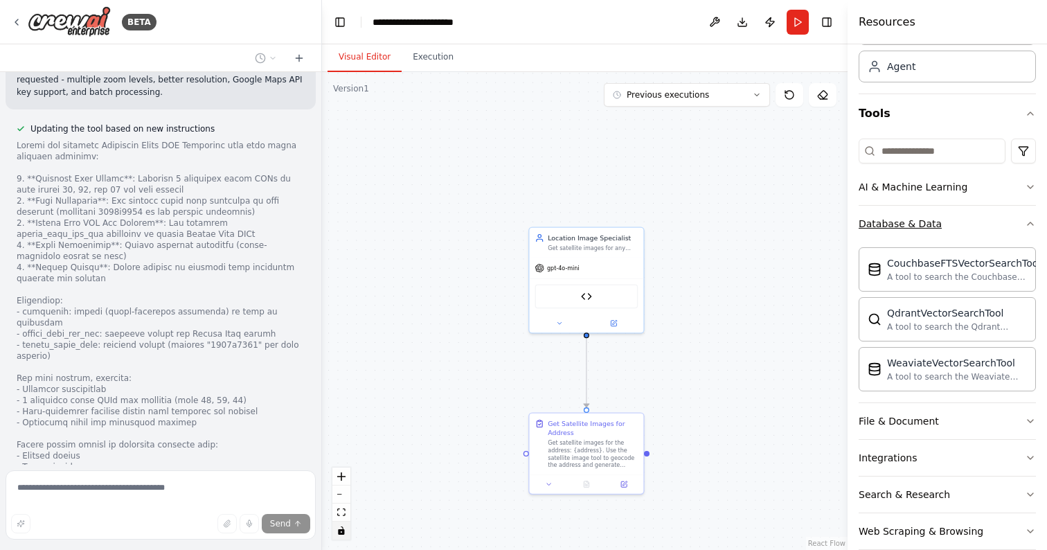
scroll to position [3821, 0]
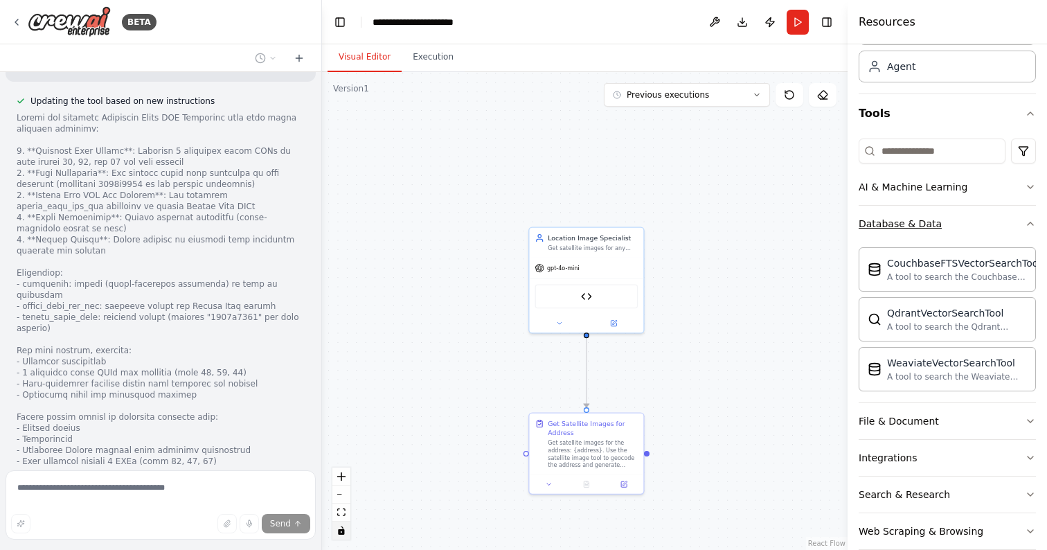
click at [1031, 224] on icon "button" at bounding box center [1030, 223] width 11 height 11
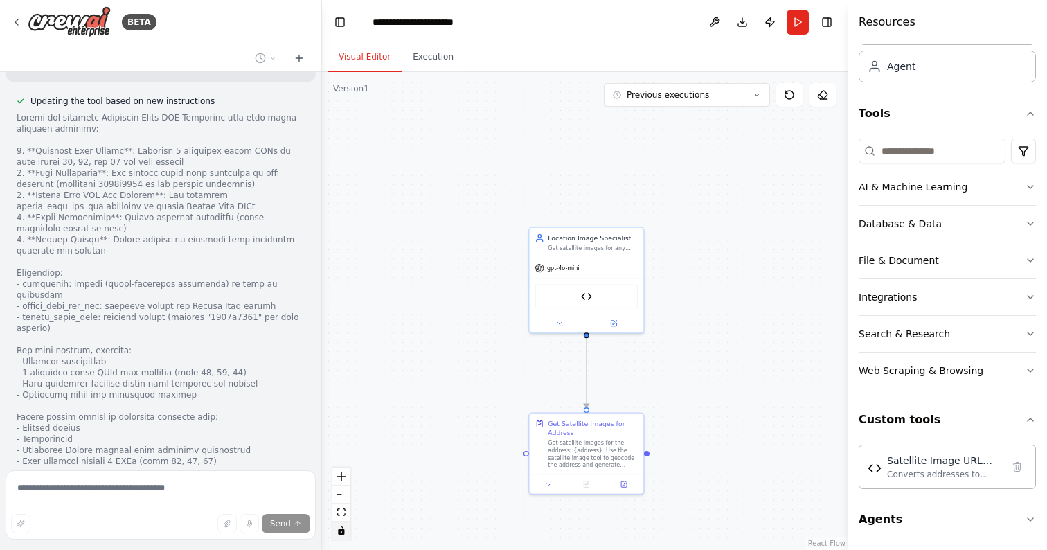
click at [1029, 262] on icon "button" at bounding box center [1030, 260] width 11 height 11
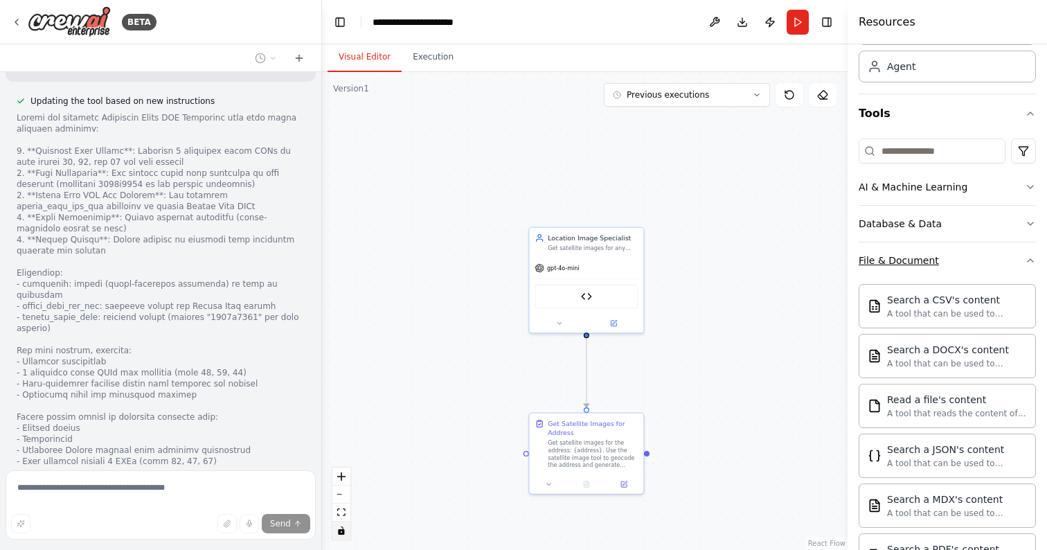
click at [1029, 262] on icon "button" at bounding box center [1030, 260] width 11 height 11
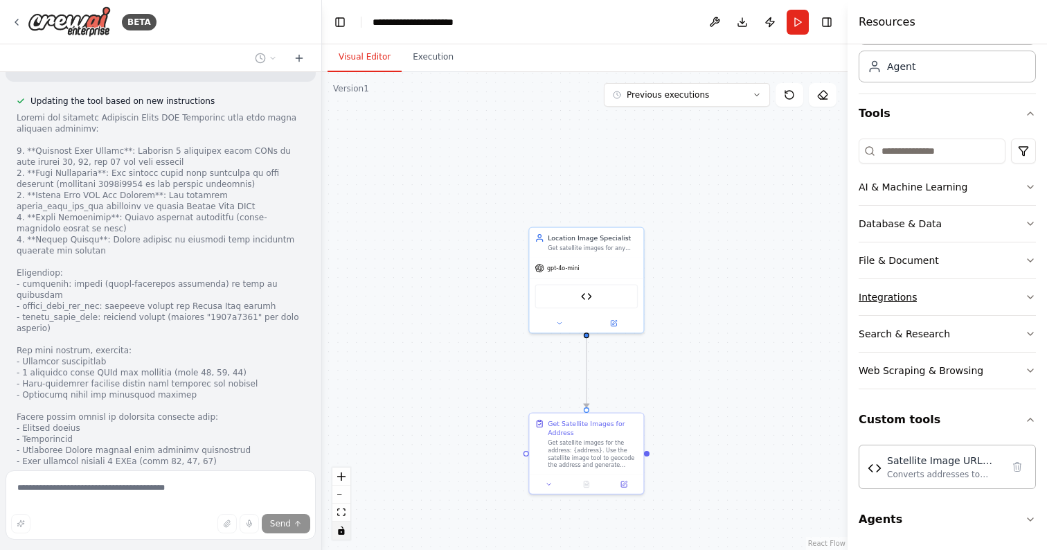
click at [1027, 294] on icon "button" at bounding box center [1030, 297] width 11 height 11
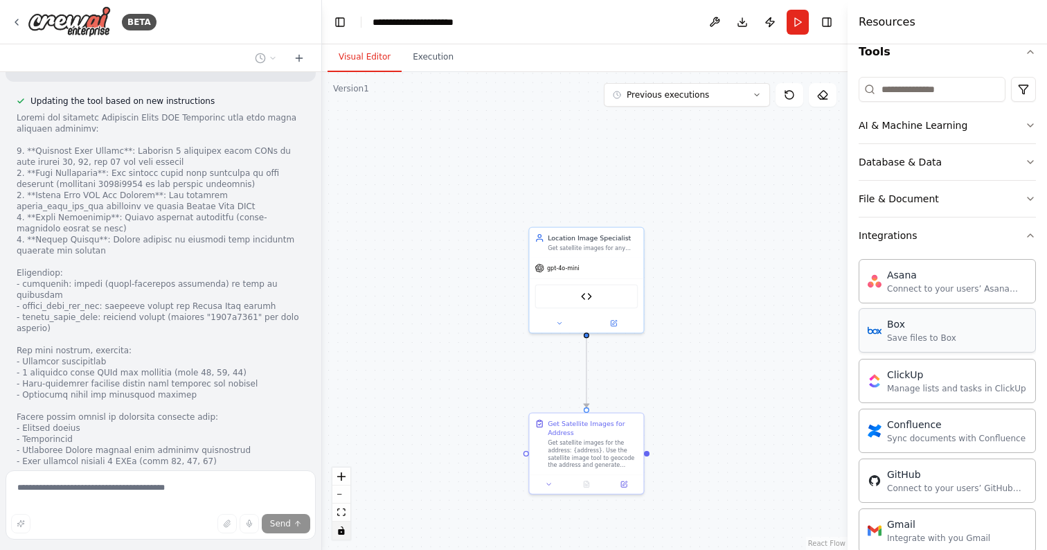
scroll to position [58, 0]
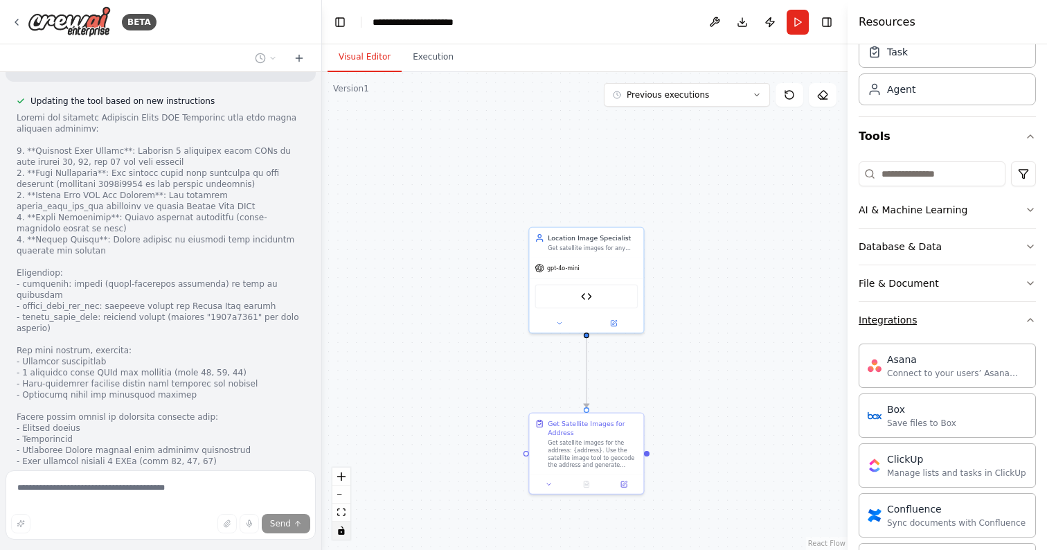
click at [1029, 320] on icon "button" at bounding box center [1030, 319] width 11 height 11
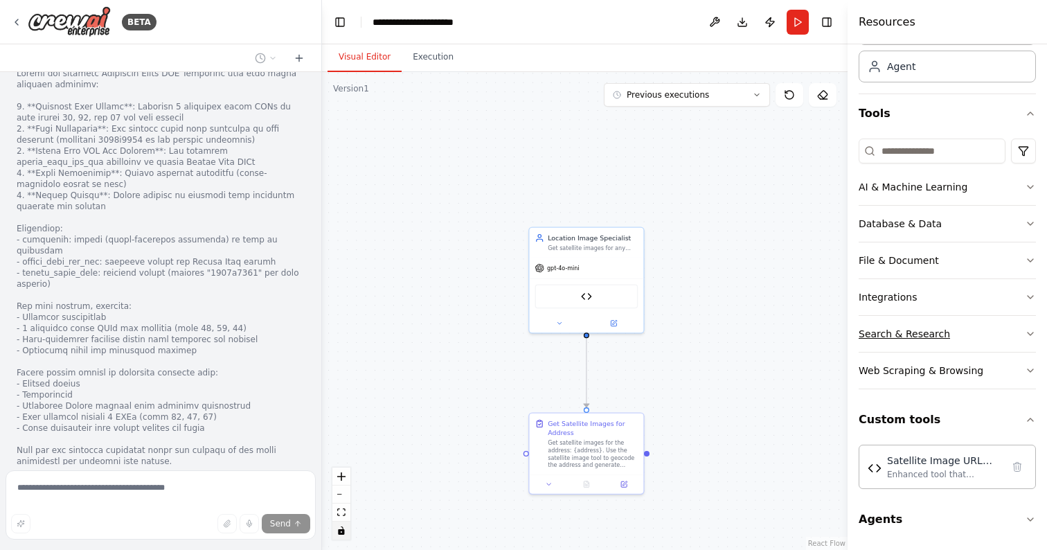
scroll to position [81, 0]
click at [1029, 335] on icon "button" at bounding box center [1030, 333] width 11 height 11
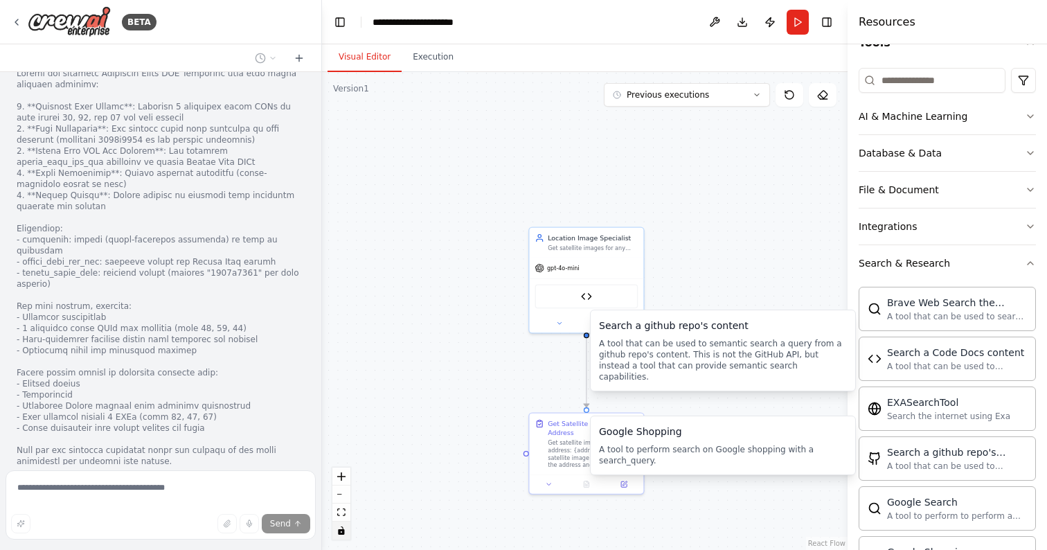
scroll to position [114, 0]
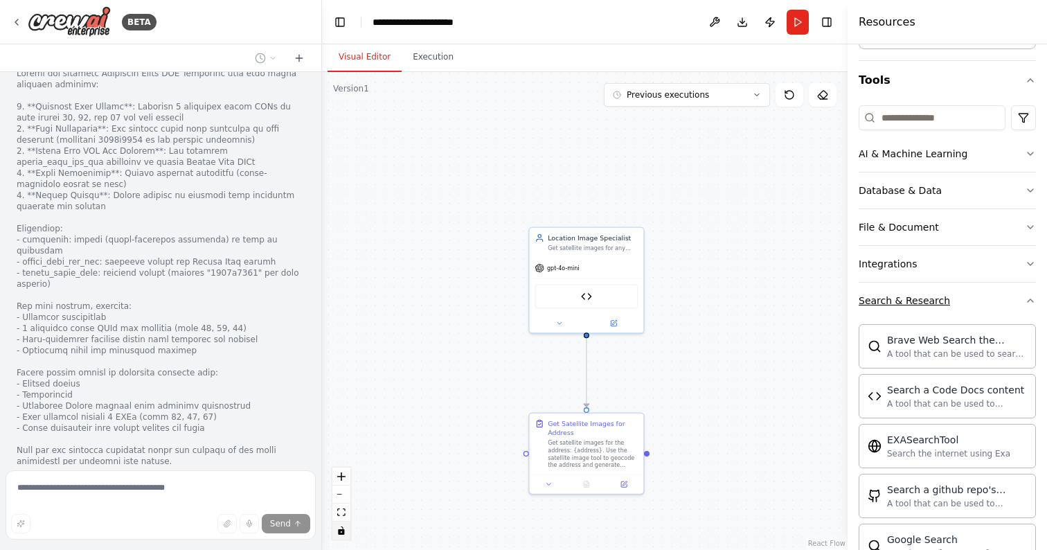
click at [1029, 299] on icon "button" at bounding box center [1030, 300] width 11 height 11
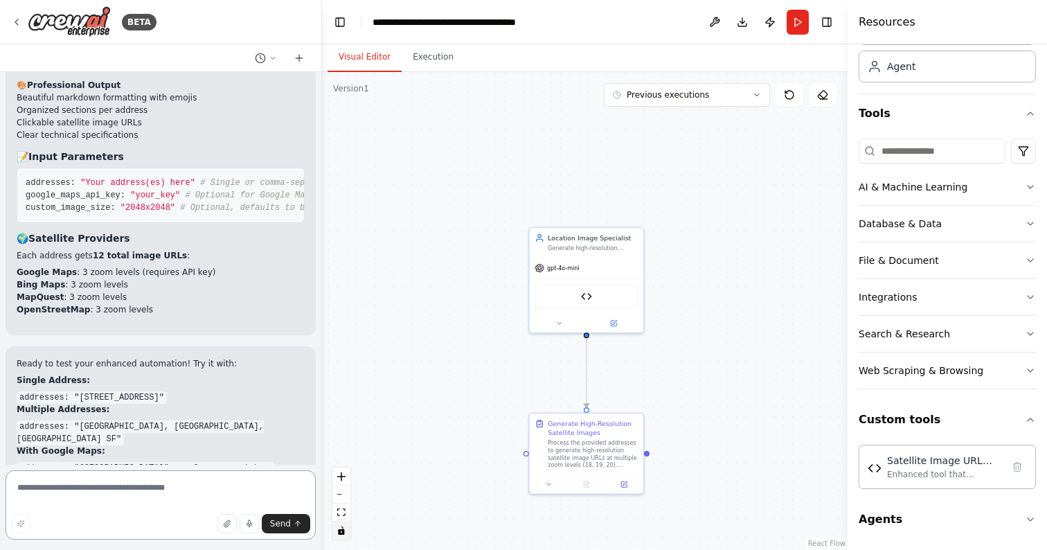
scroll to position [5080, 0]
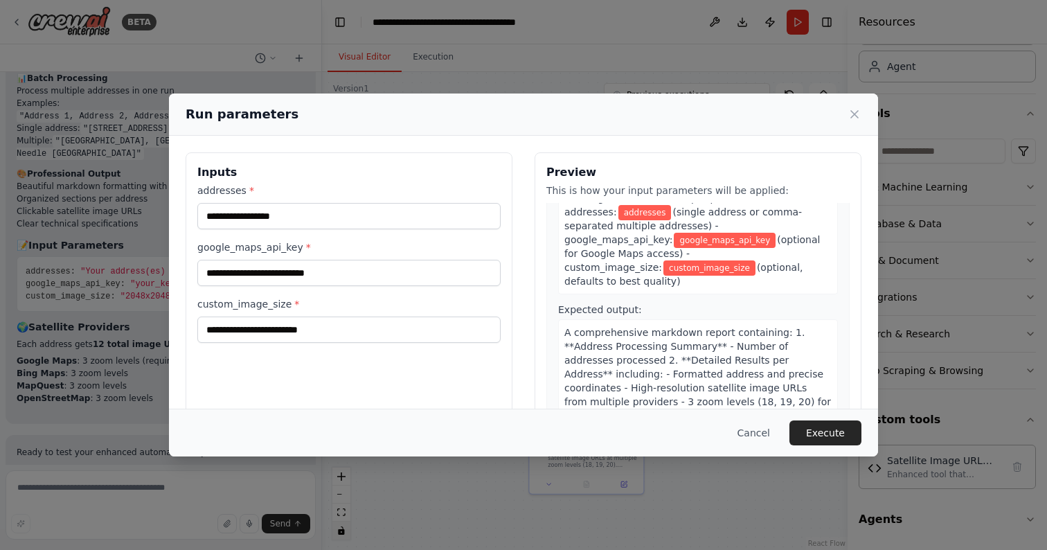
scroll to position [209, 0]
